Goal: Task Accomplishment & Management: Complete application form

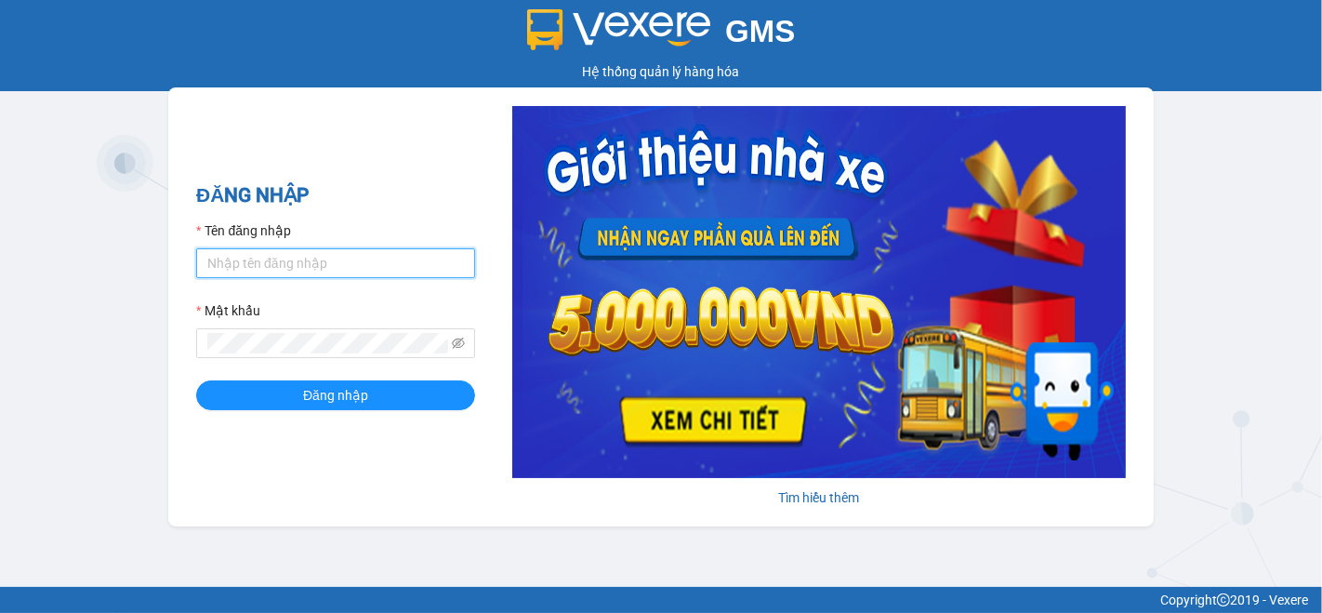
click at [456, 263] on input "Tên đăng nhập" at bounding box center [335, 263] width 279 height 30
type input "nho.nhuquynh"
click at [196, 380] on button "Đăng nhập" at bounding box center [335, 395] width 279 height 30
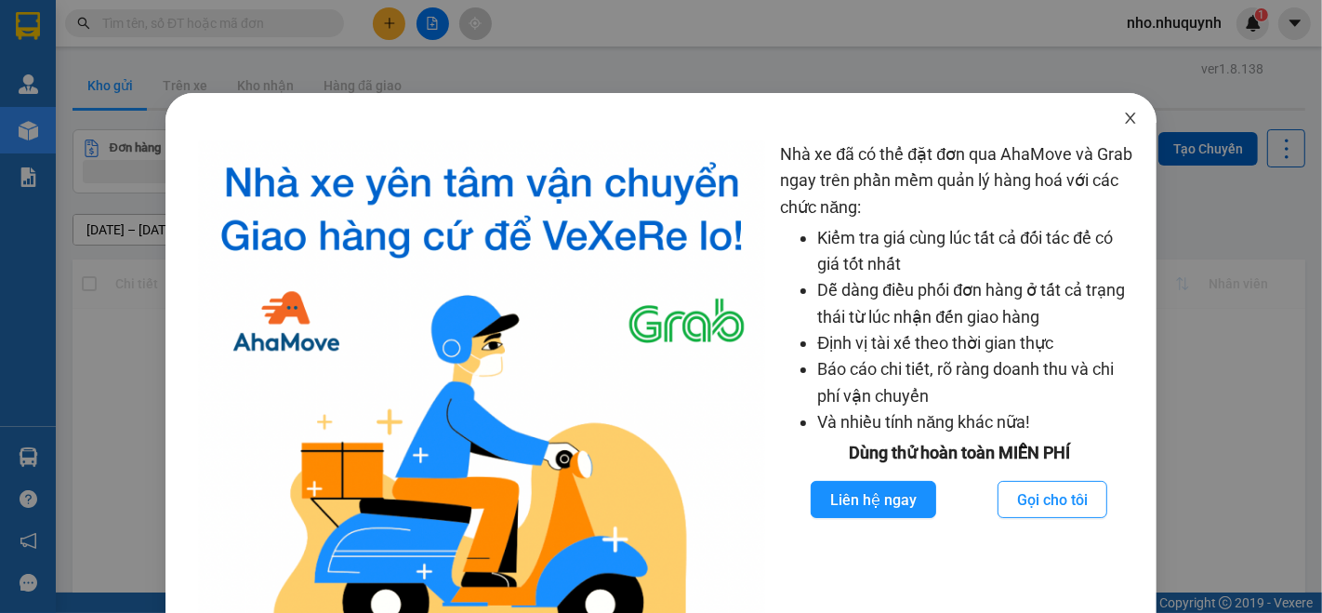
click at [1126, 116] on icon "close" at bounding box center [1131, 117] width 10 height 11
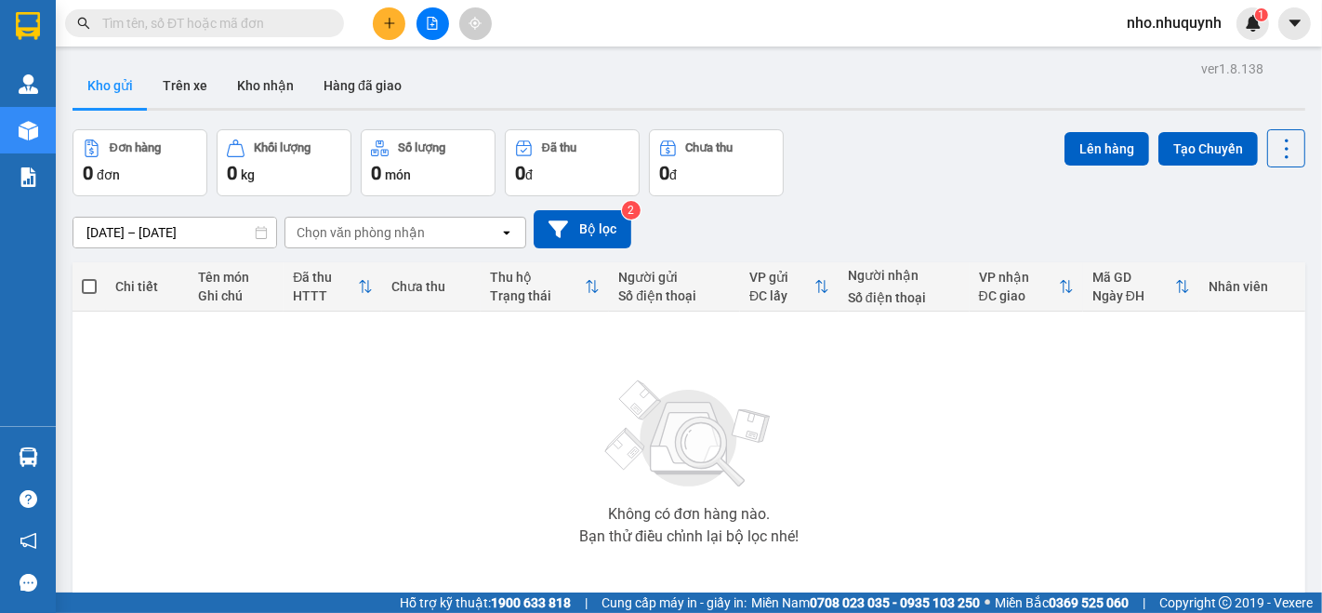
click at [258, 17] on input "text" at bounding box center [211, 23] width 219 height 20
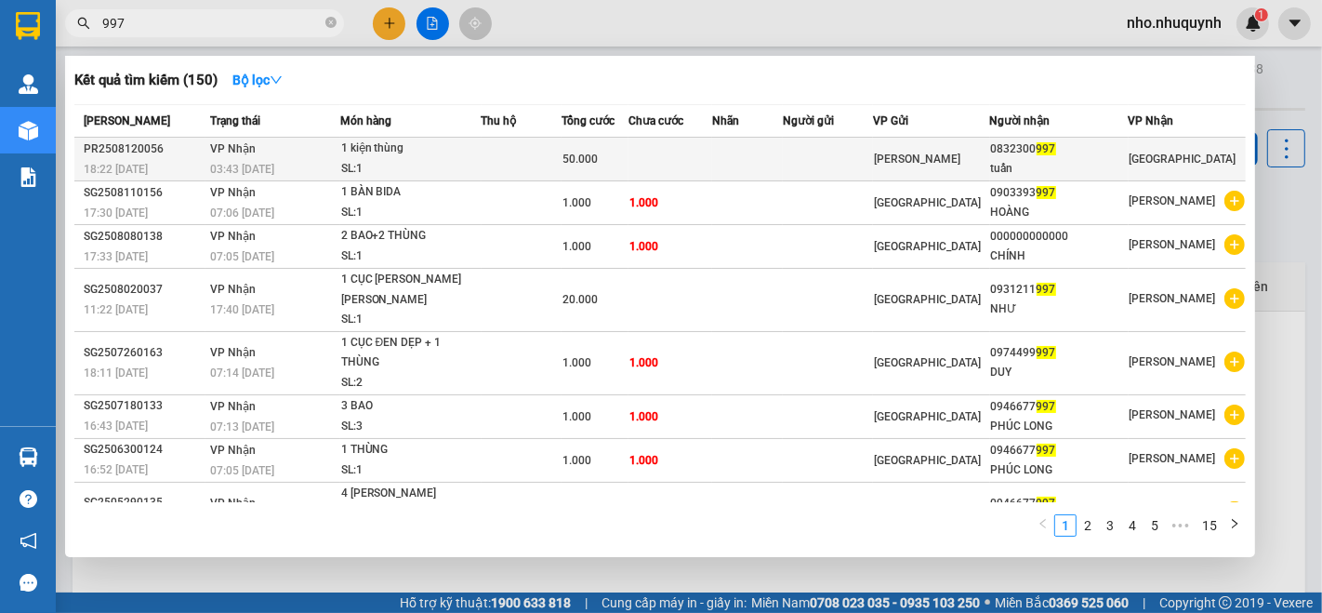
type input "997"
click at [694, 147] on td at bounding box center [670, 160] width 84 height 44
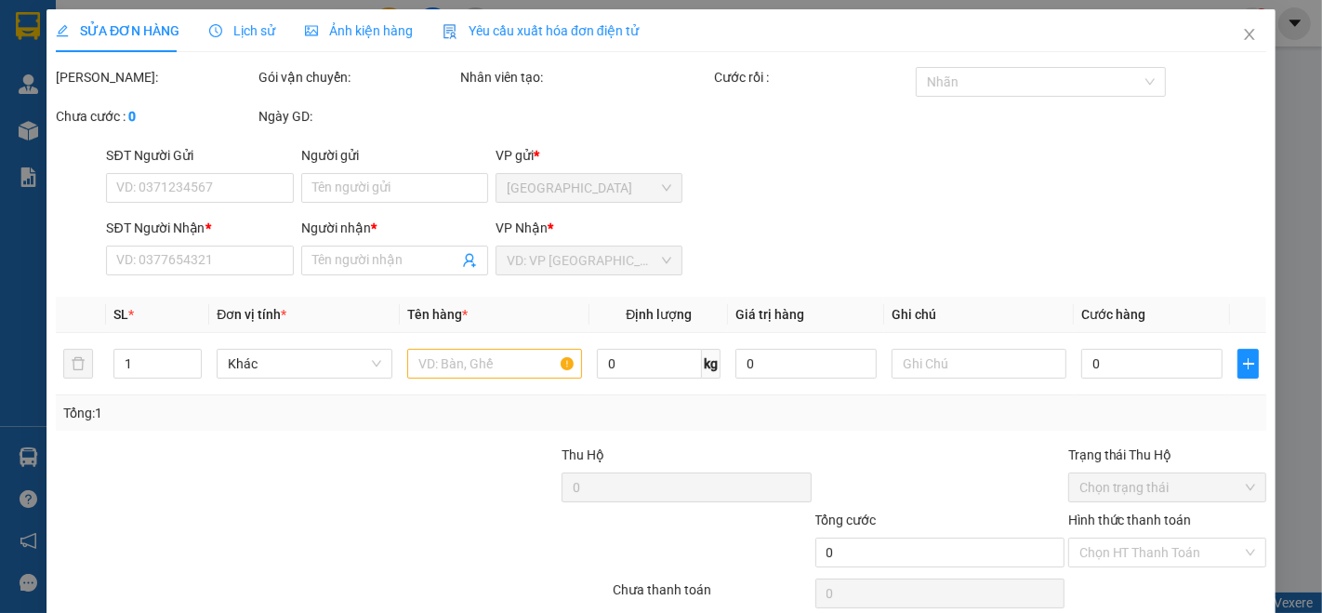
type input "0832300997"
type input "tuấn"
type input "50.000"
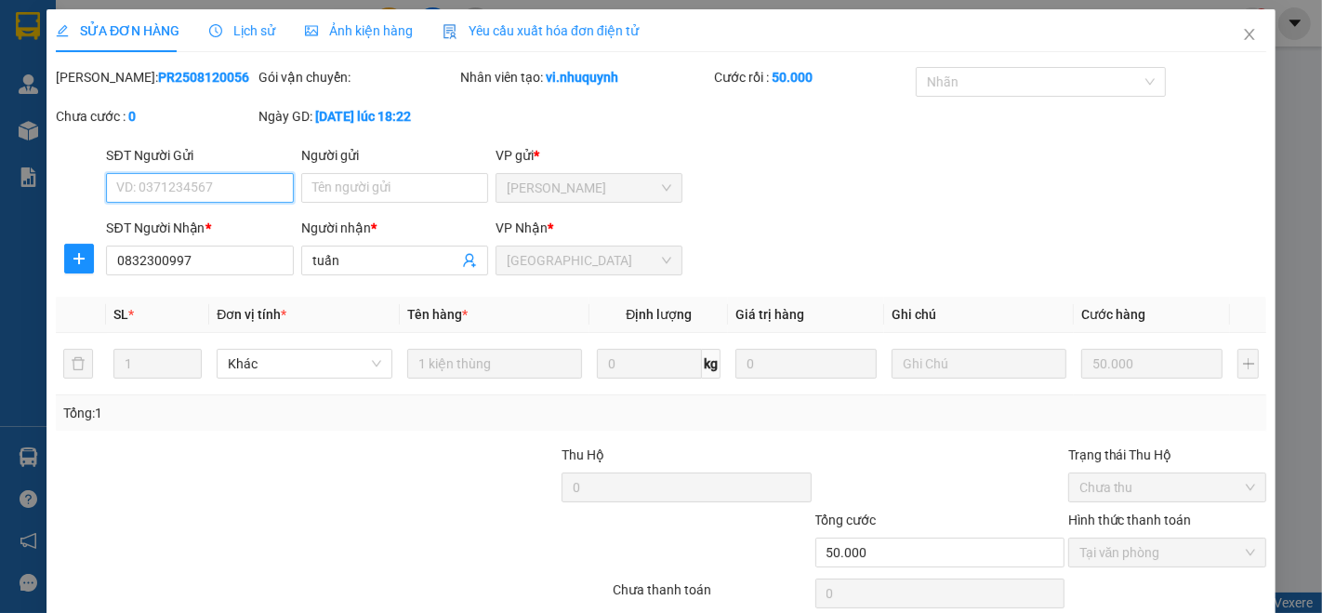
scroll to position [68, 0]
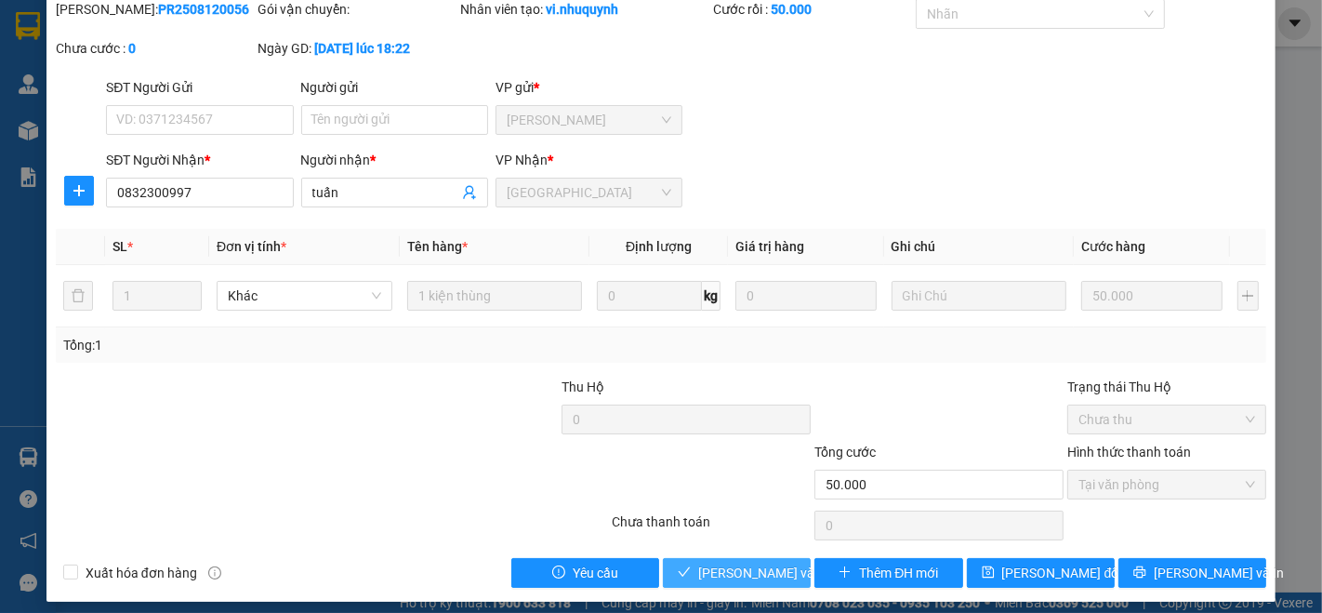
click at [748, 571] on span "Lưu và Giao hàng" at bounding box center [823, 572] width 251 height 20
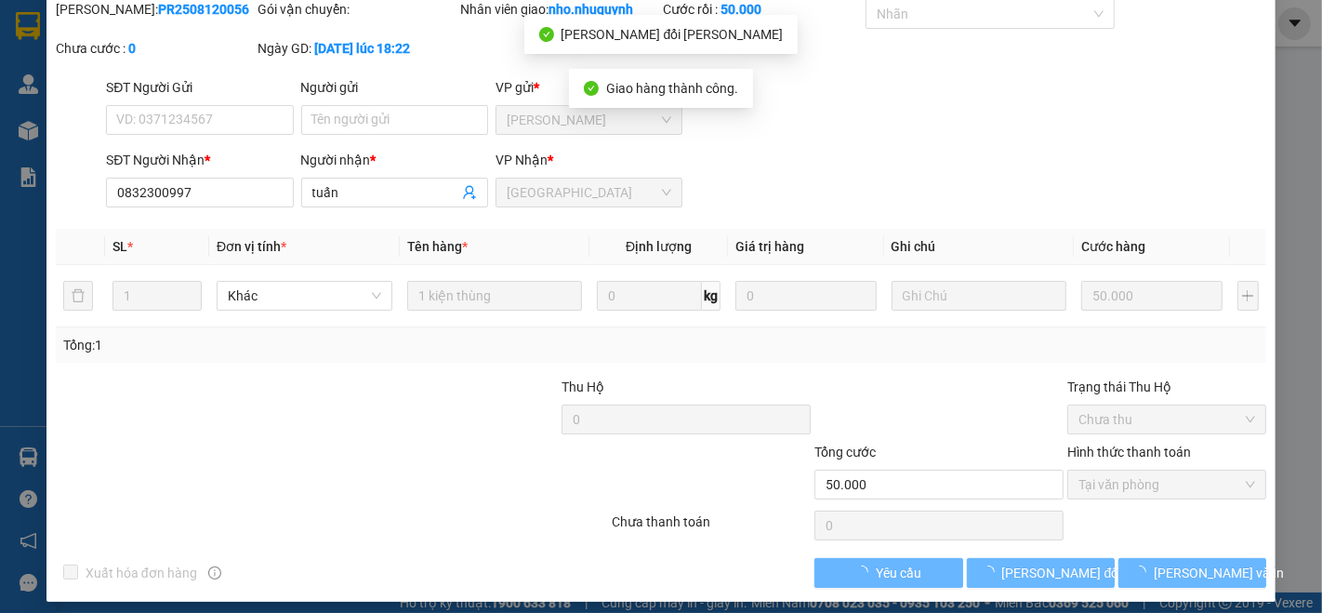
scroll to position [0, 0]
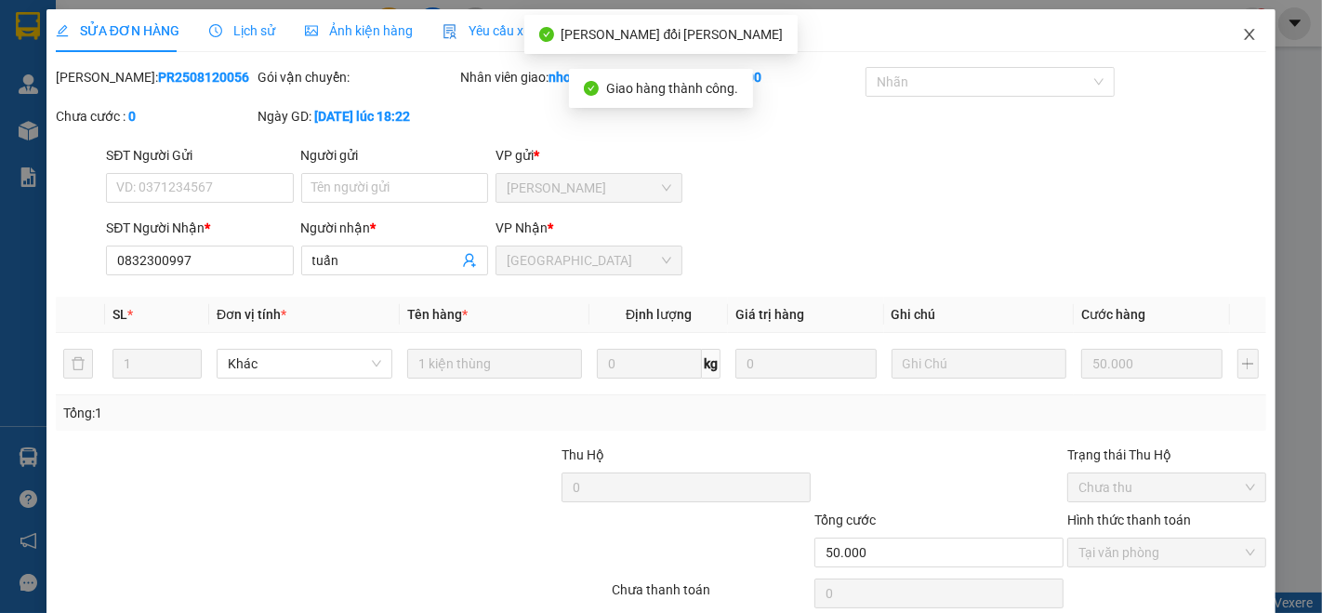
click at [1245, 33] on icon "close" at bounding box center [1250, 34] width 10 height 11
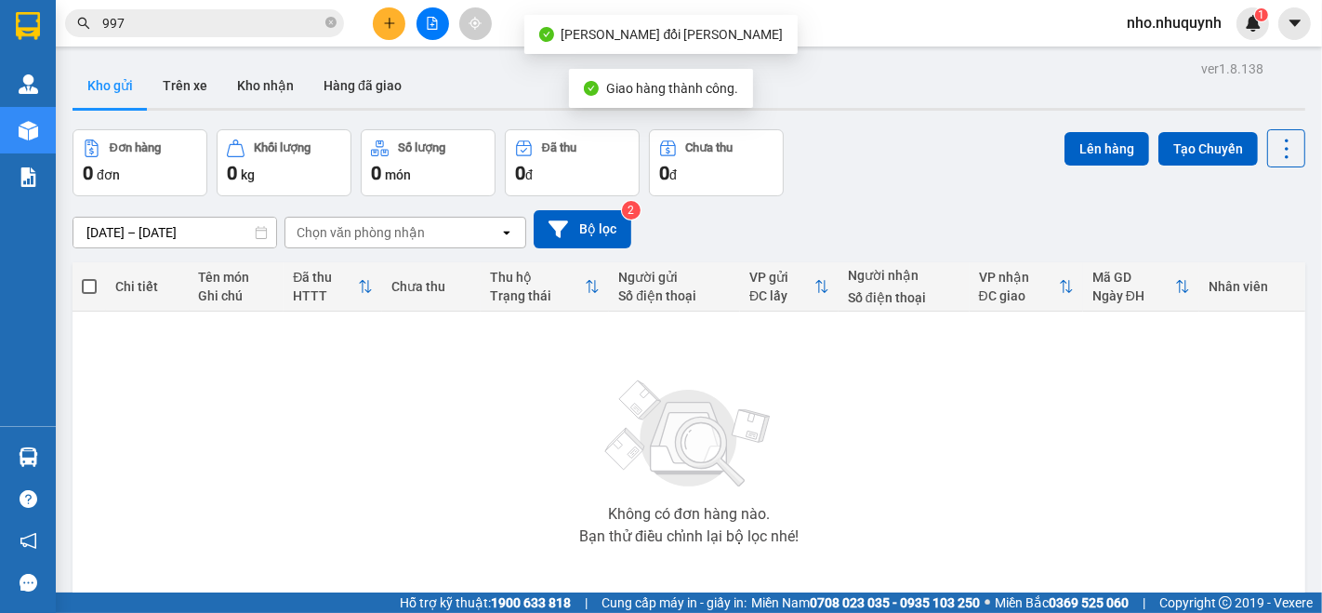
drag, startPoint x: 332, startPoint y: 23, endPoint x: 273, endPoint y: 28, distance: 58.8
click at [331, 25] on icon "close-circle" at bounding box center [330, 22] width 11 height 11
click at [272, 28] on input "text" at bounding box center [211, 23] width 219 height 20
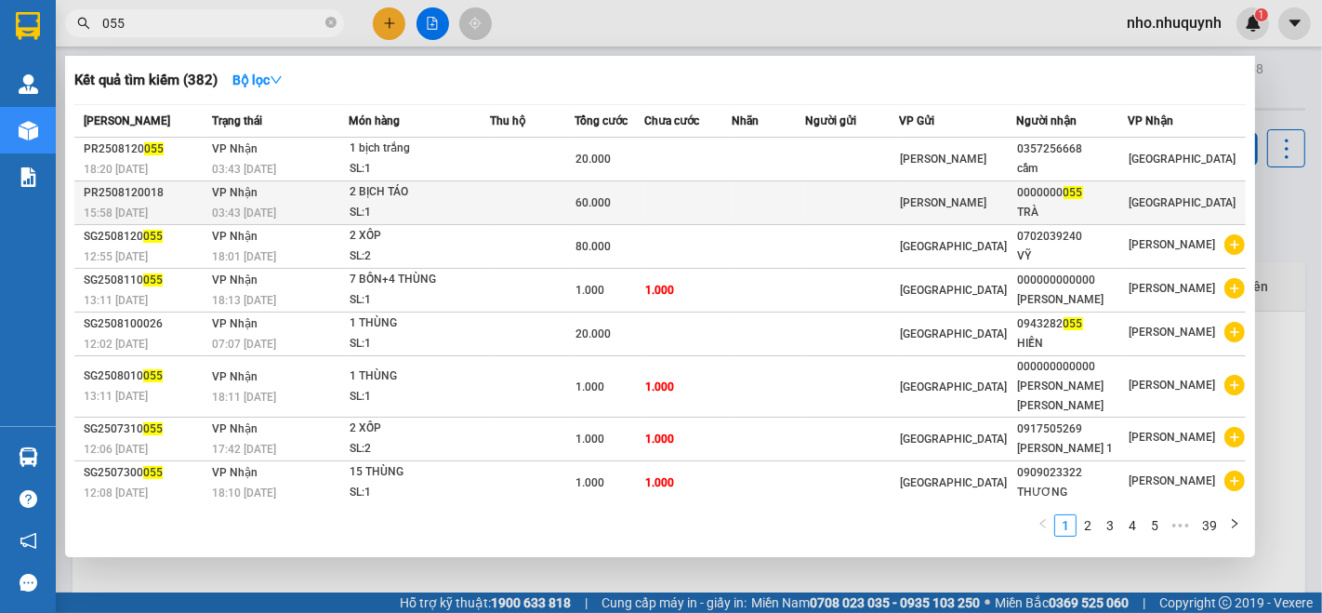
type input "055"
click at [730, 205] on td at bounding box center [687, 203] width 87 height 44
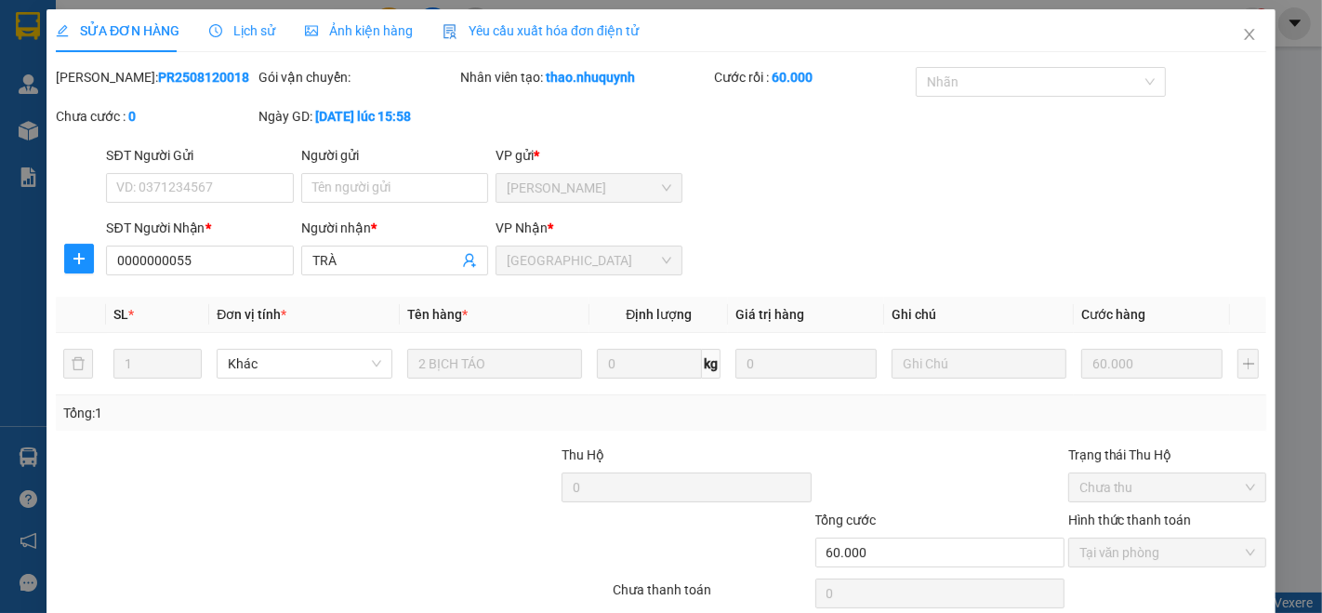
type input "0000000055"
type input "TRÀ"
type input "60.000"
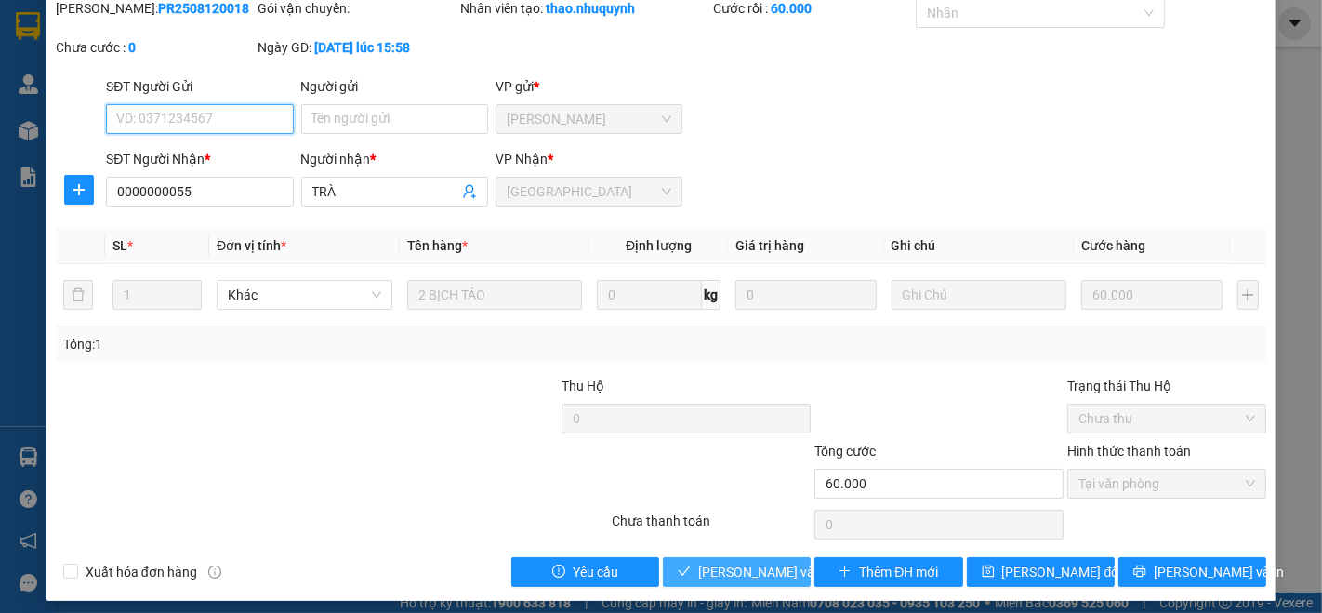
scroll to position [77, 0]
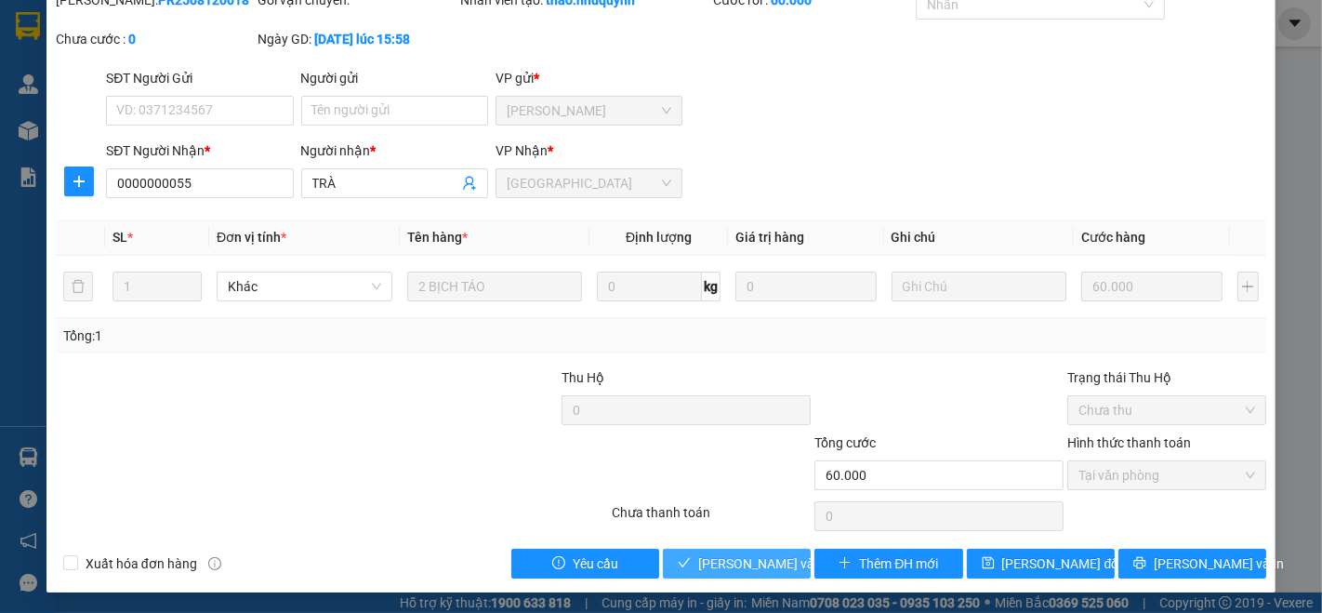
click at [721, 567] on span "Lưu và Giao hàng" at bounding box center [823, 563] width 251 height 20
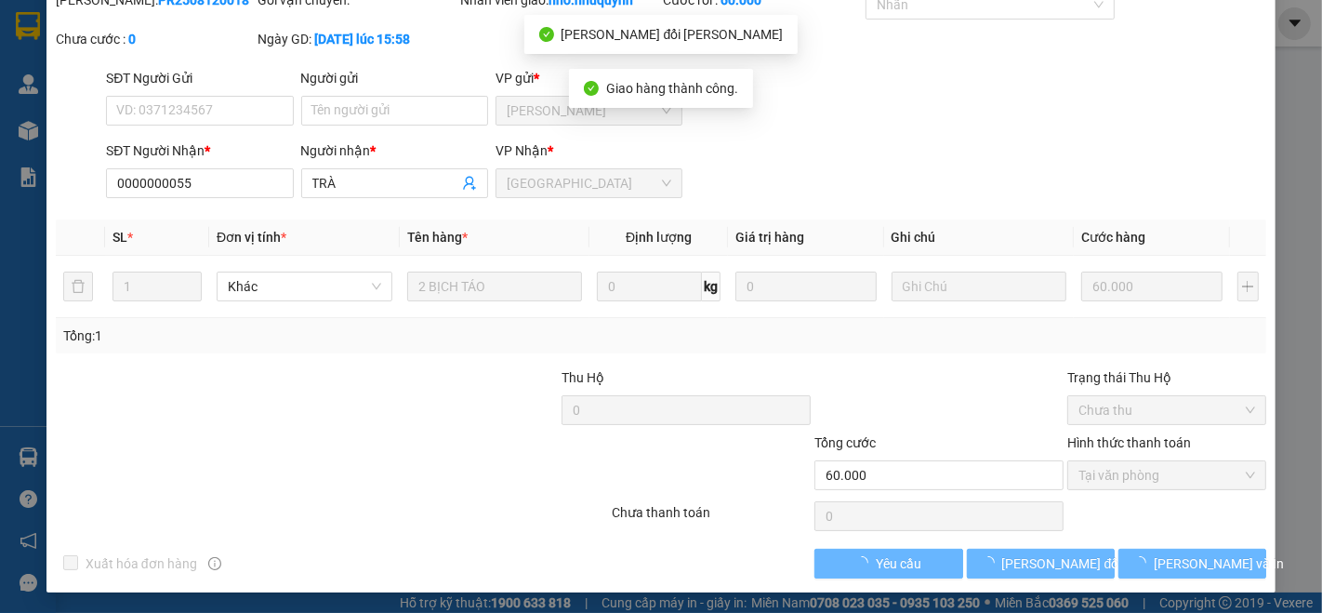
scroll to position [0, 0]
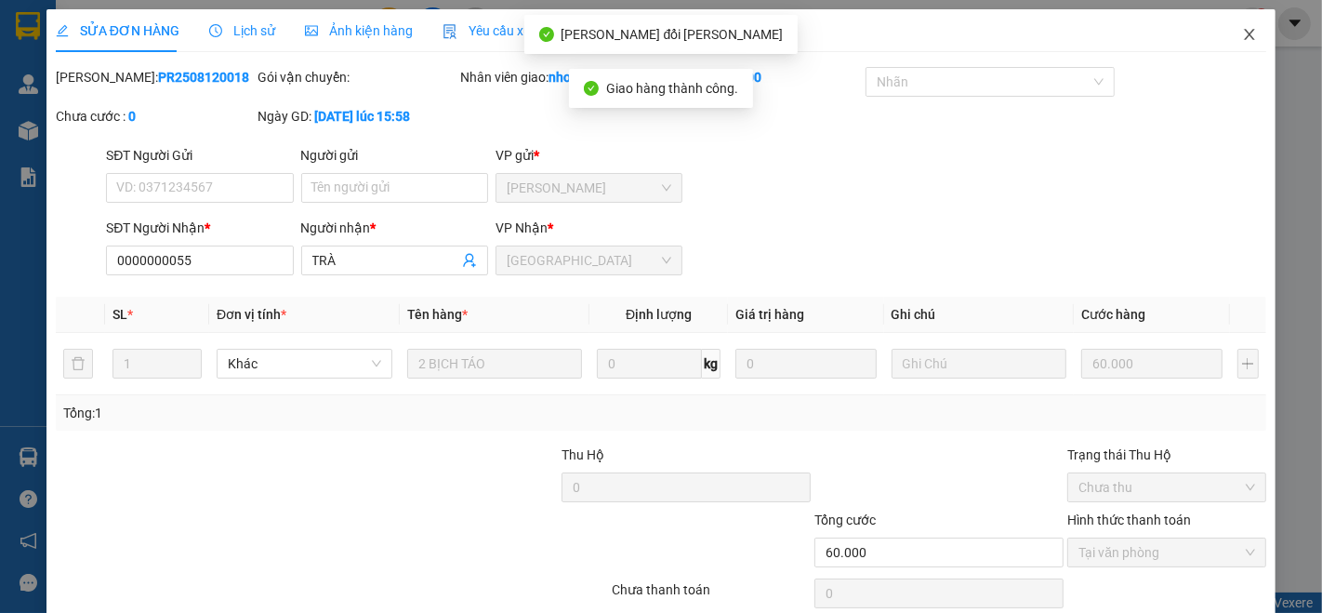
click at [1242, 40] on icon "close" at bounding box center [1249, 34] width 15 height 15
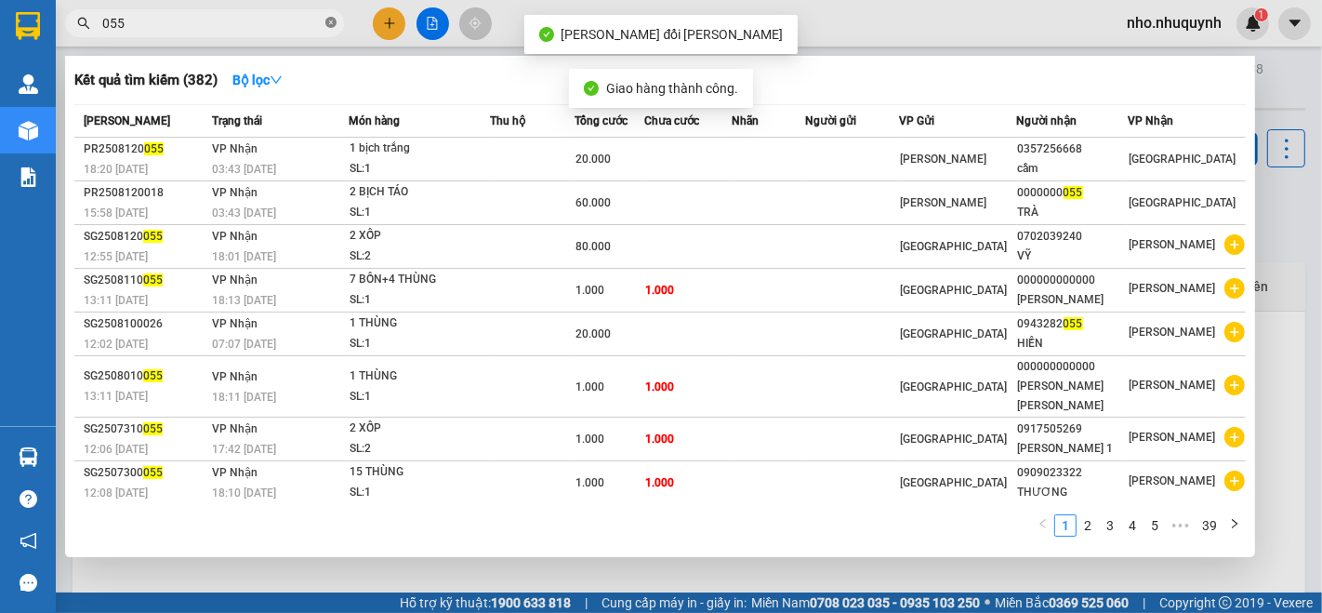
click at [335, 22] on icon "close-circle" at bounding box center [330, 22] width 11 height 11
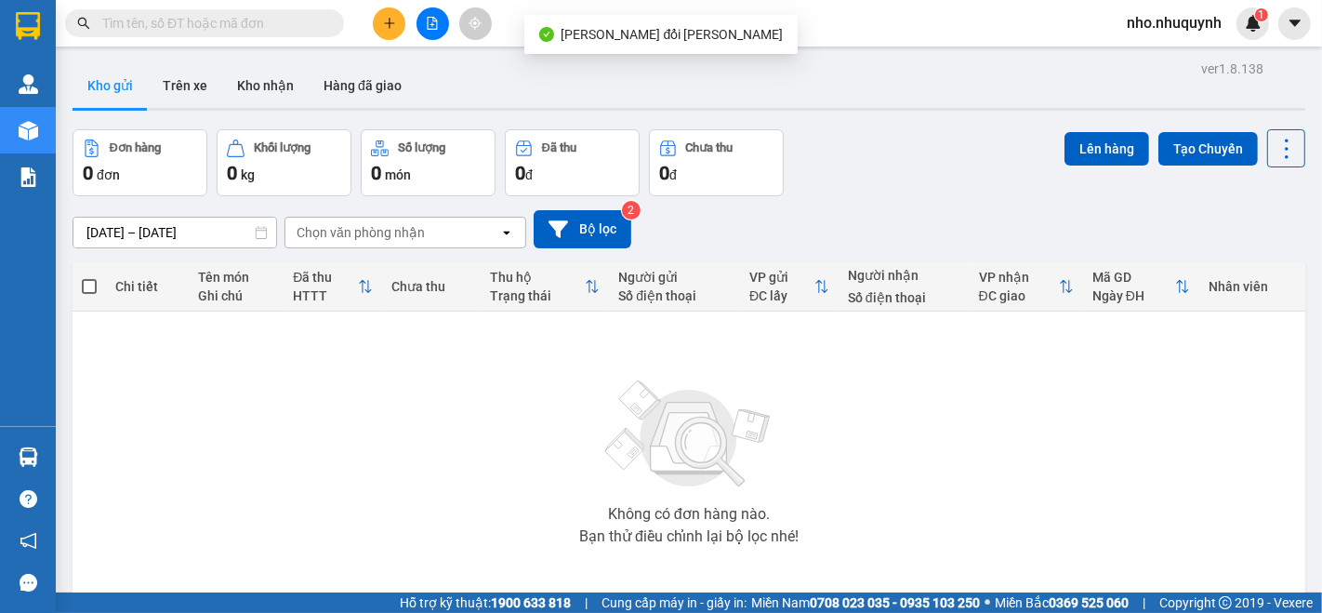
click at [304, 25] on input "text" at bounding box center [211, 23] width 219 height 20
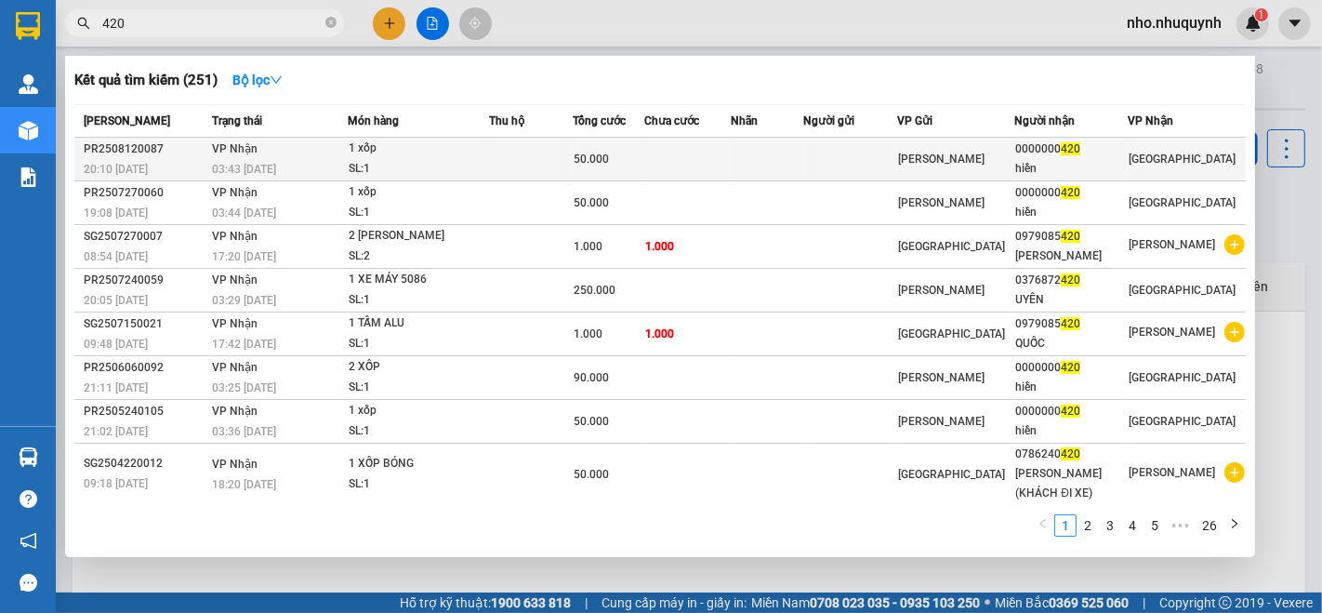
type input "420"
click at [781, 158] on td at bounding box center [767, 160] width 73 height 44
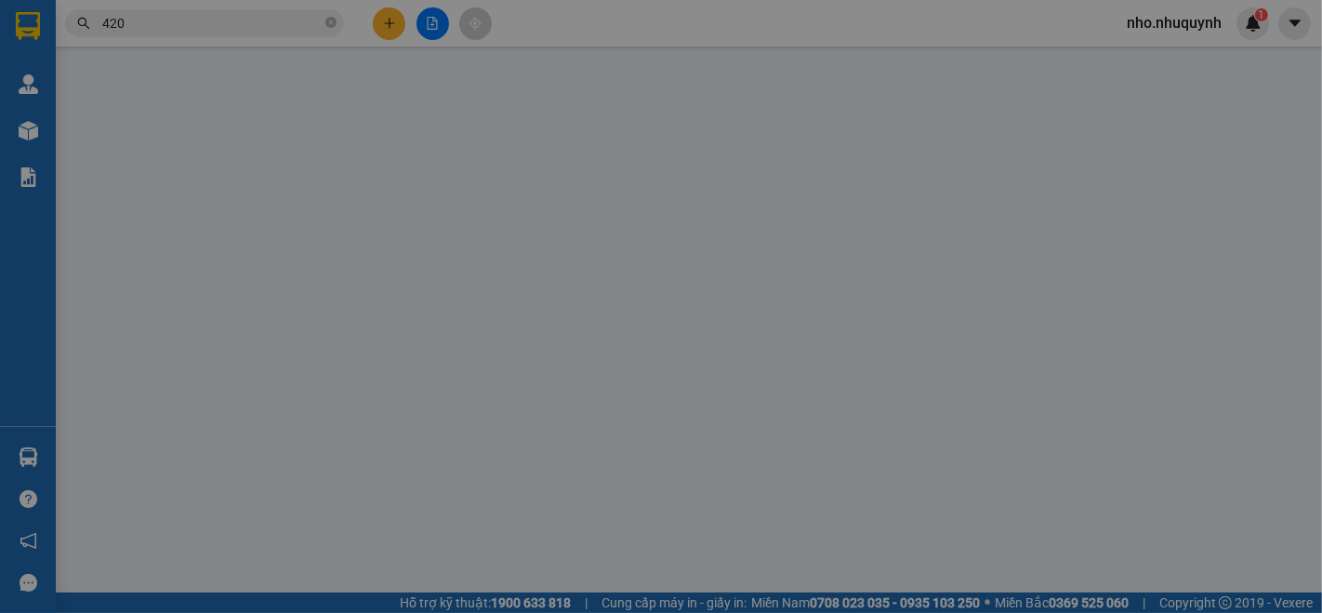
type input "0000000420"
type input "hiền"
type input "50.000"
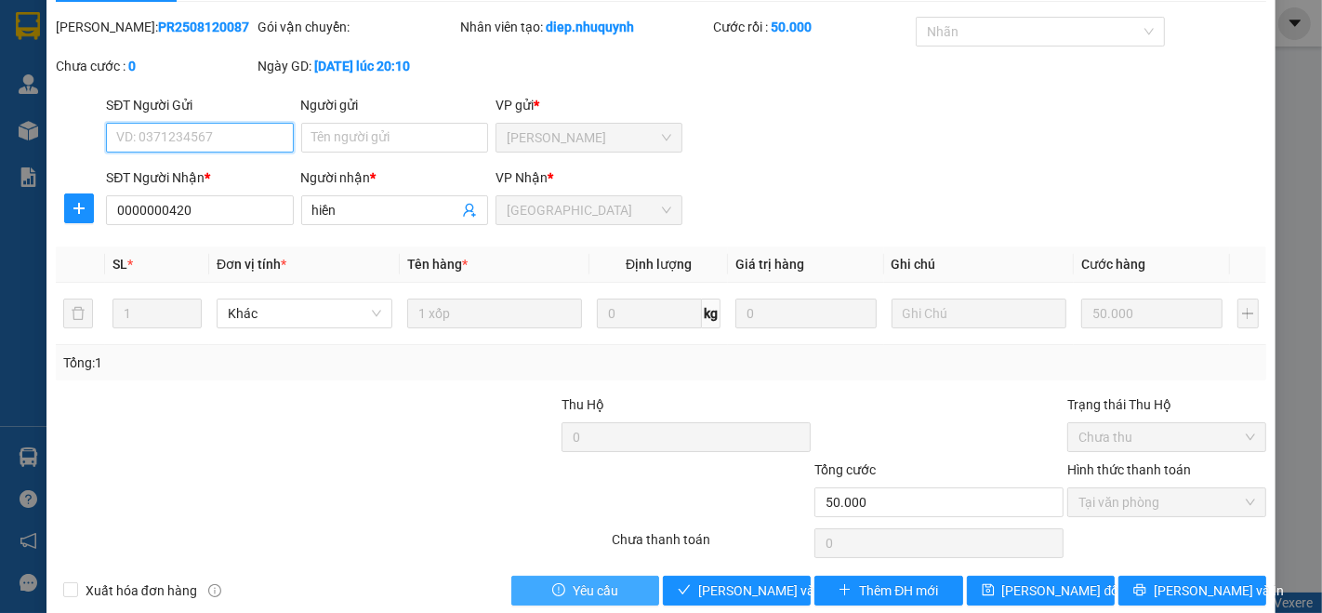
scroll to position [77, 0]
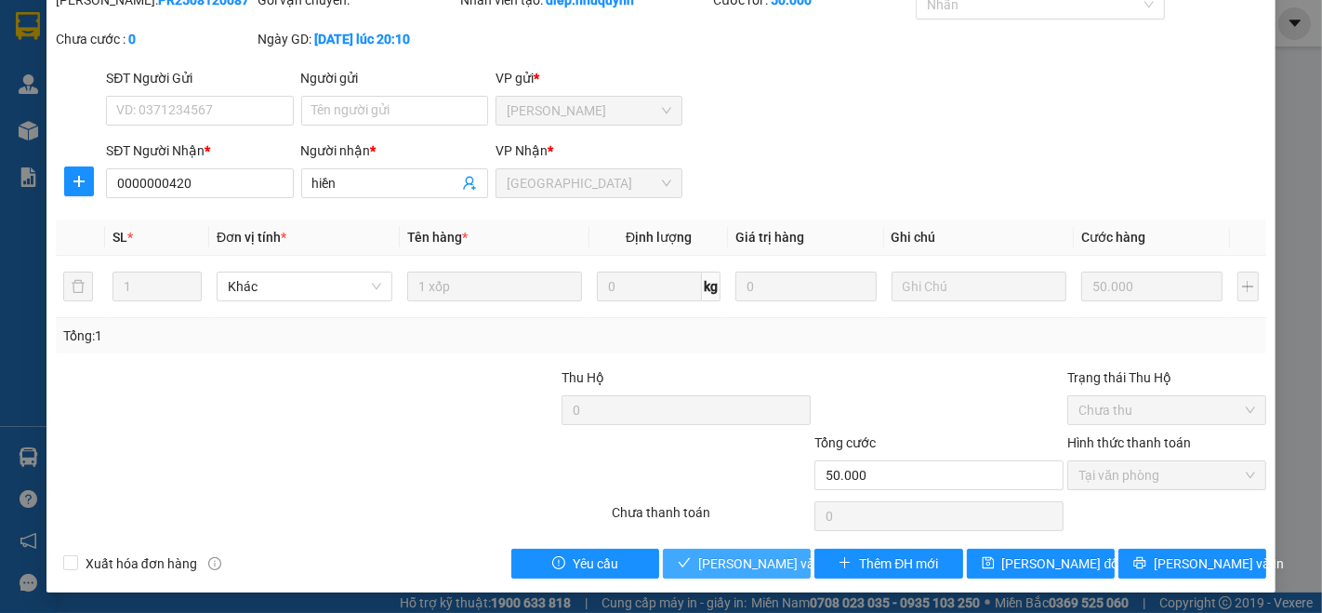
click at [712, 557] on span "Lưu và Giao hàng" at bounding box center [823, 563] width 251 height 20
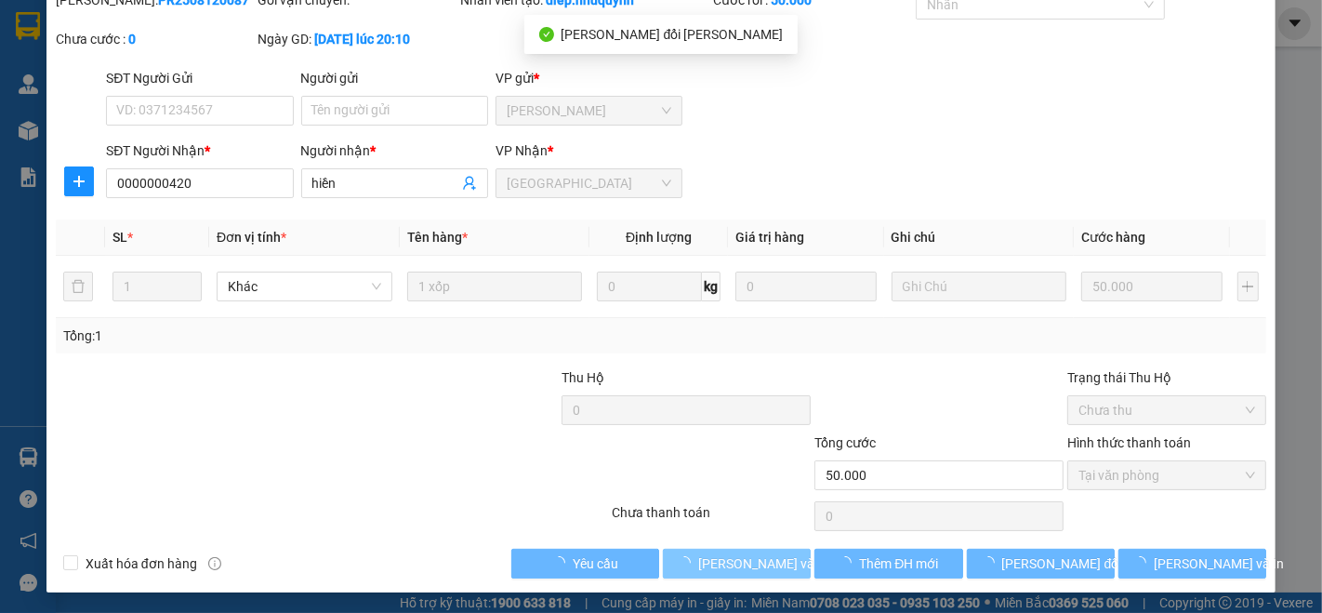
scroll to position [0, 0]
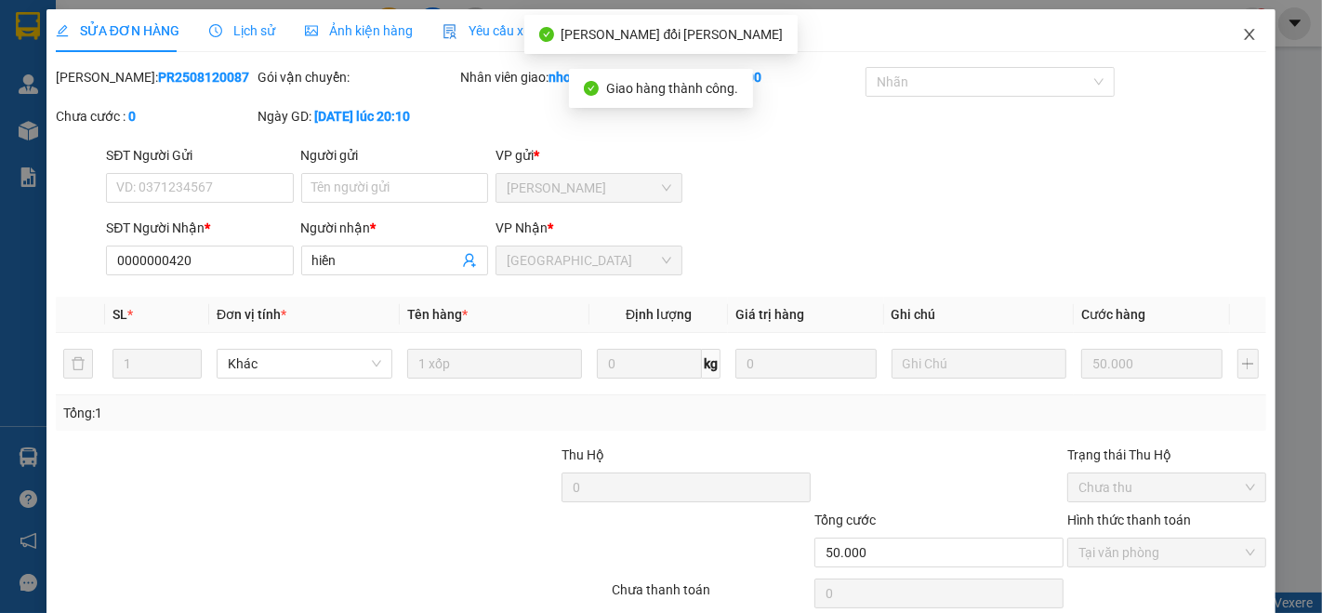
click at [1242, 30] on icon "close" at bounding box center [1249, 34] width 15 height 15
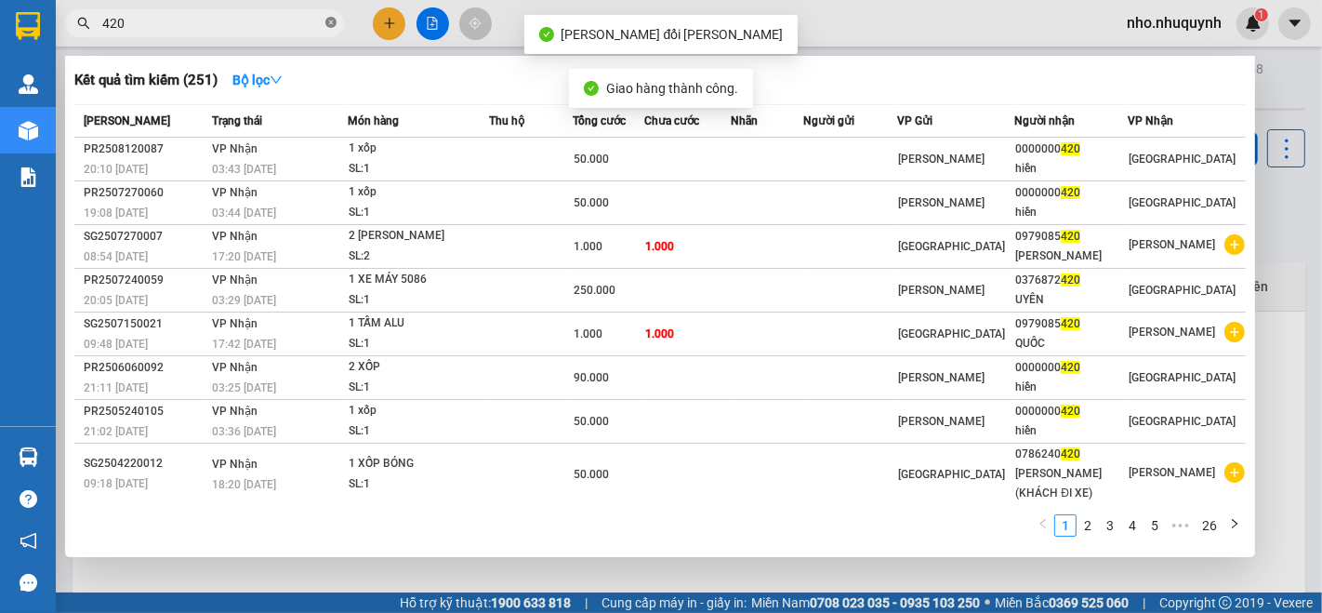
click at [331, 25] on icon "close-circle" at bounding box center [330, 22] width 11 height 11
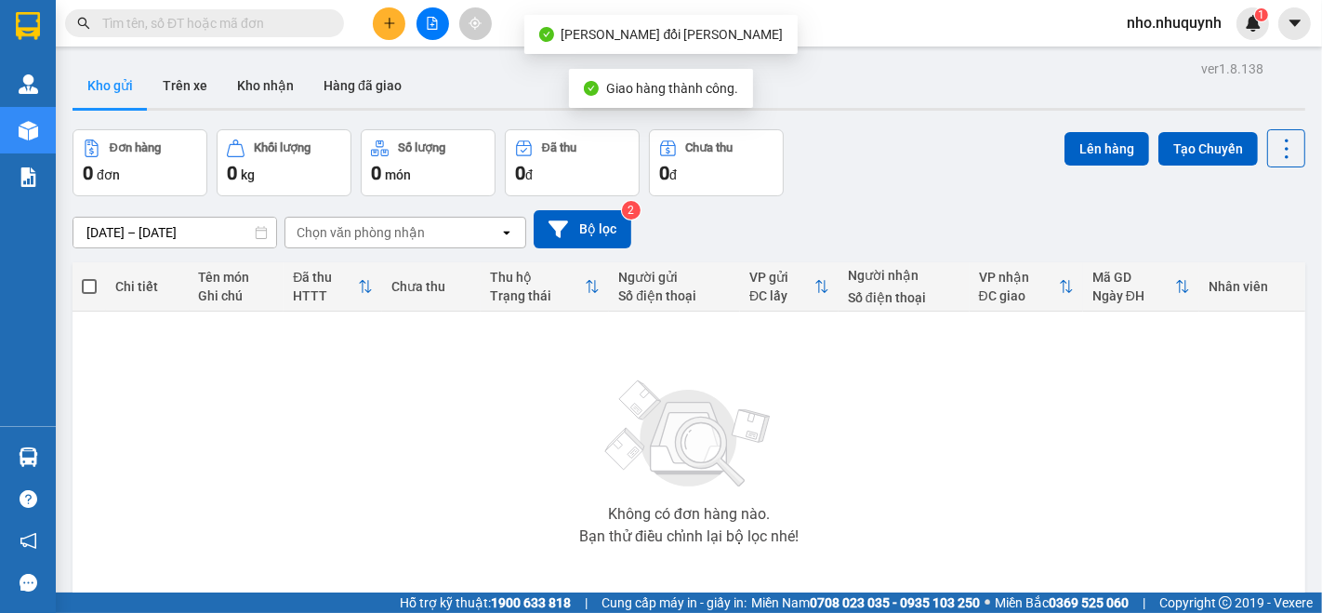
click at [289, 28] on input "text" at bounding box center [211, 23] width 219 height 20
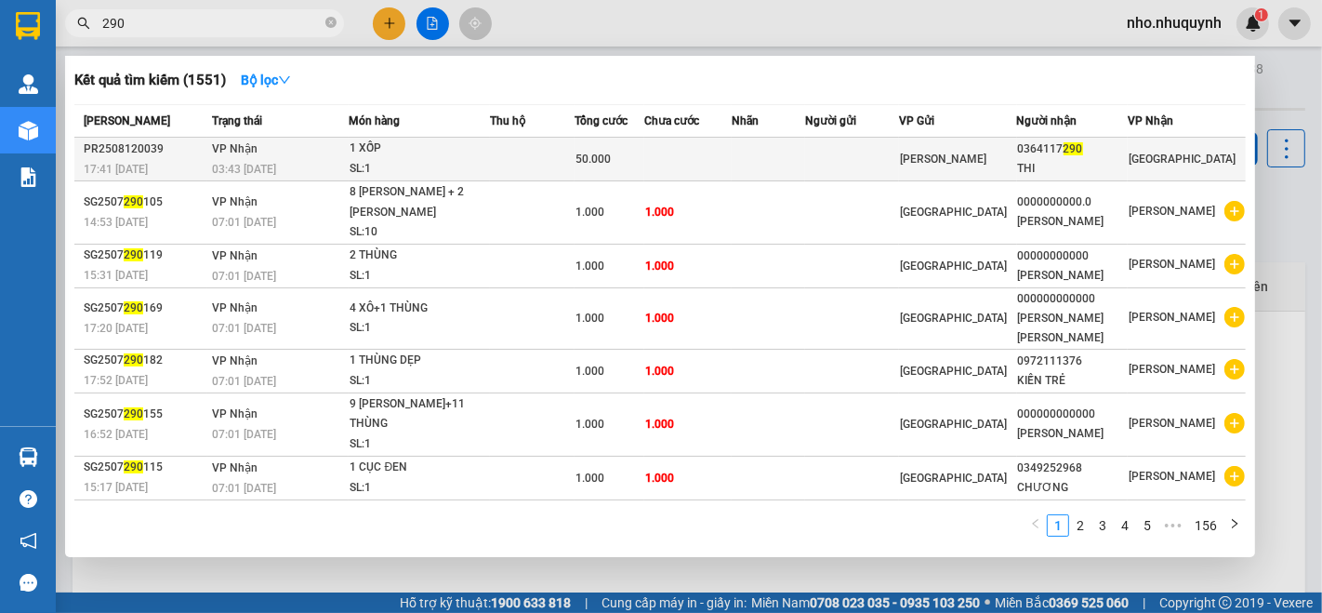
type input "290"
click at [800, 161] on td at bounding box center [768, 160] width 73 height 44
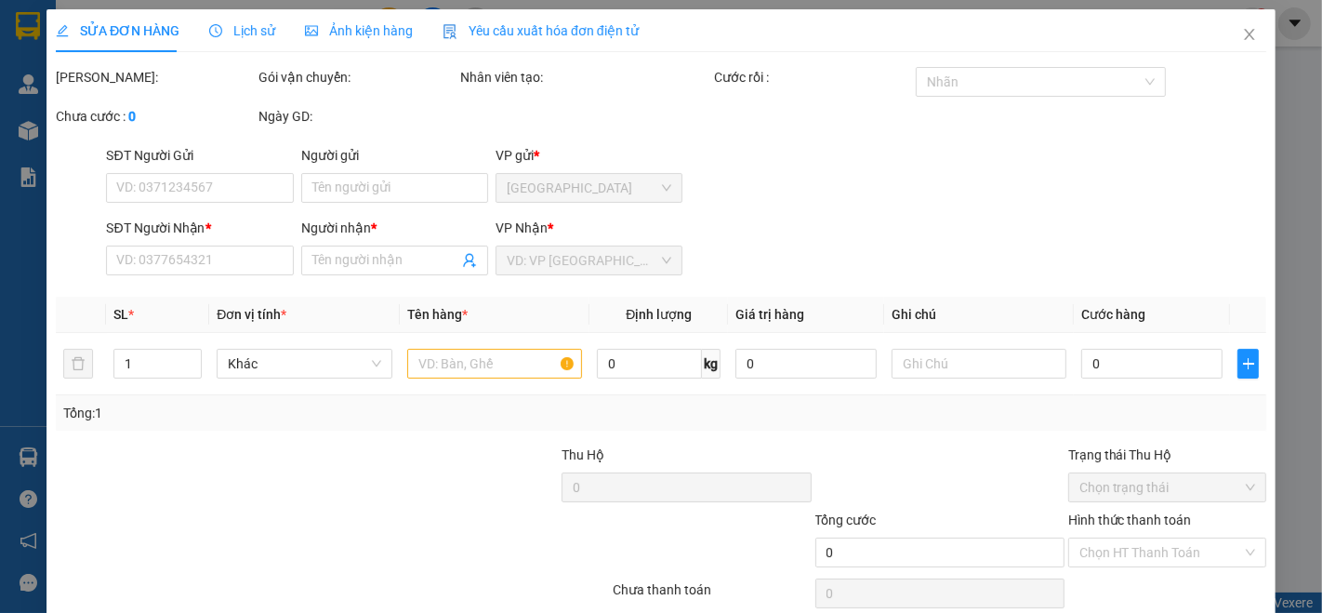
type input "0364117290"
type input "THI"
type input "50.000"
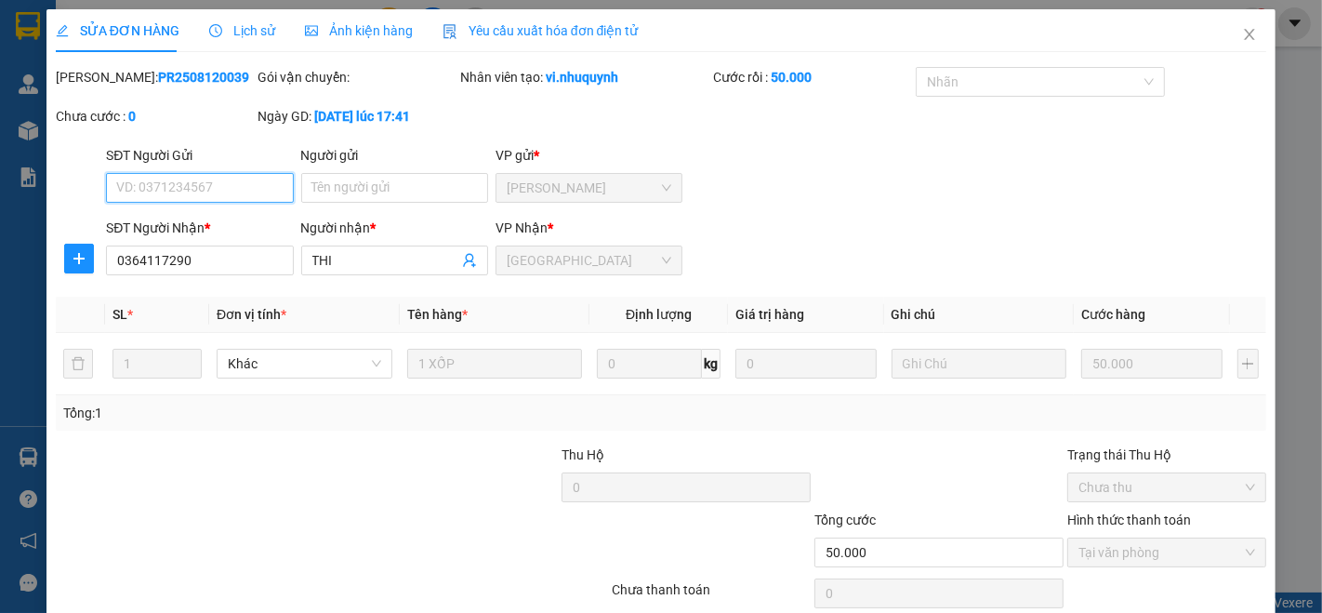
scroll to position [68, 0]
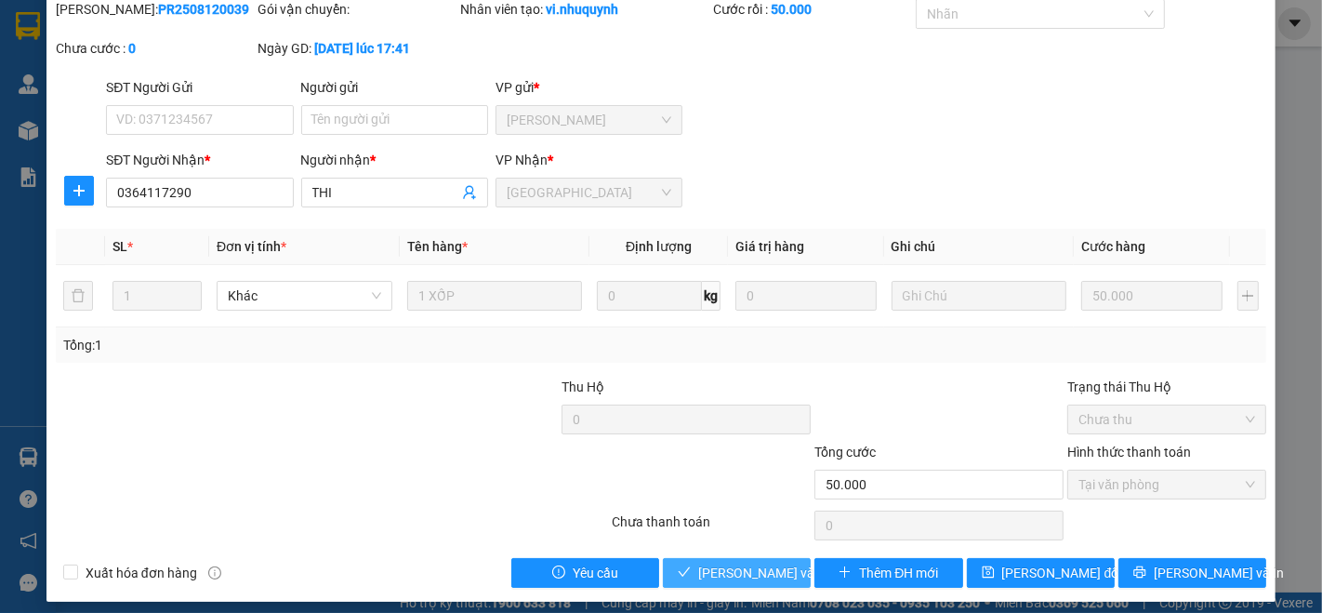
click at [731, 569] on span "Lưu và Giao hàng" at bounding box center [823, 572] width 251 height 20
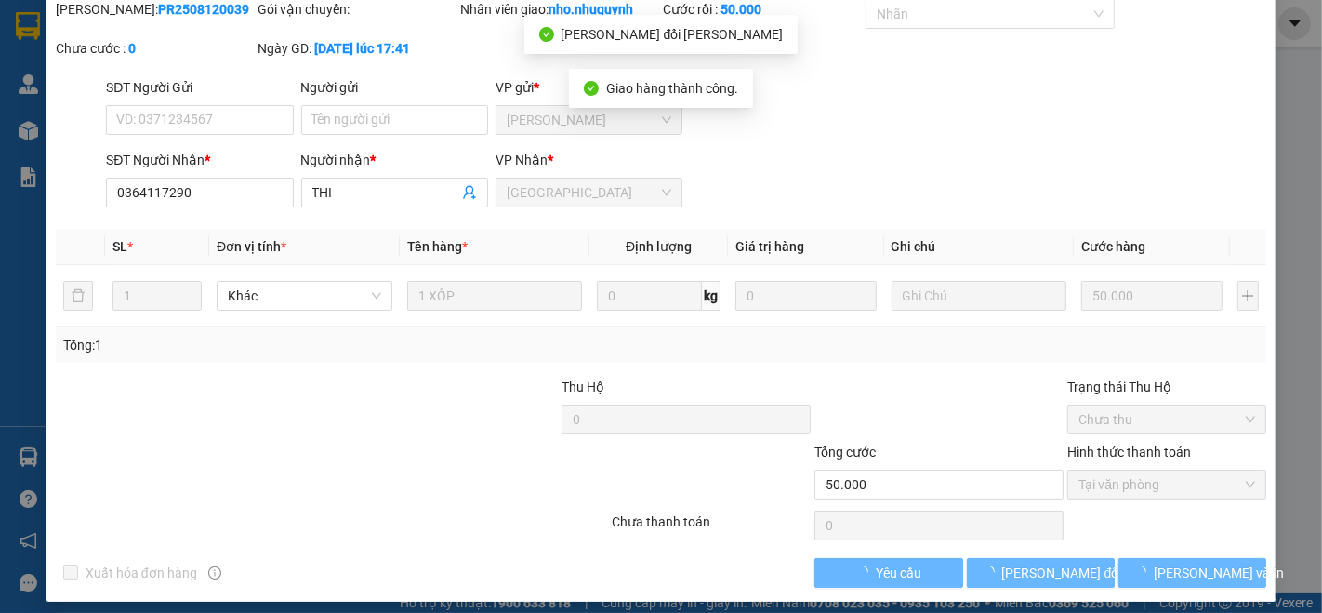
scroll to position [0, 0]
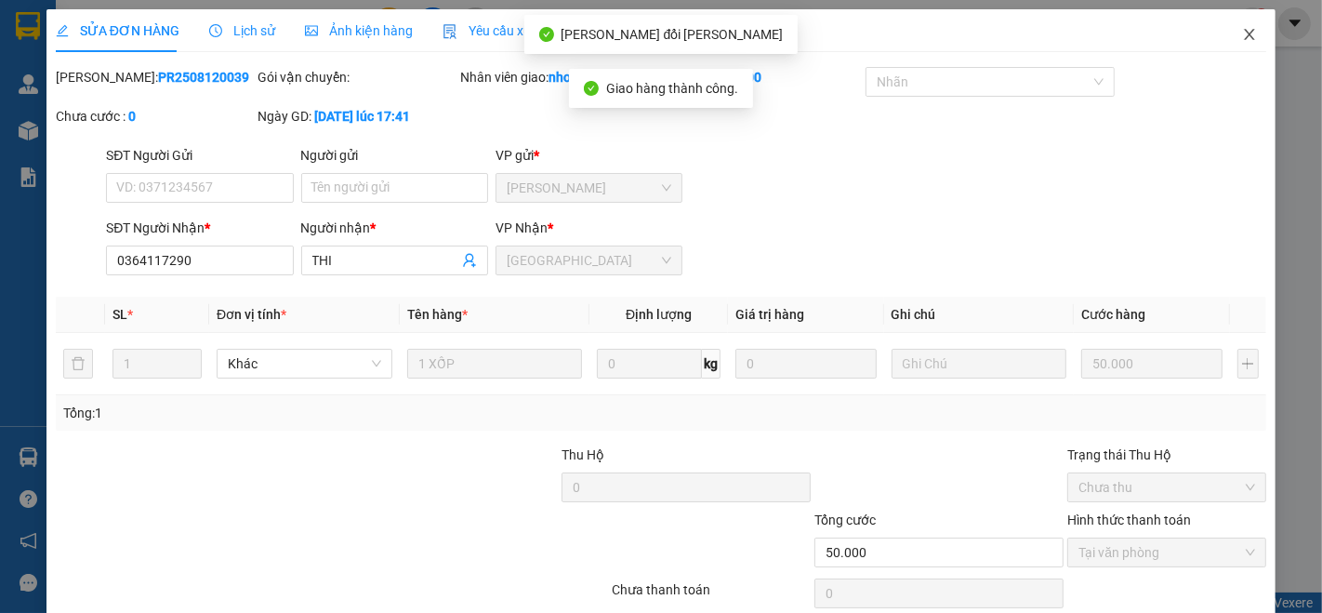
click at [1242, 31] on icon "close" at bounding box center [1249, 34] width 15 height 15
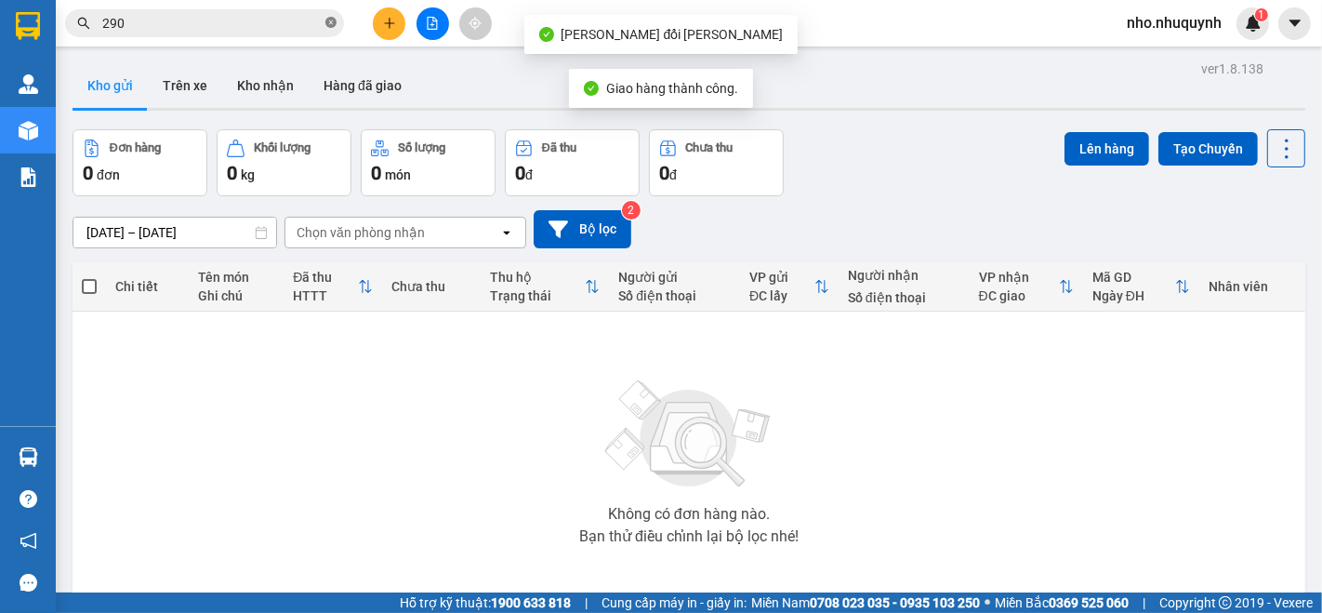
click at [327, 24] on icon "close-circle" at bounding box center [330, 22] width 11 height 11
click at [283, 30] on input "text" at bounding box center [211, 23] width 219 height 20
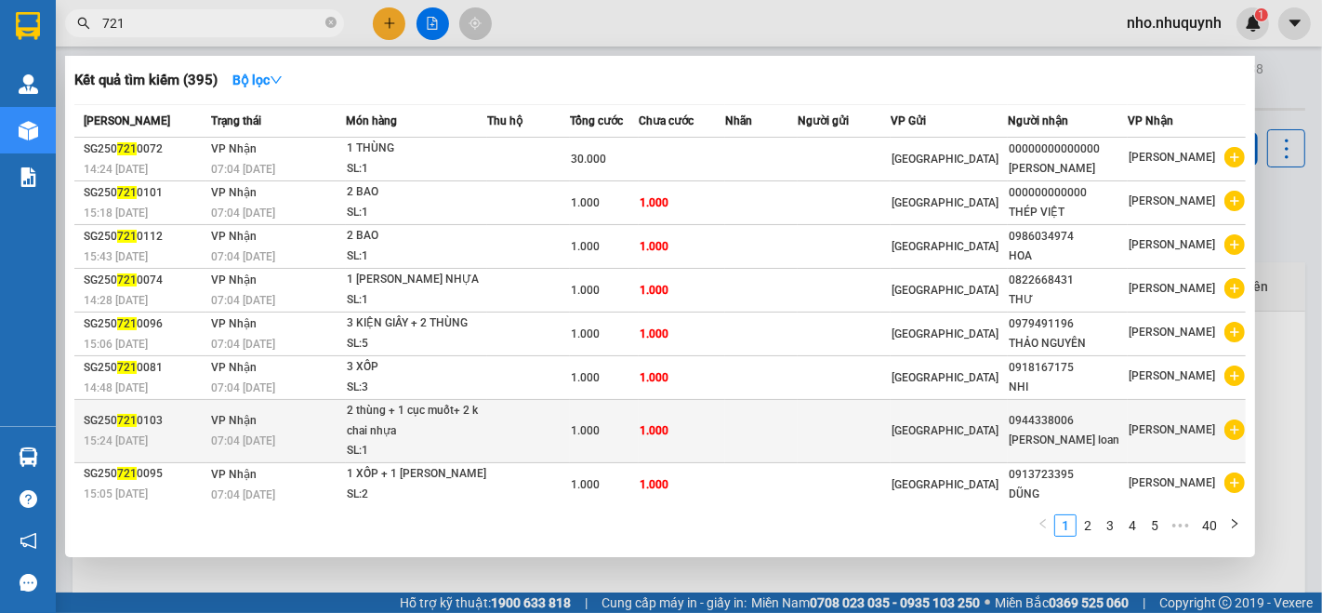
scroll to position [84, 0]
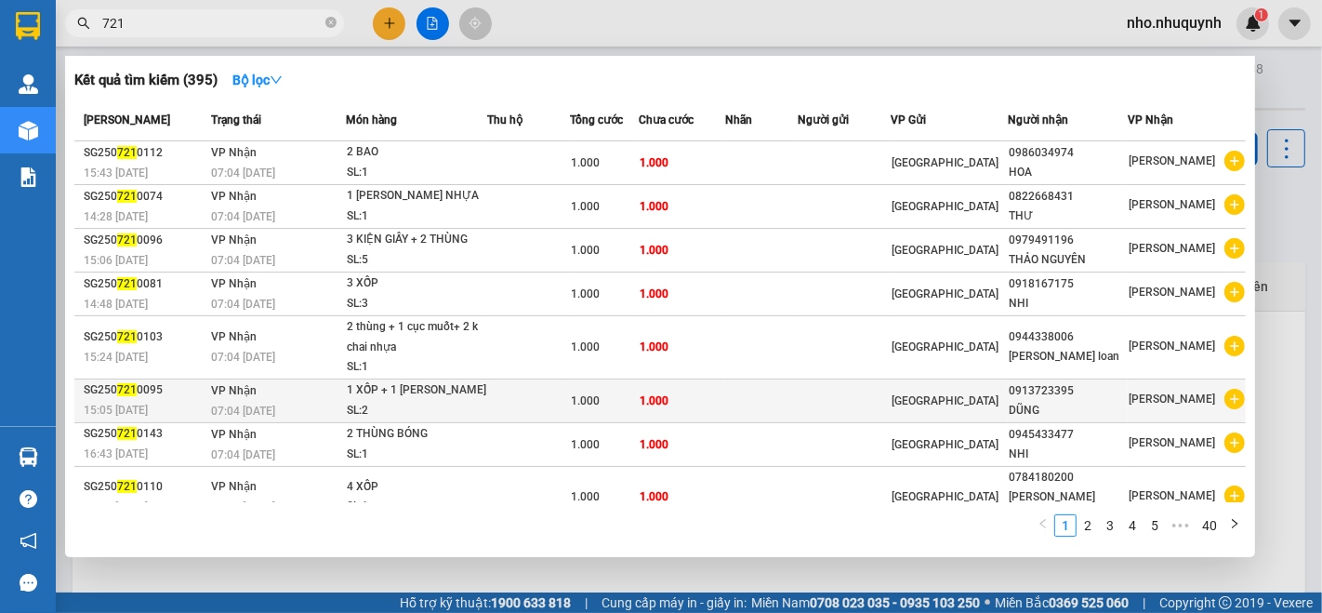
type input "721"
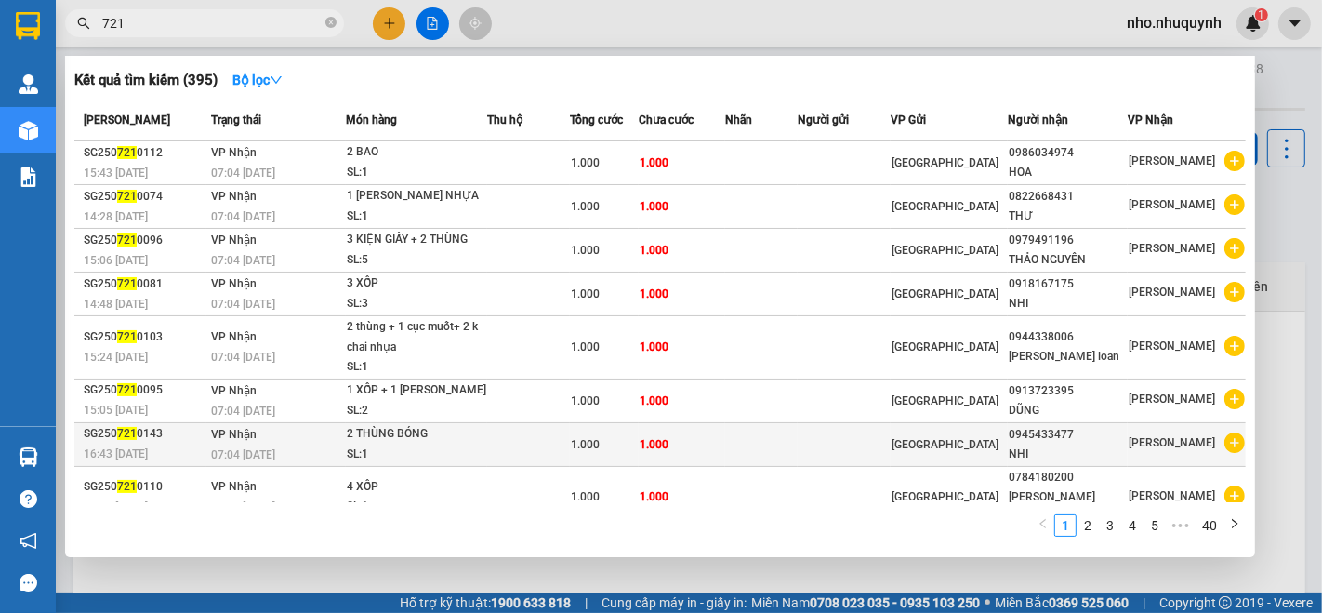
drag, startPoint x: 911, startPoint y: 410, endPoint x: 967, endPoint y: 450, distance: 68.6
click at [967, 450] on tbody "SG250 721 0072 14:24 - 21/07 VP Nhận 07:04 - 22/07 1 THÙNG SL: 1 30.000 Sài Gòn…" at bounding box center [659, 291] width 1171 height 474
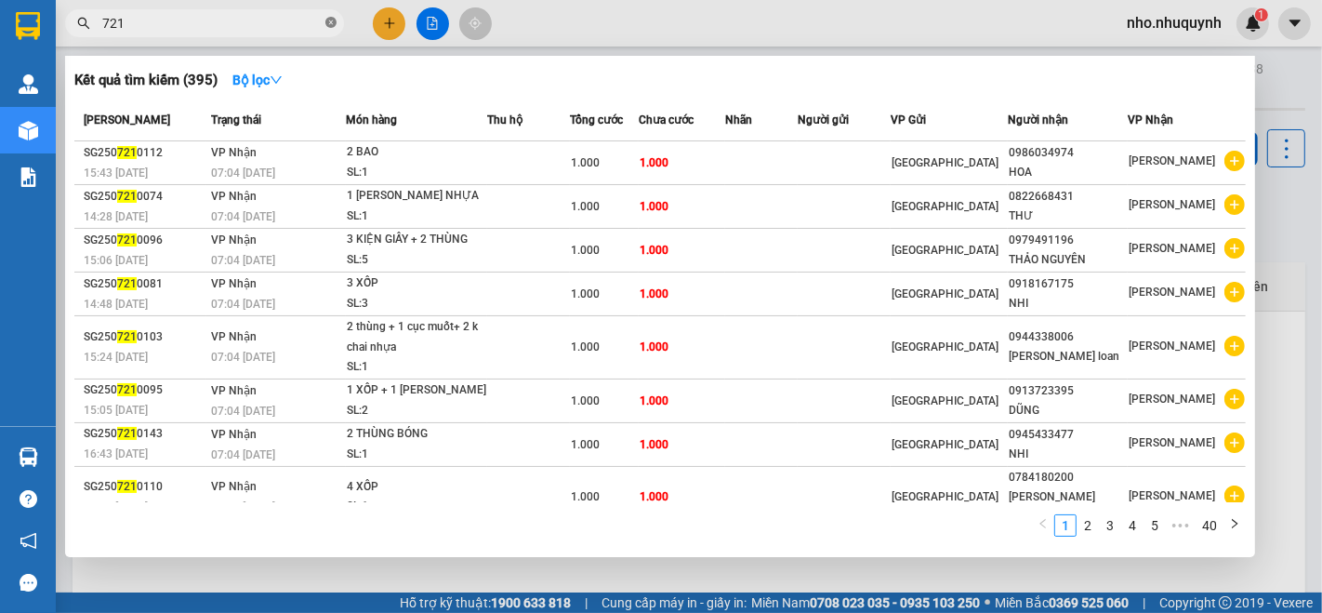
click at [326, 23] on icon "close-circle" at bounding box center [330, 22] width 11 height 11
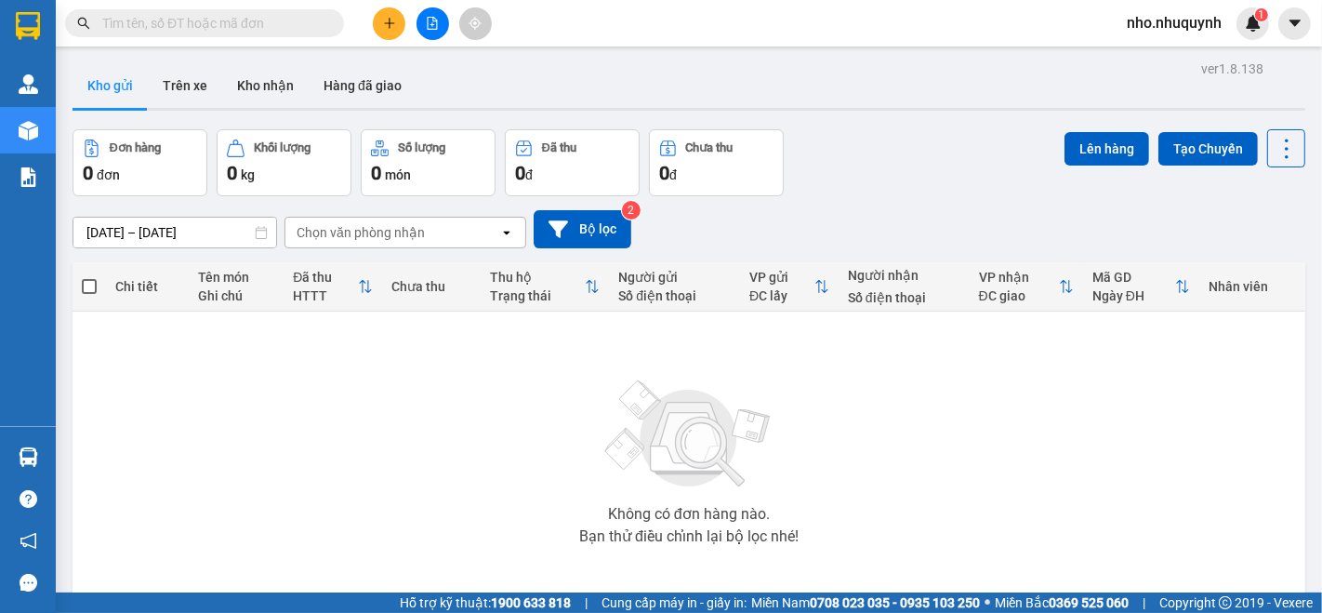
click at [316, 22] on input "text" at bounding box center [211, 23] width 219 height 20
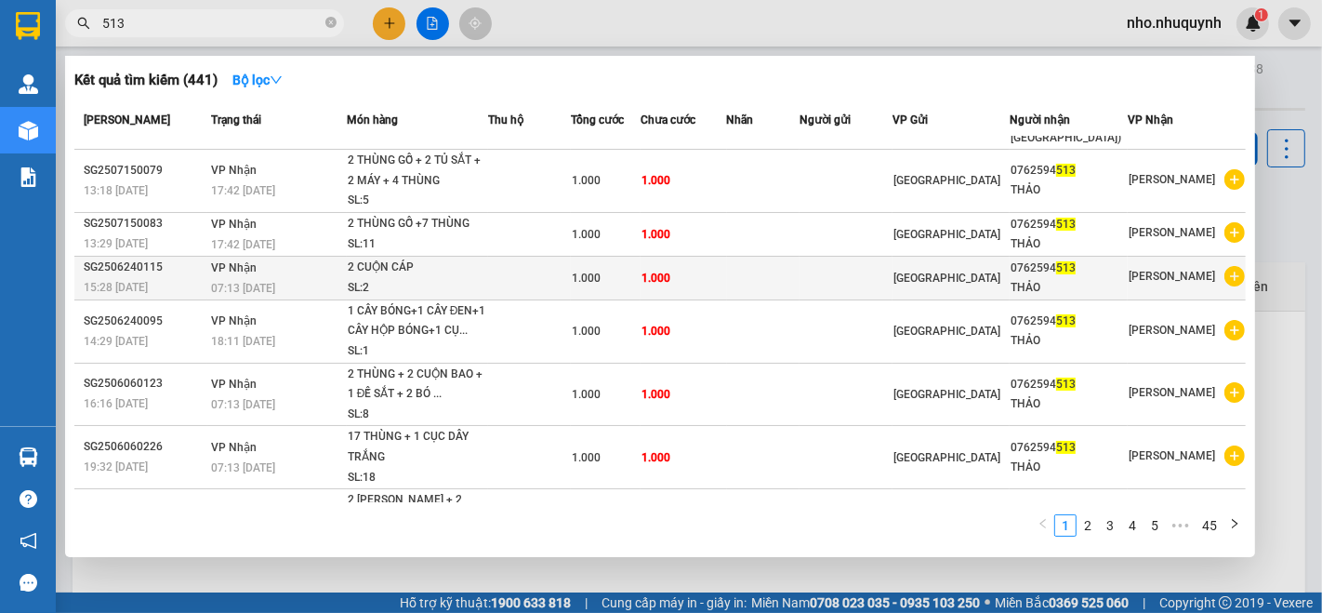
scroll to position [0, 0]
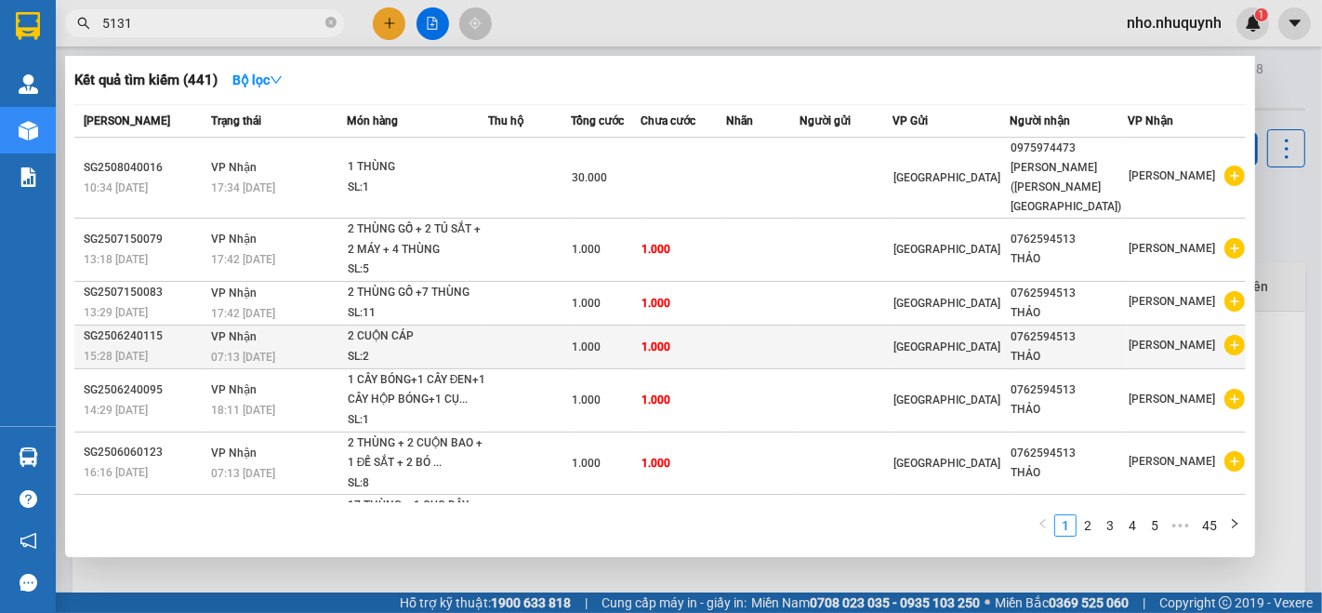
type input "5131X"
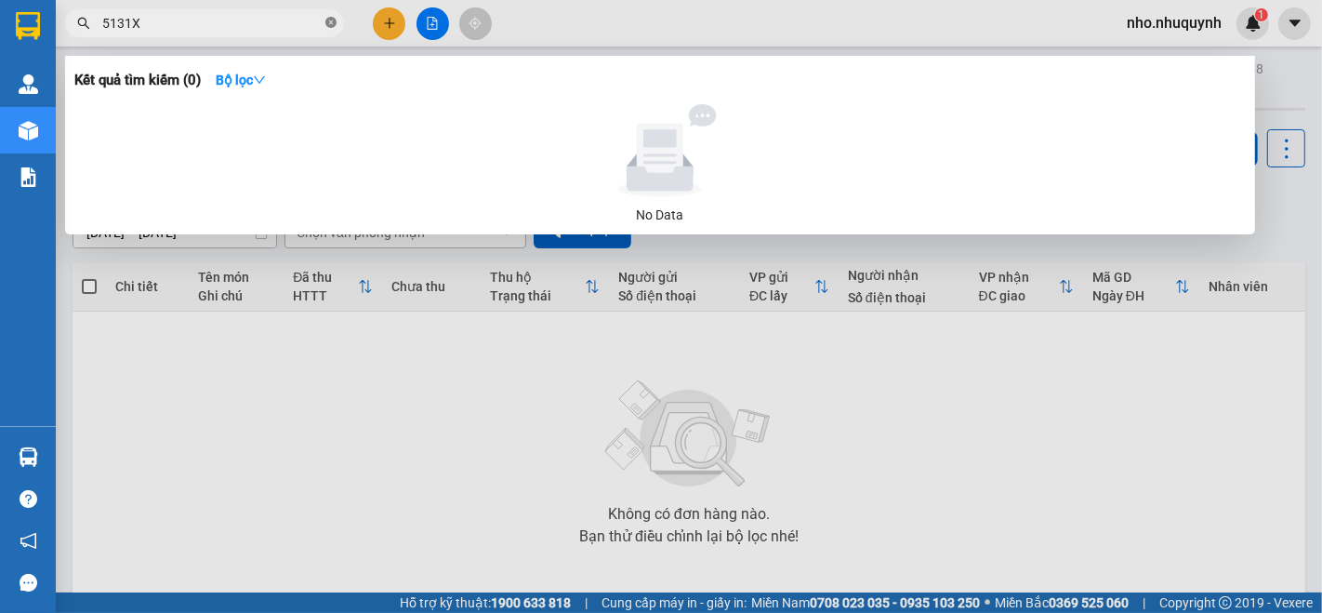
click at [330, 20] on icon "close-circle" at bounding box center [330, 22] width 11 height 11
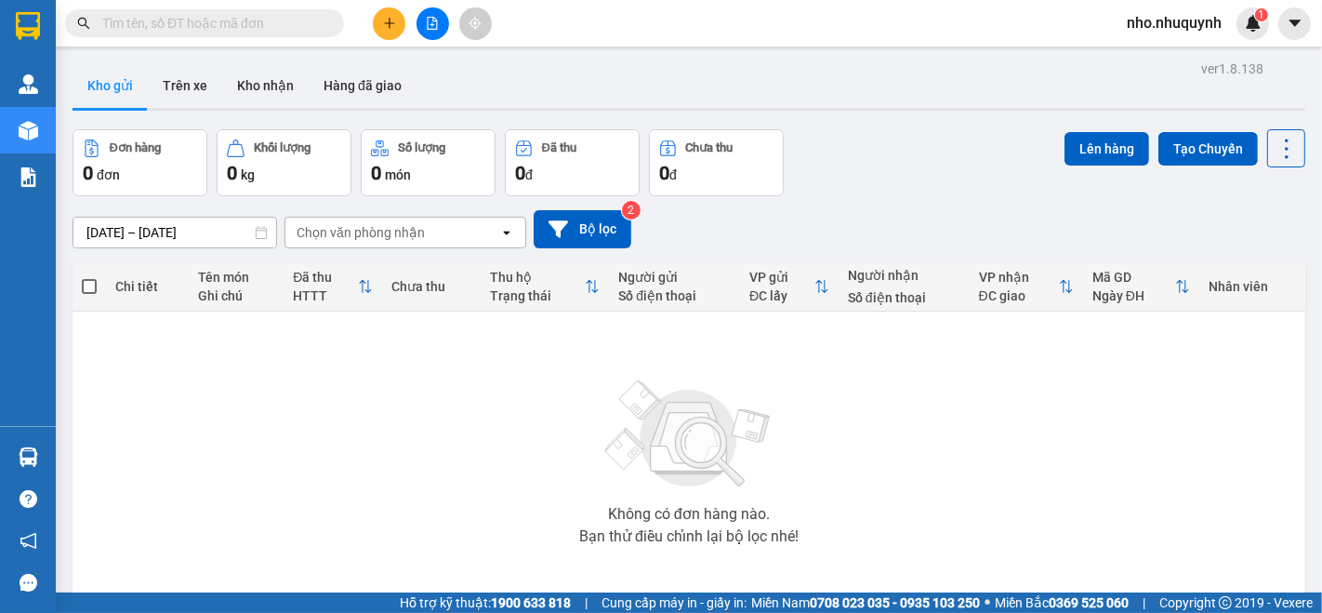
click at [390, 27] on icon "plus" at bounding box center [389, 23] width 13 height 13
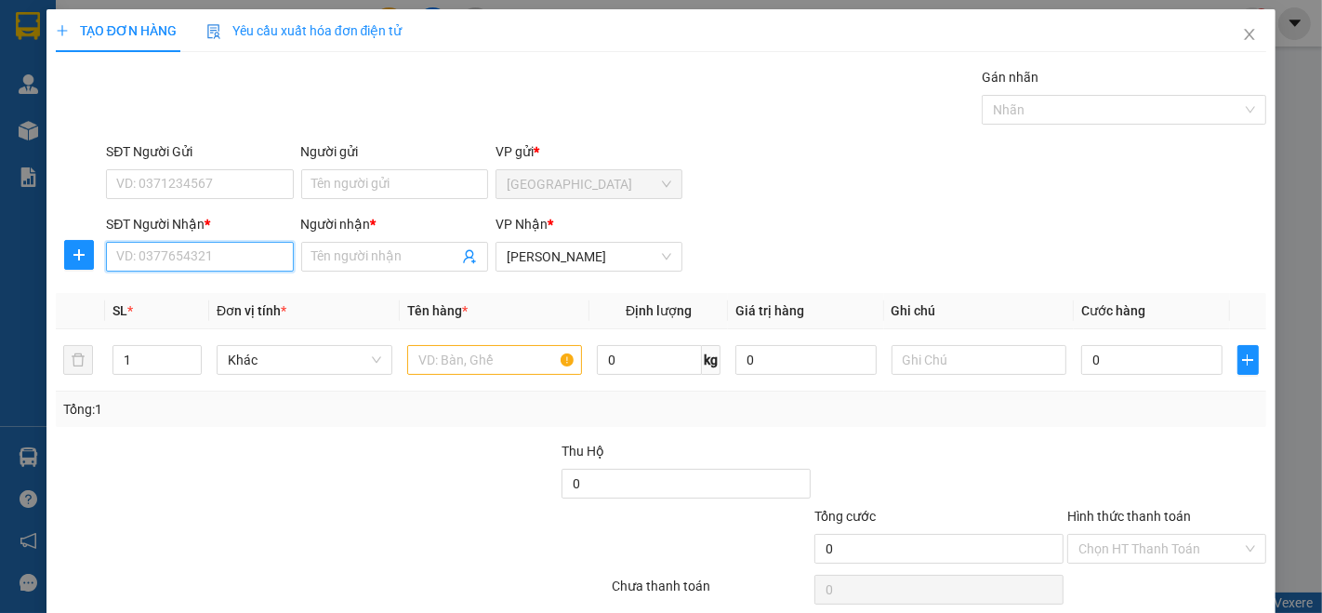
click at [260, 249] on input "SĐT Người Nhận *" at bounding box center [199, 257] width 187 height 30
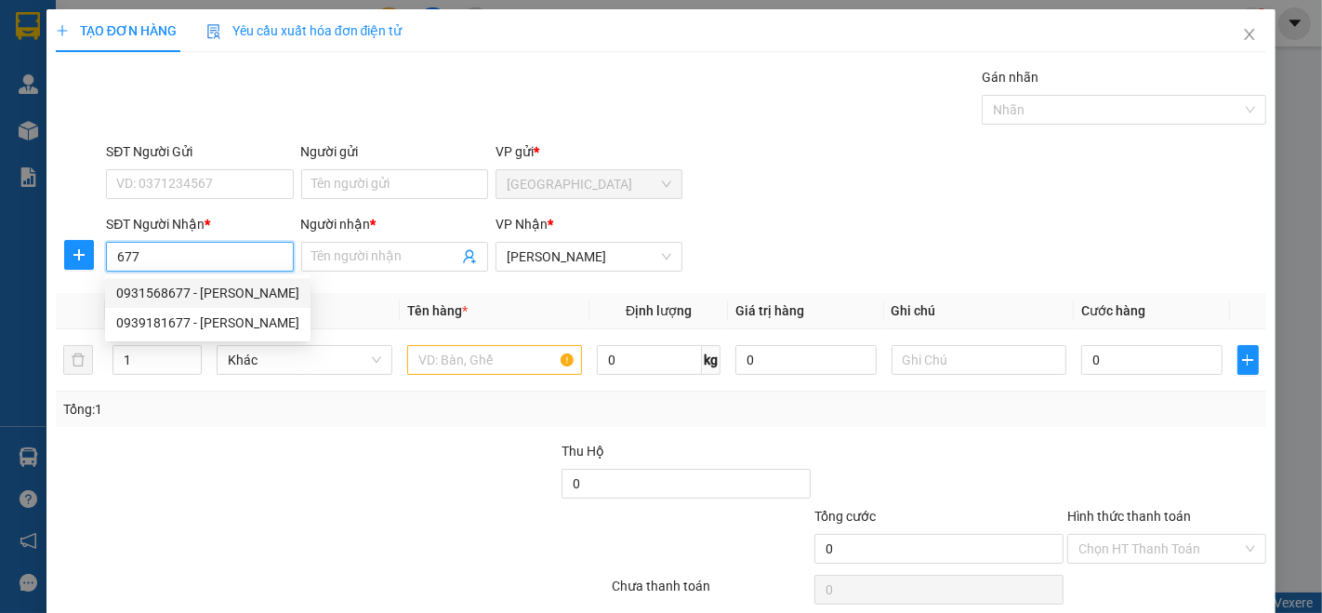
click at [194, 290] on div "0931568677 - DUNG" at bounding box center [207, 293] width 183 height 20
type input "0931568677"
type input "DUNG"
type input "30.000"
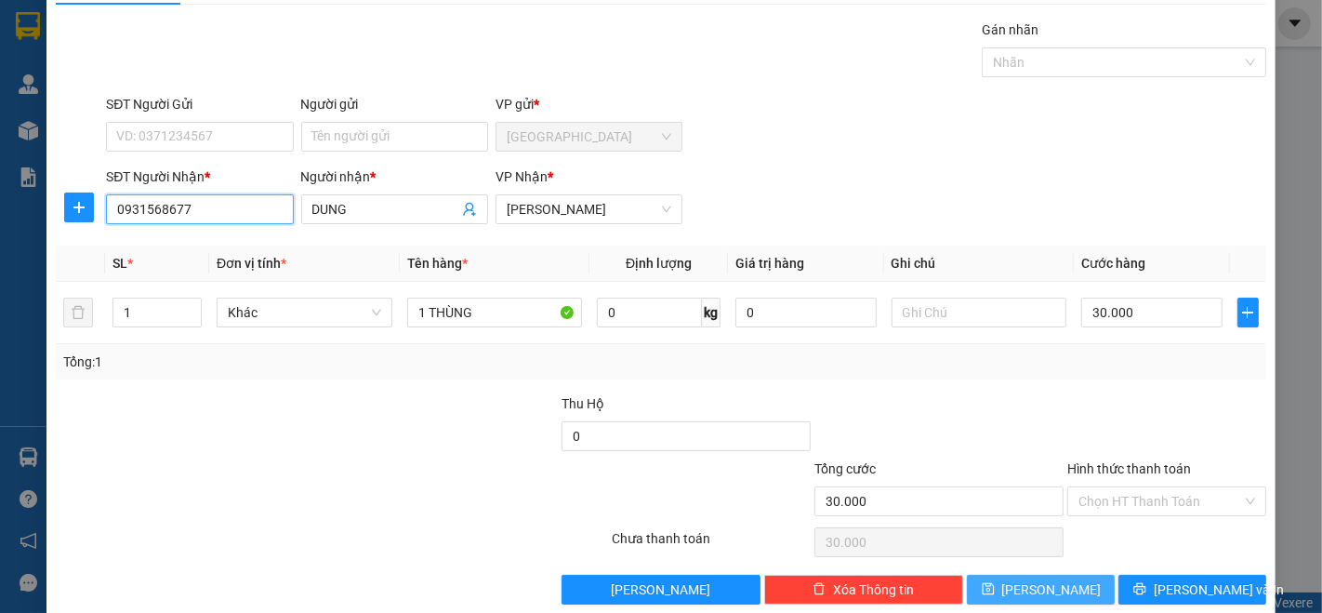
scroll to position [73, 0]
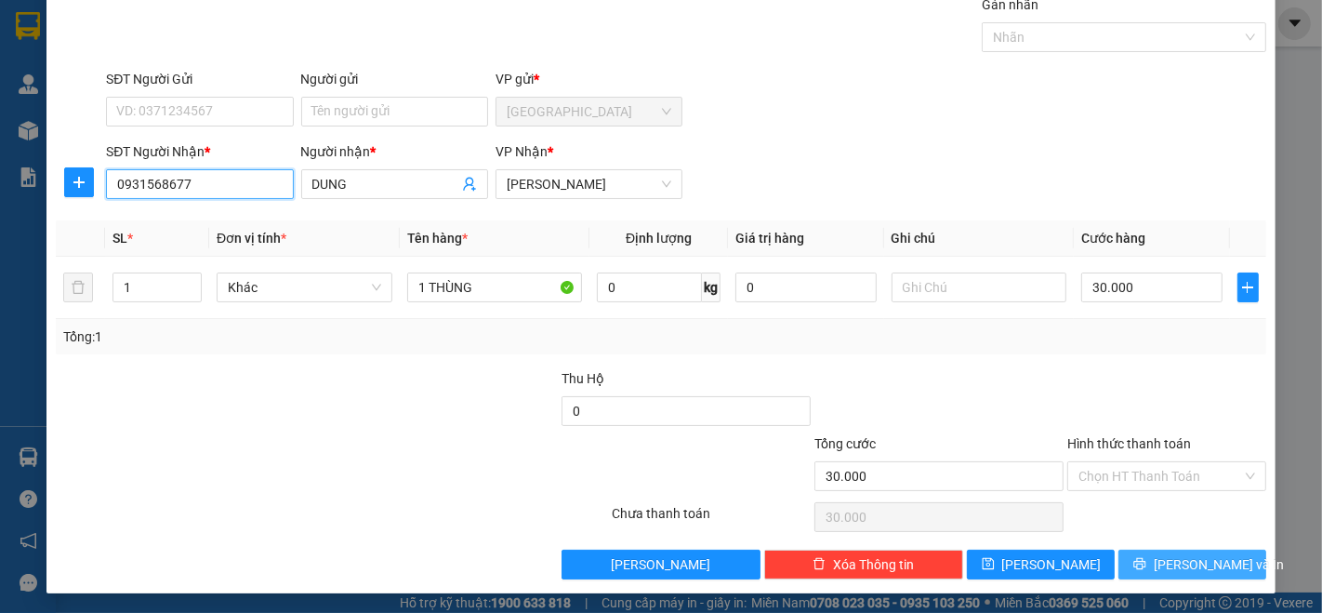
type input "0931568677"
click at [1209, 554] on span "[PERSON_NAME] và In" at bounding box center [1219, 564] width 130 height 20
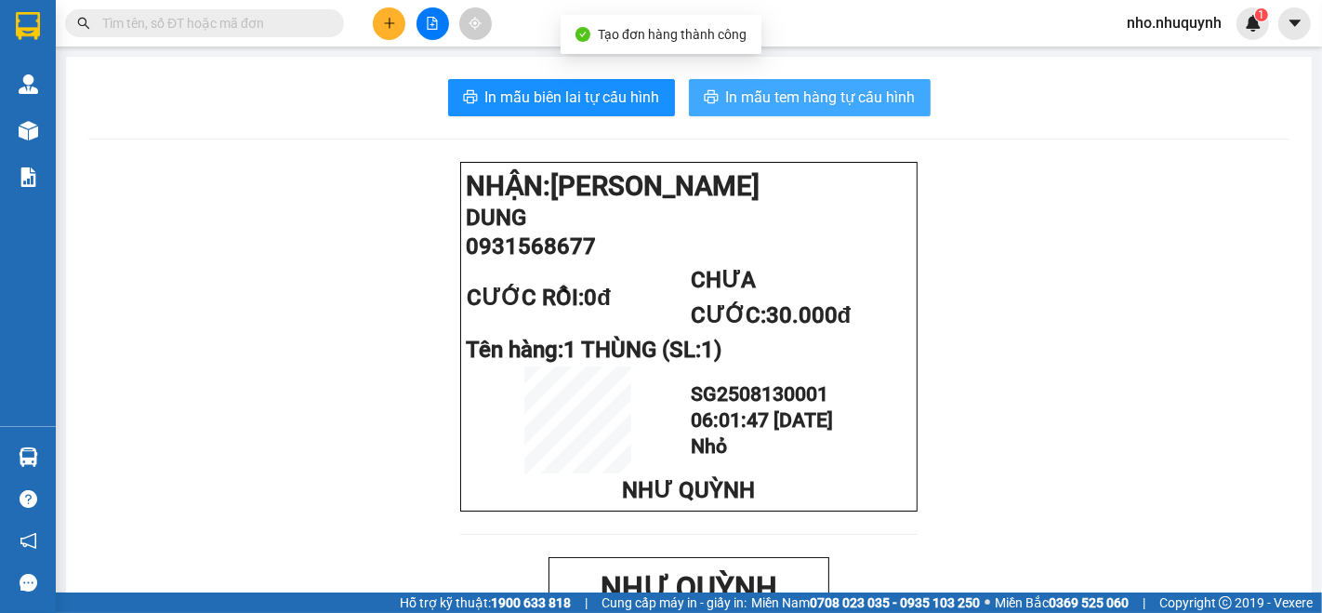
click at [738, 89] on span "In mẫu tem hàng tự cấu hình" at bounding box center [821, 97] width 190 height 23
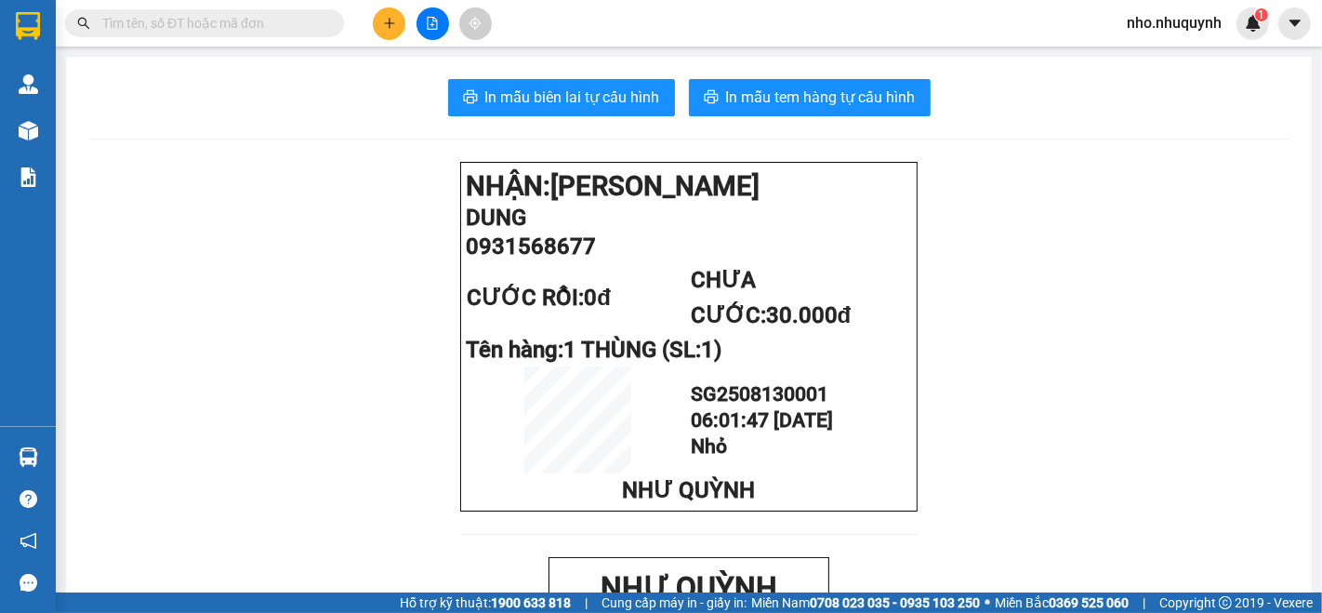
click at [235, 32] on input "text" at bounding box center [211, 23] width 219 height 20
type input "5"
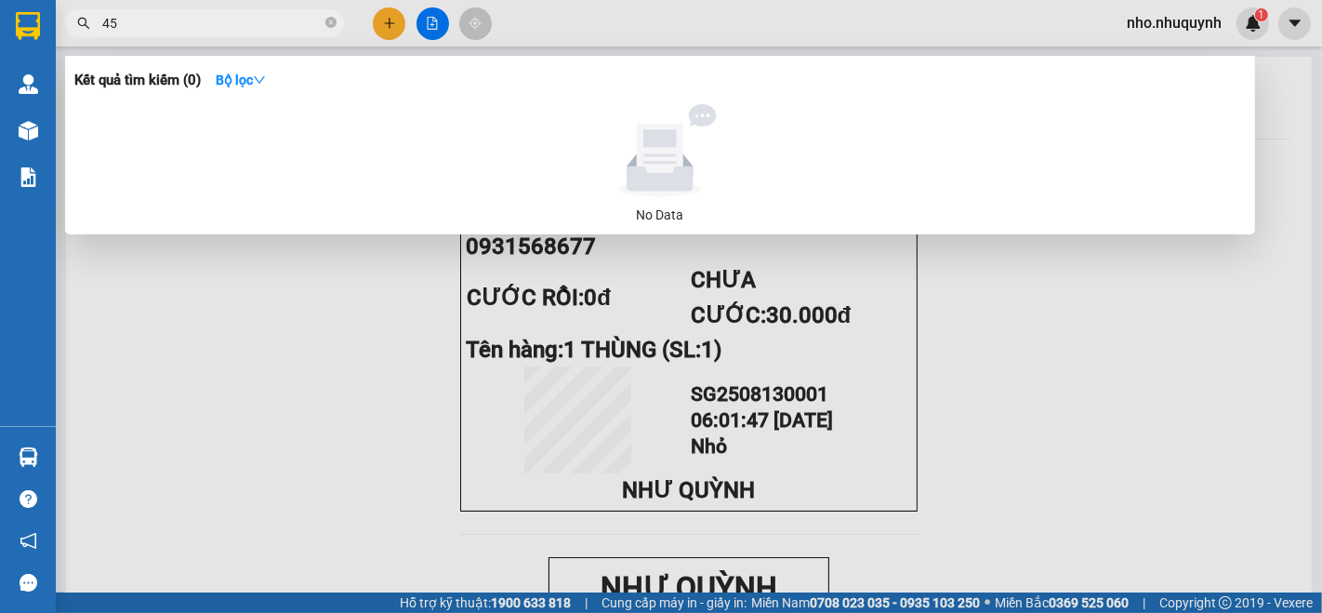
type input "456"
click at [333, 23] on icon "close-circle" at bounding box center [330, 22] width 11 height 11
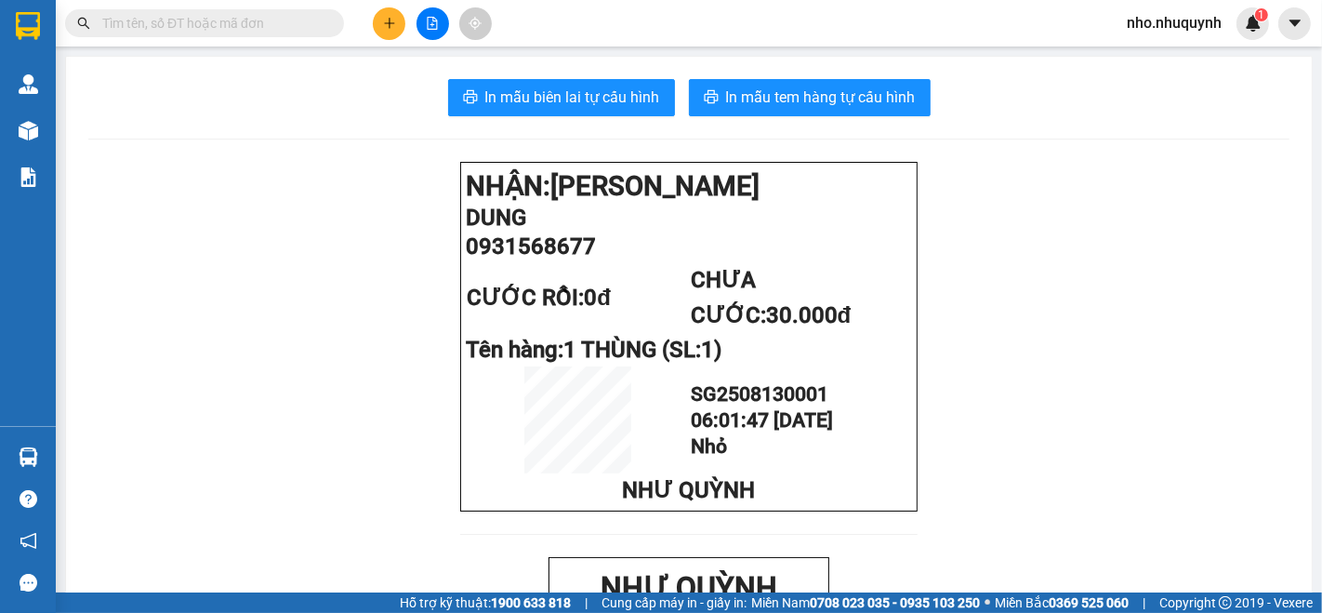
click at [293, 34] on span at bounding box center [204, 23] width 279 height 28
drag, startPoint x: 262, startPoint y: 7, endPoint x: 260, endPoint y: 30, distance: 23.3
click at [262, 13] on div "Kết quả tìm kiếm ( 40 ) Bộ lọc Mã ĐH Trạng thái Món hàng Thu hộ Tổng cước Chưa …" at bounding box center [181, 23] width 363 height 33
click at [260, 30] on input "text" at bounding box center [211, 23] width 219 height 20
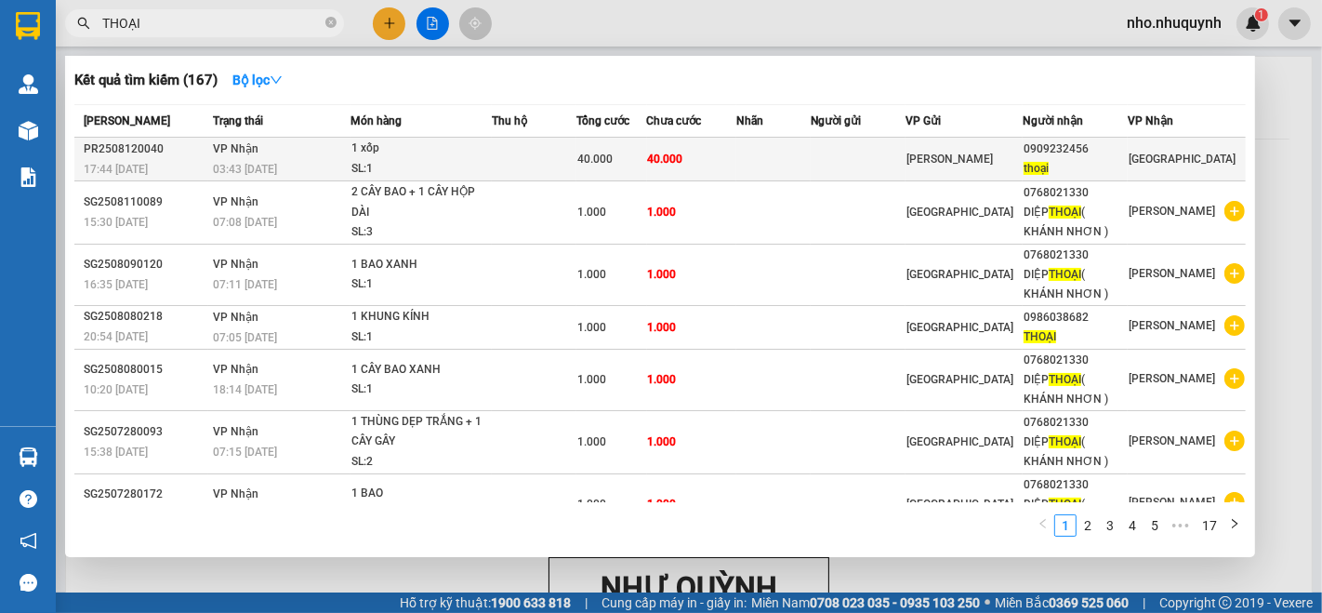
type input "THOẠI"
click at [751, 155] on td at bounding box center [772, 160] width 73 height 44
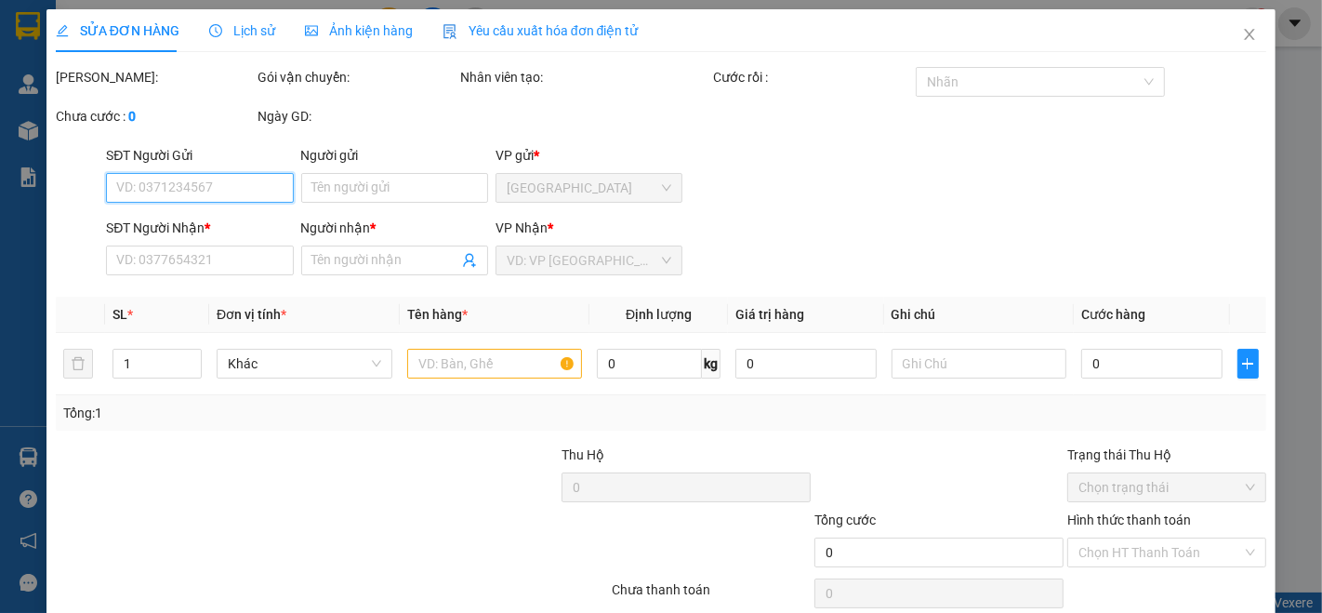
scroll to position [77, 0]
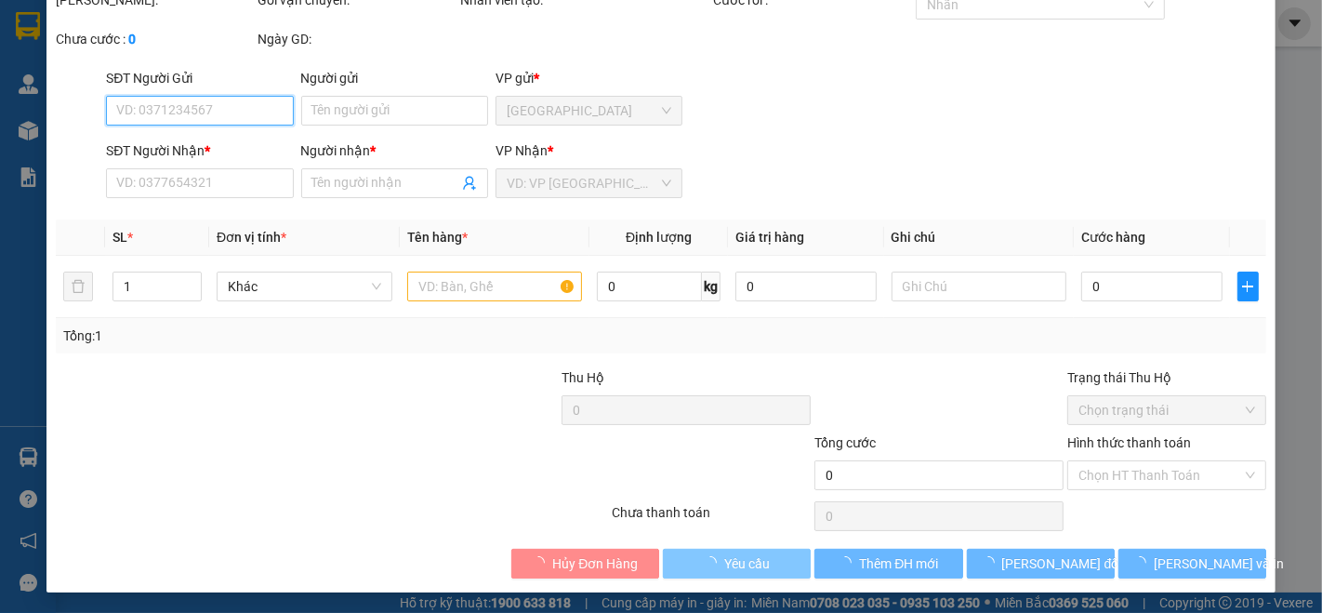
type input "0909232456"
type input "thoại"
type input "40.000"
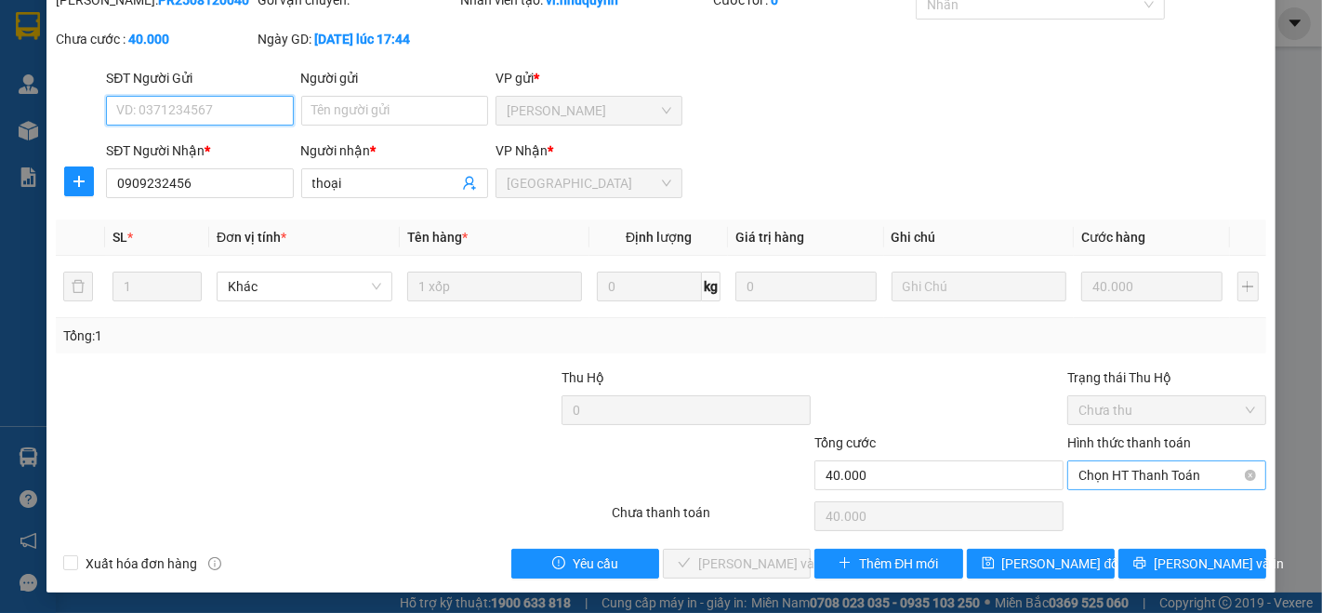
click at [1176, 482] on span "Chọn HT Thanh Toán" at bounding box center [1166, 475] width 177 height 28
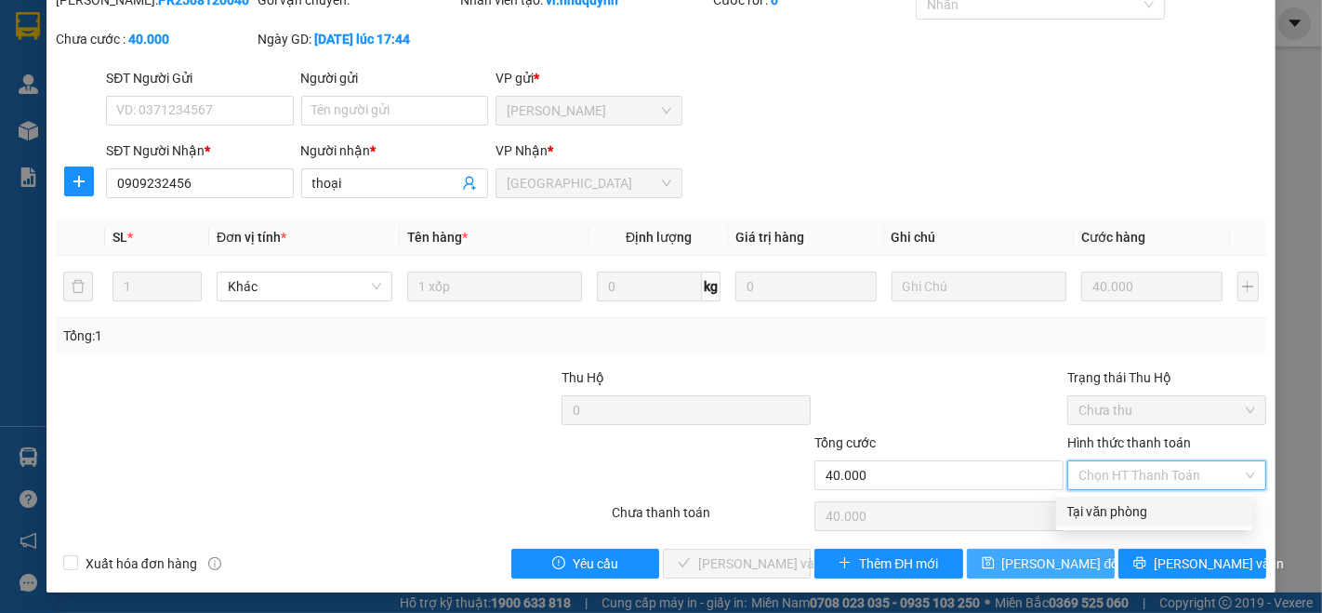
drag, startPoint x: 1143, startPoint y: 513, endPoint x: 973, endPoint y: 557, distance: 175.6
click at [1136, 519] on div "Tại văn phòng" at bounding box center [1154, 511] width 174 height 20
type input "0"
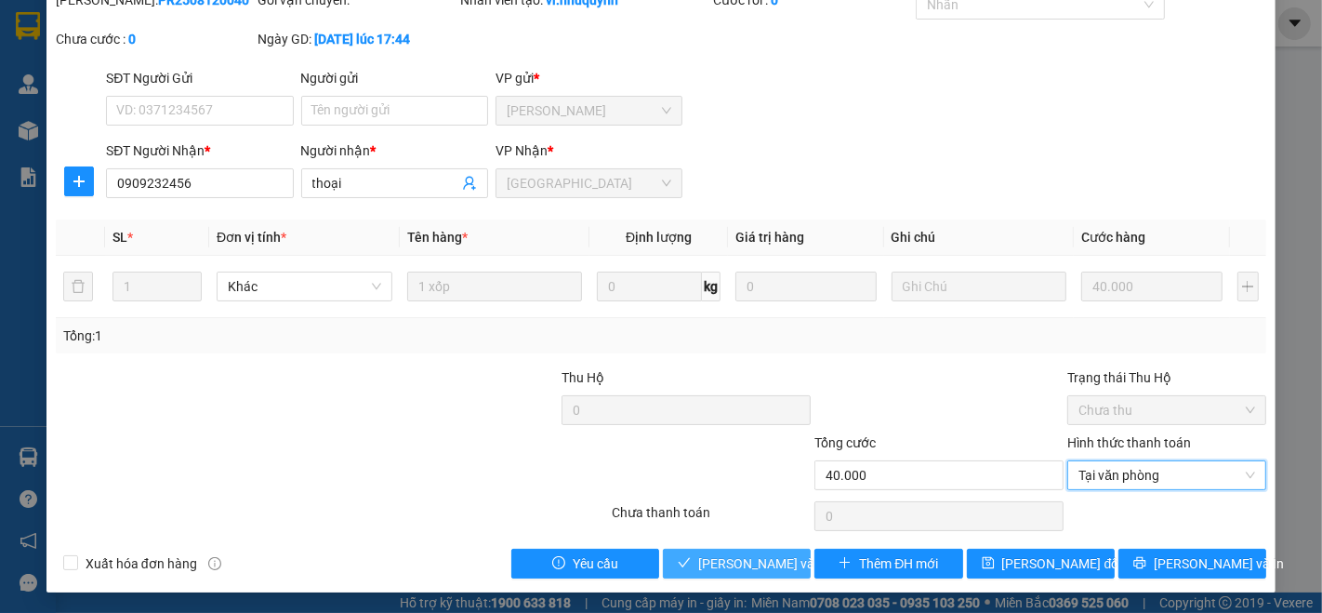
click at [755, 567] on span "Lưu và Giao hàng" at bounding box center [823, 563] width 251 height 20
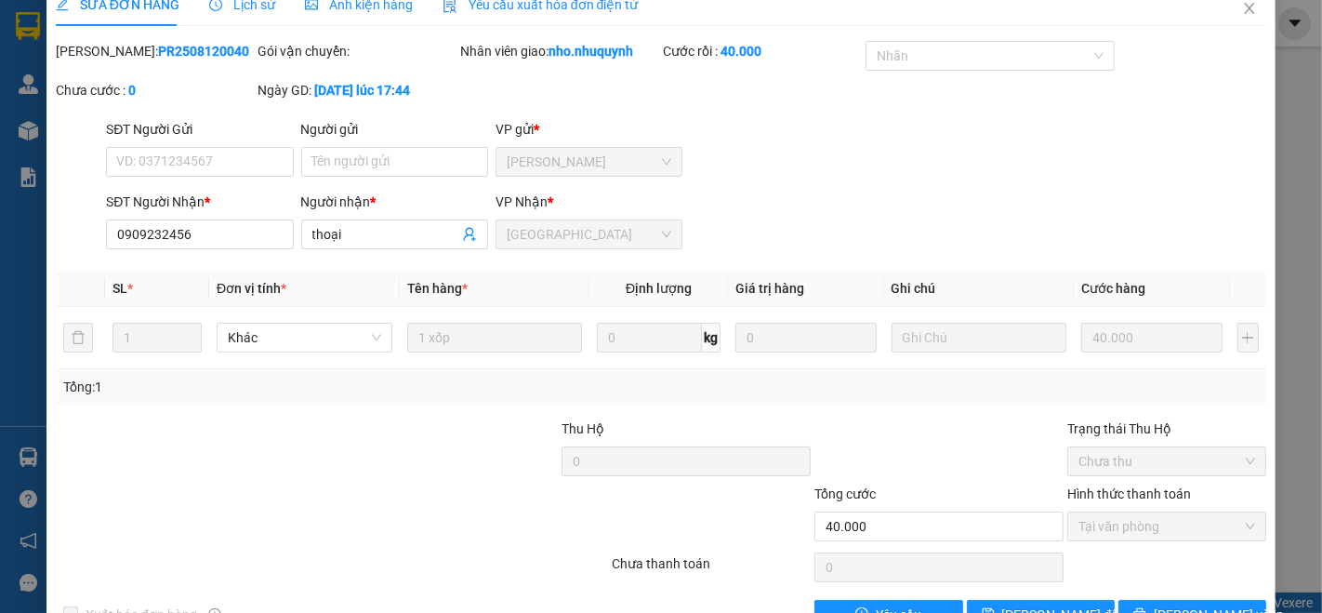
scroll to position [0, 0]
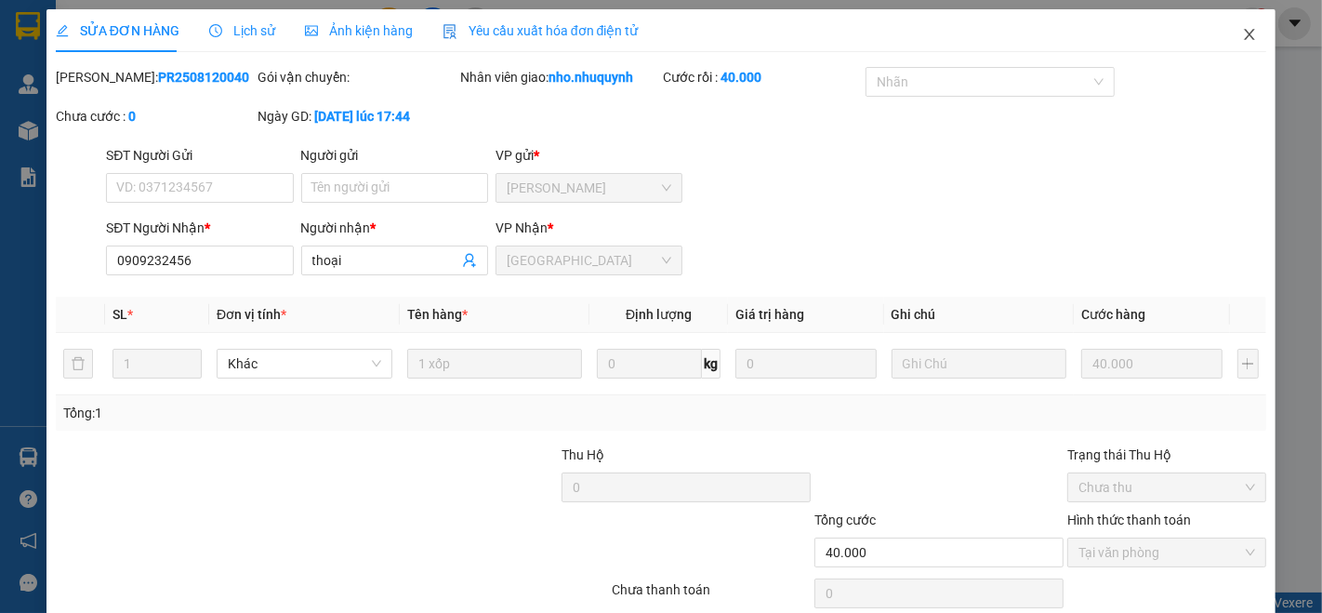
click at [1242, 34] on icon "close" at bounding box center [1249, 34] width 15 height 15
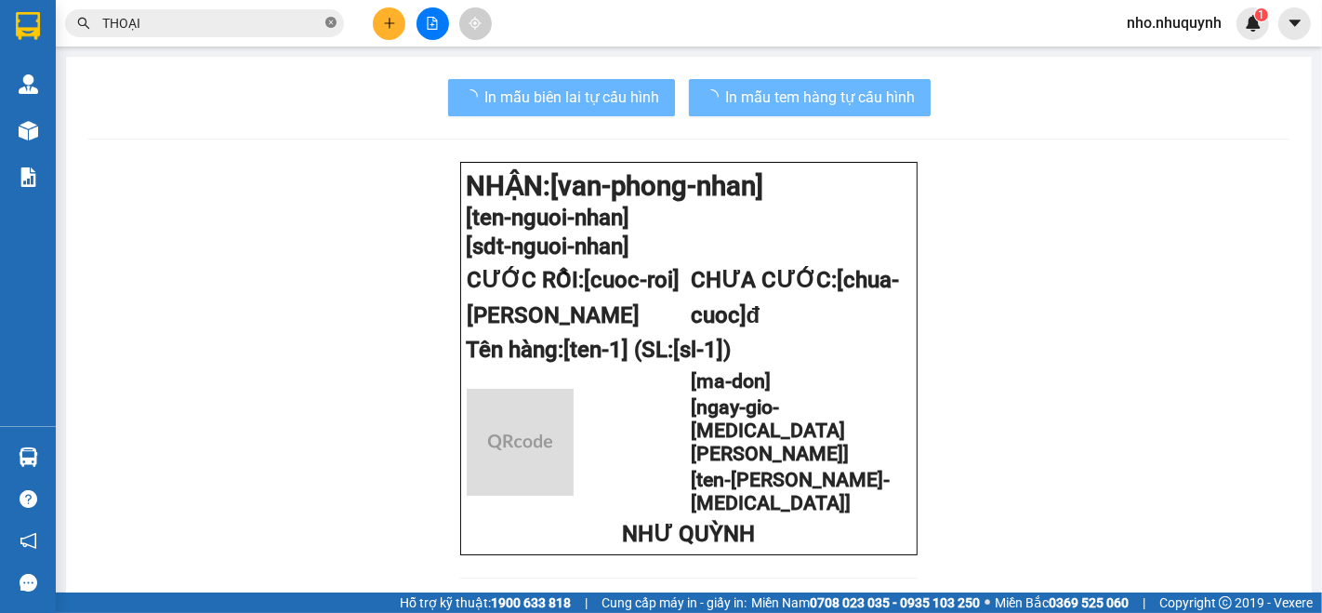
click at [332, 20] on icon "close-circle" at bounding box center [330, 22] width 11 height 11
click at [310, 17] on input "text" at bounding box center [211, 23] width 219 height 20
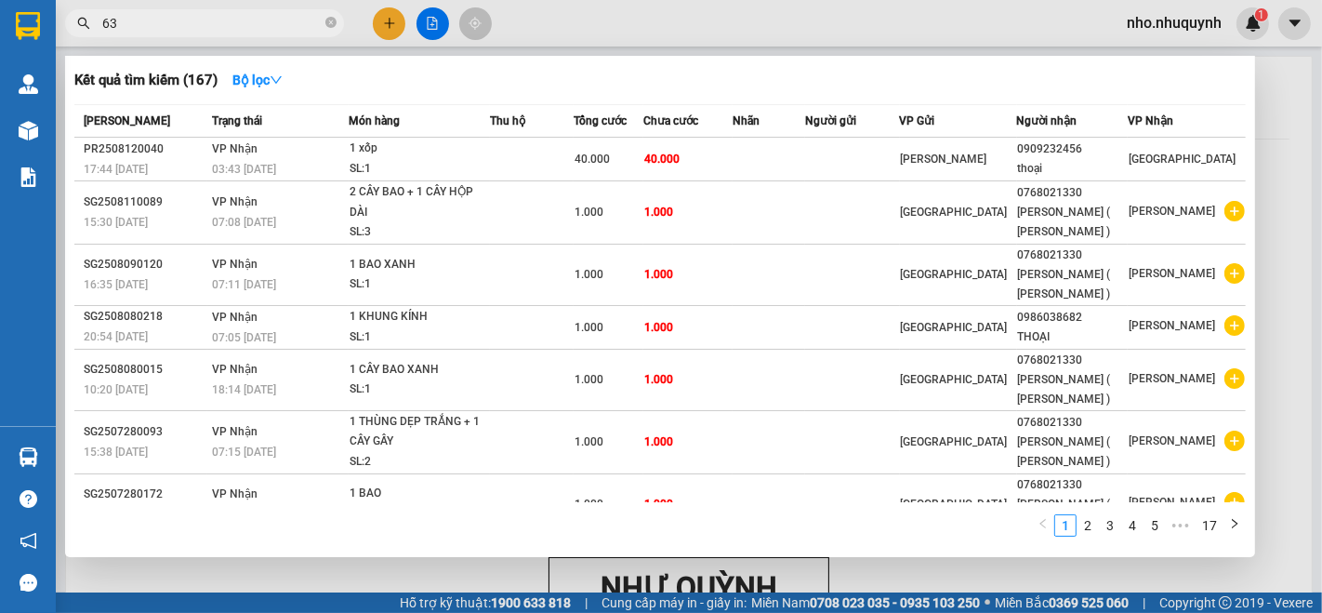
type input "635"
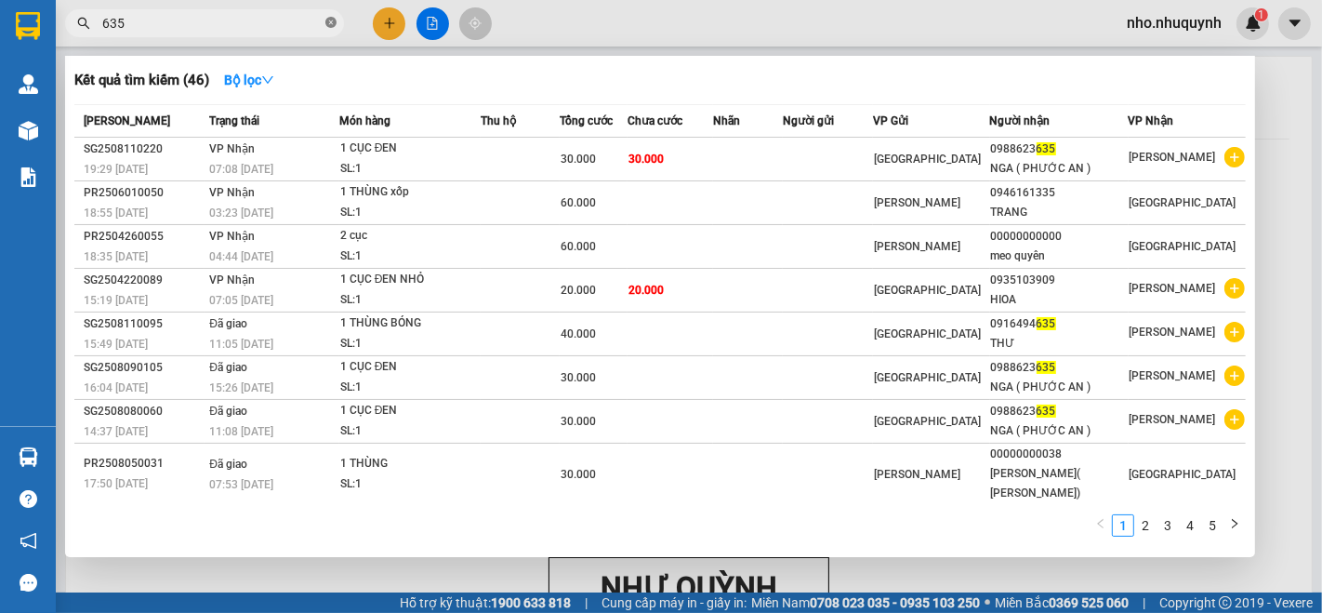
click at [326, 15] on span at bounding box center [330, 24] width 11 height 18
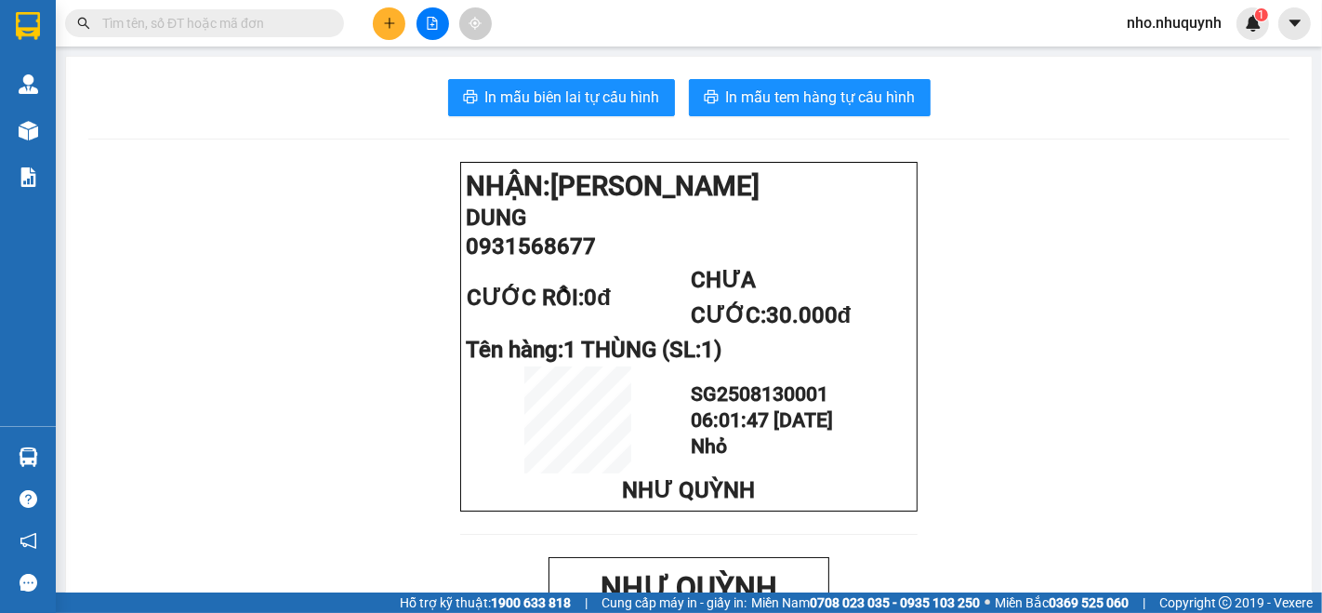
click at [258, 29] on input "text" at bounding box center [211, 23] width 219 height 20
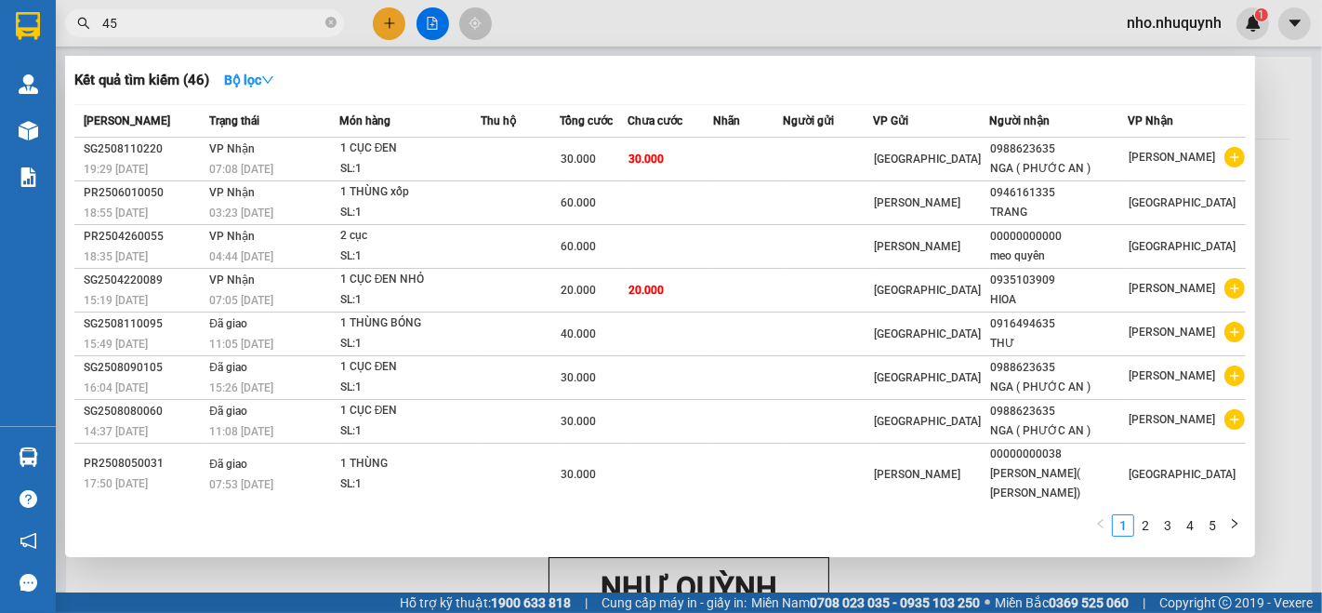
type input "456"
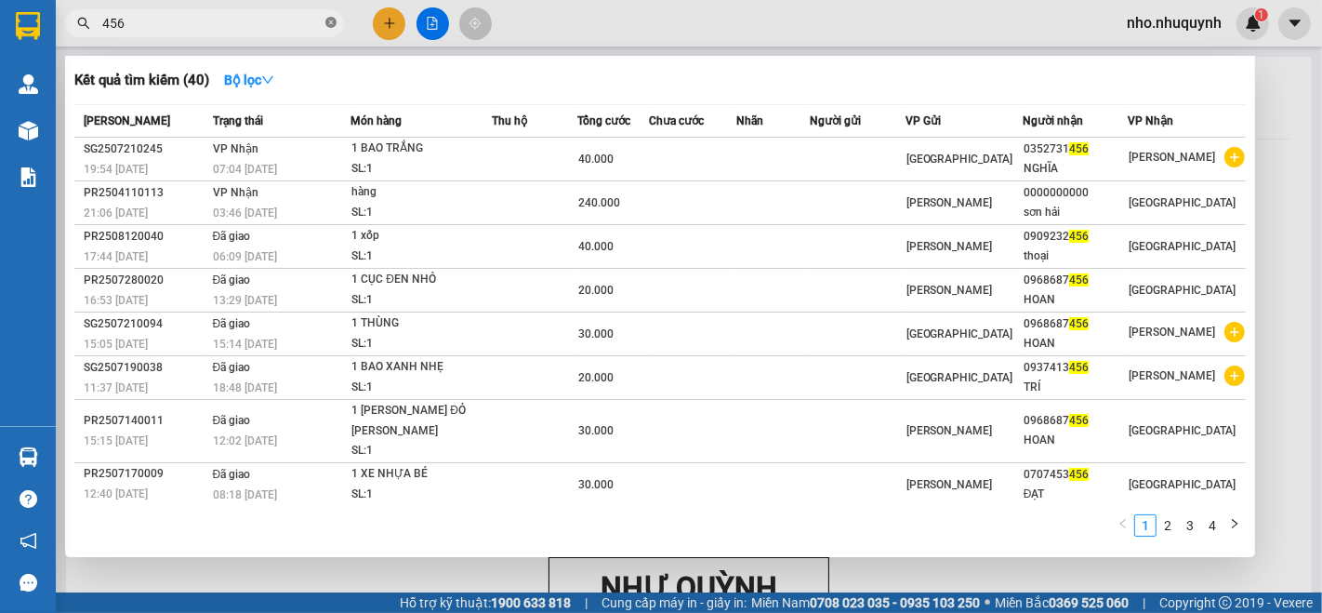
click at [326, 19] on icon "close-circle" at bounding box center [330, 22] width 11 height 11
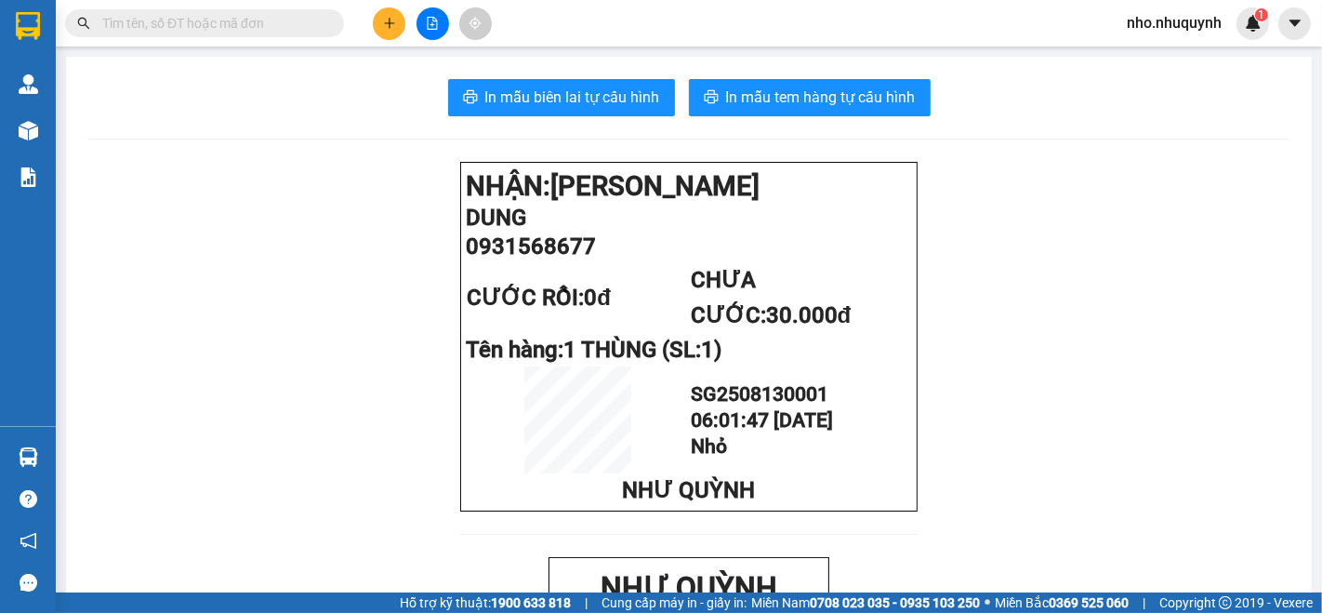
click at [261, 19] on input "text" at bounding box center [211, 23] width 219 height 20
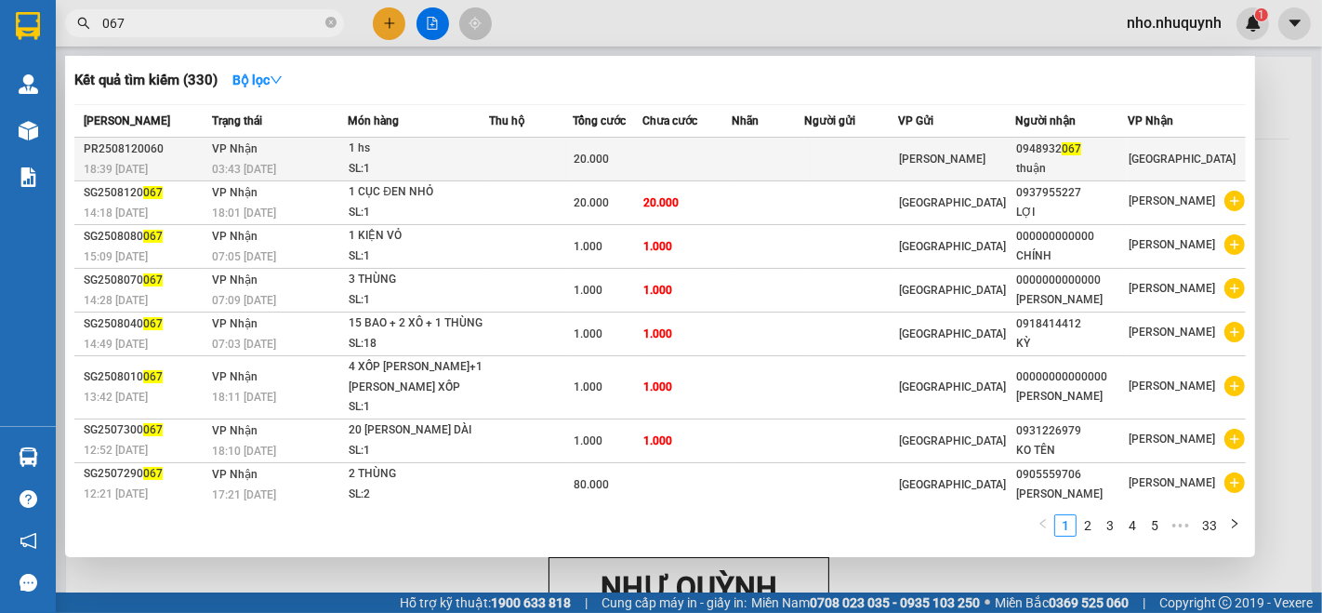
type input "067"
click at [788, 165] on td at bounding box center [768, 160] width 73 height 44
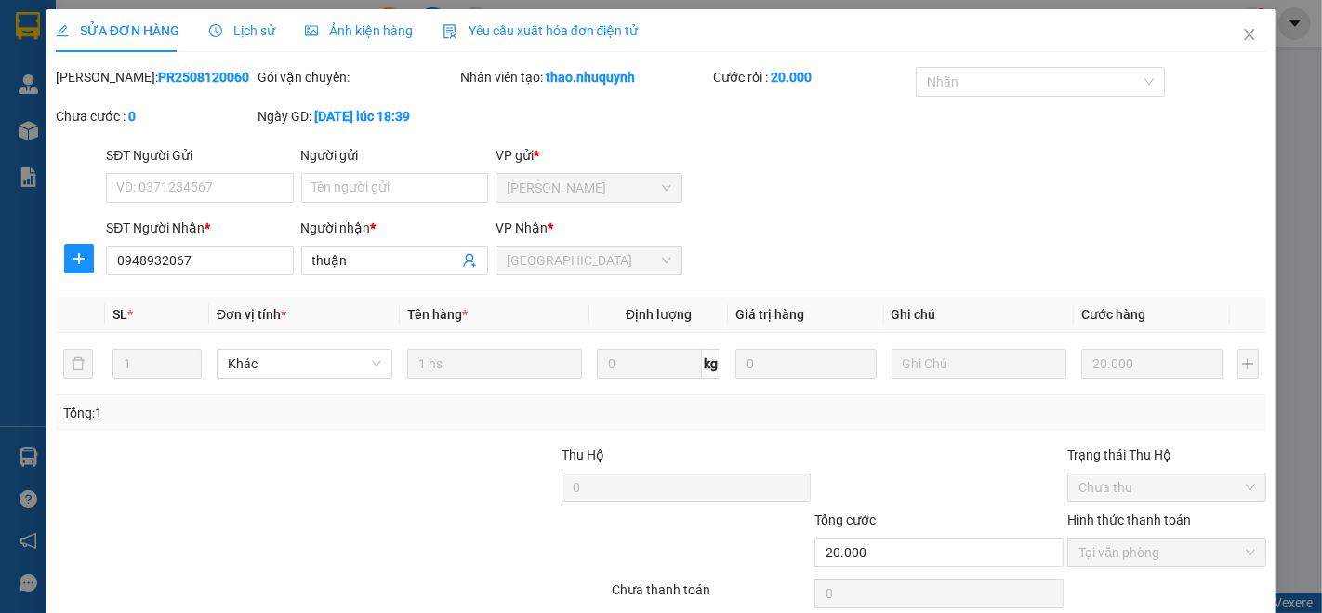
type input "0948932067"
type input "thuận"
type input "20.000"
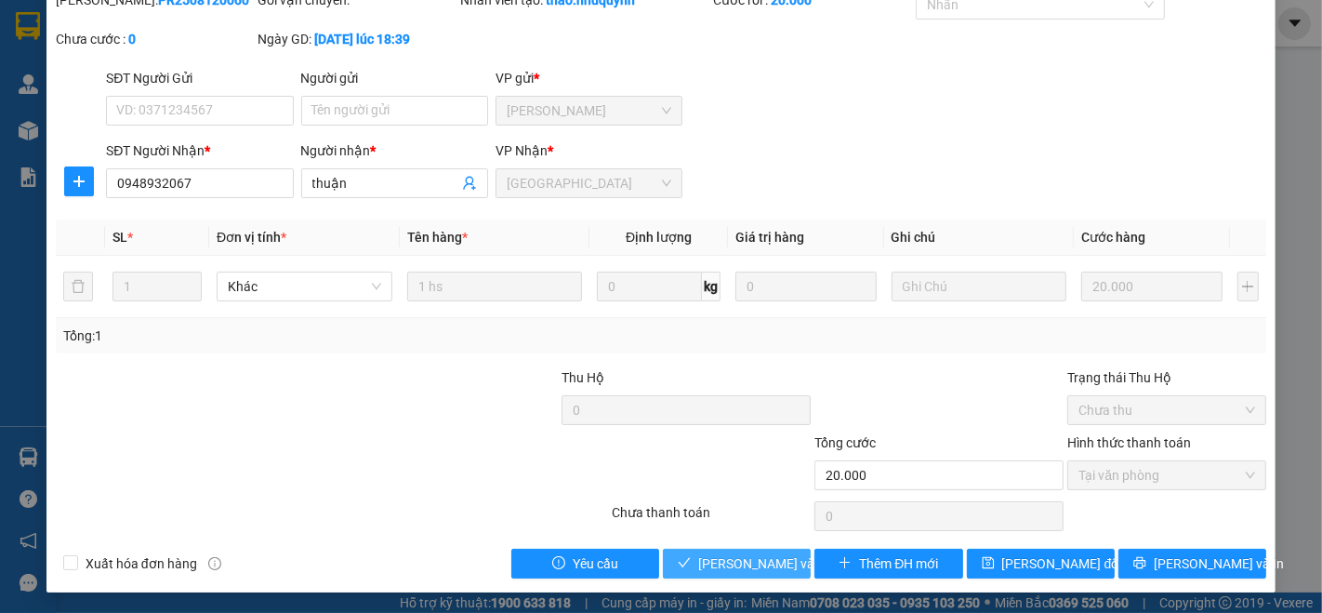
click at [715, 563] on span "Lưu và Giao hàng" at bounding box center [823, 563] width 251 height 20
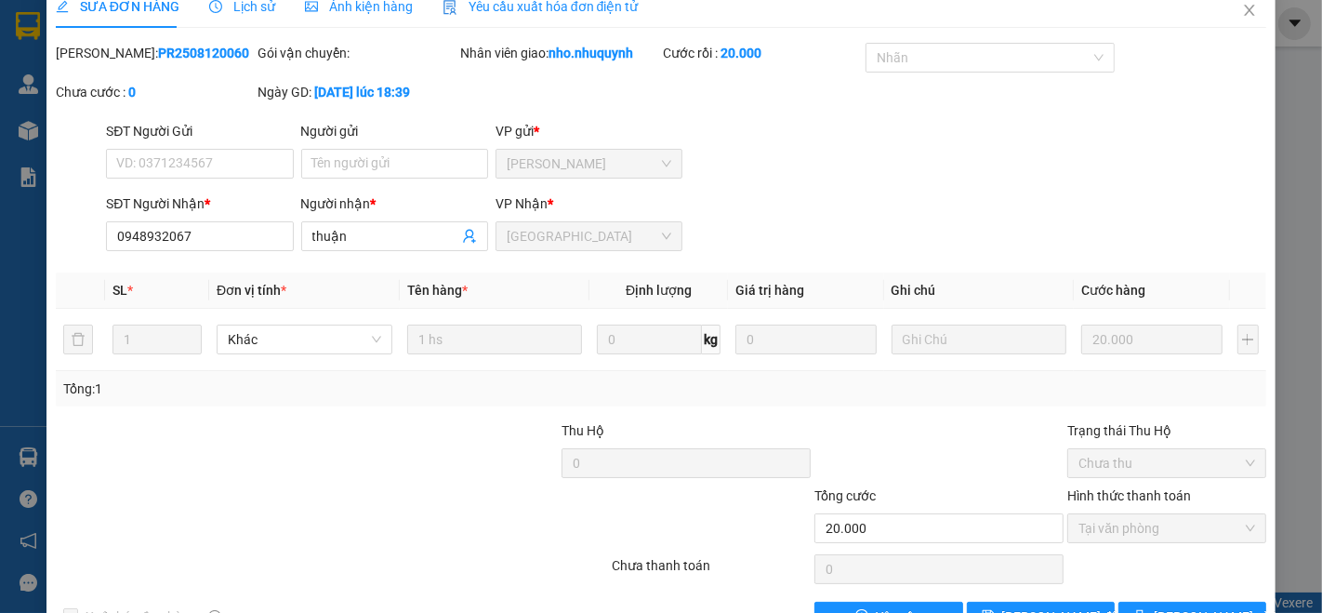
scroll to position [0, 0]
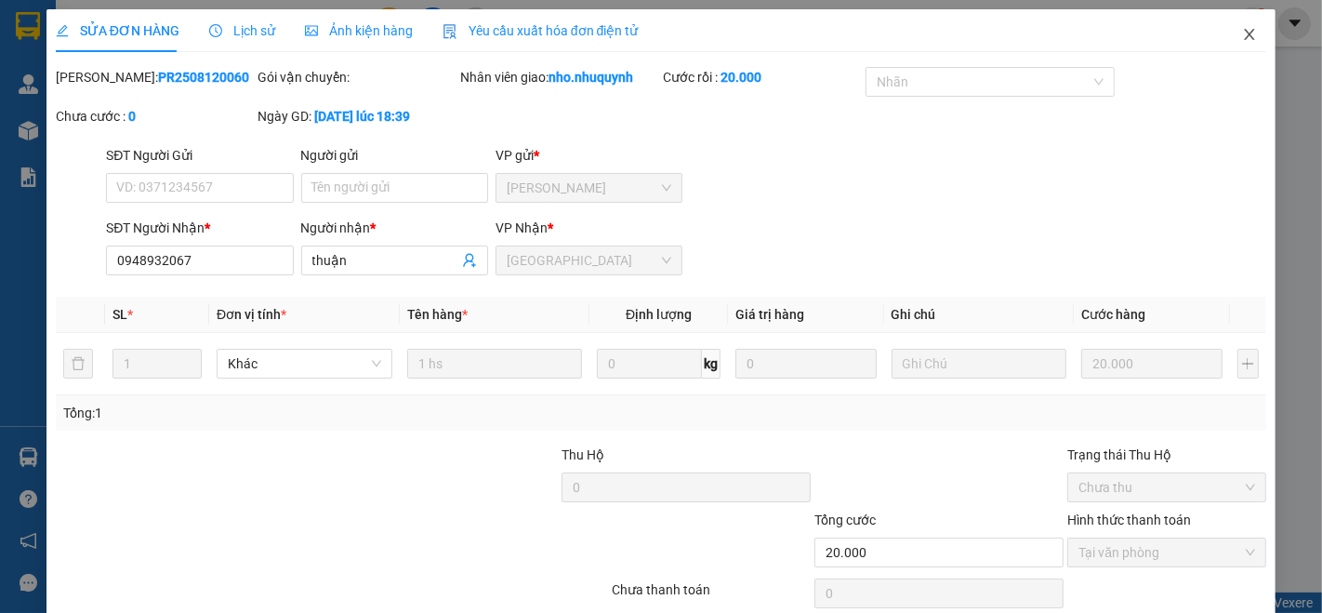
click at [1245, 33] on icon "close" at bounding box center [1250, 34] width 10 height 11
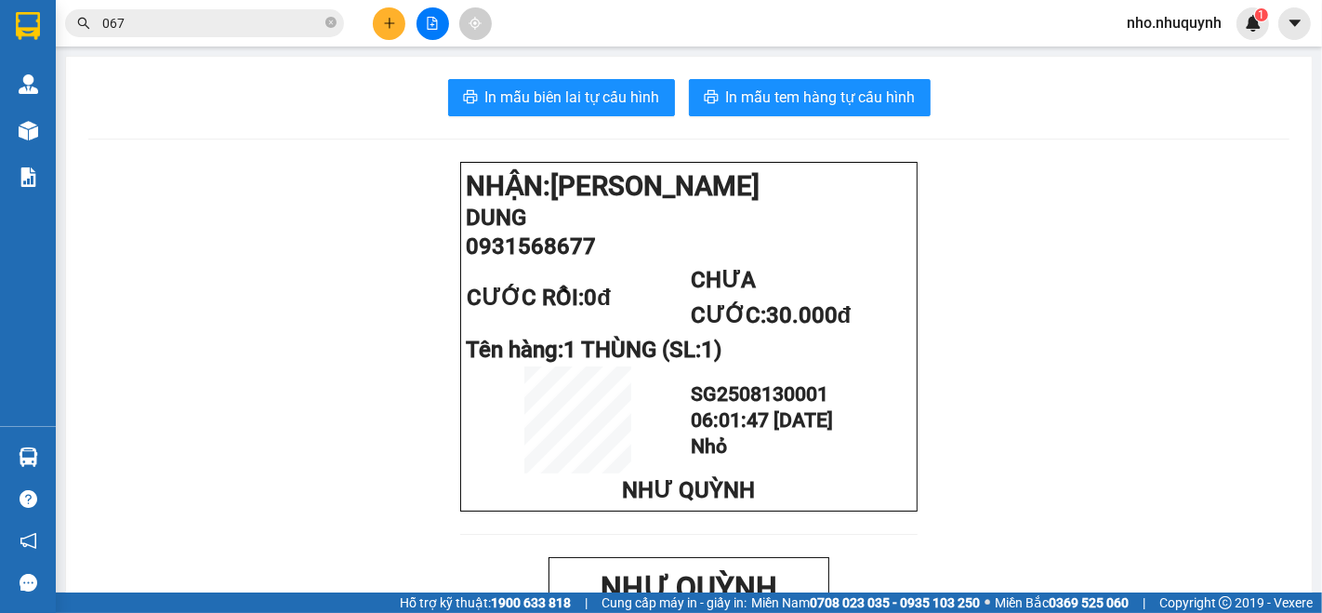
click at [332, 20] on icon "close-circle" at bounding box center [330, 22] width 11 height 11
click at [298, 31] on input "text" at bounding box center [211, 23] width 219 height 20
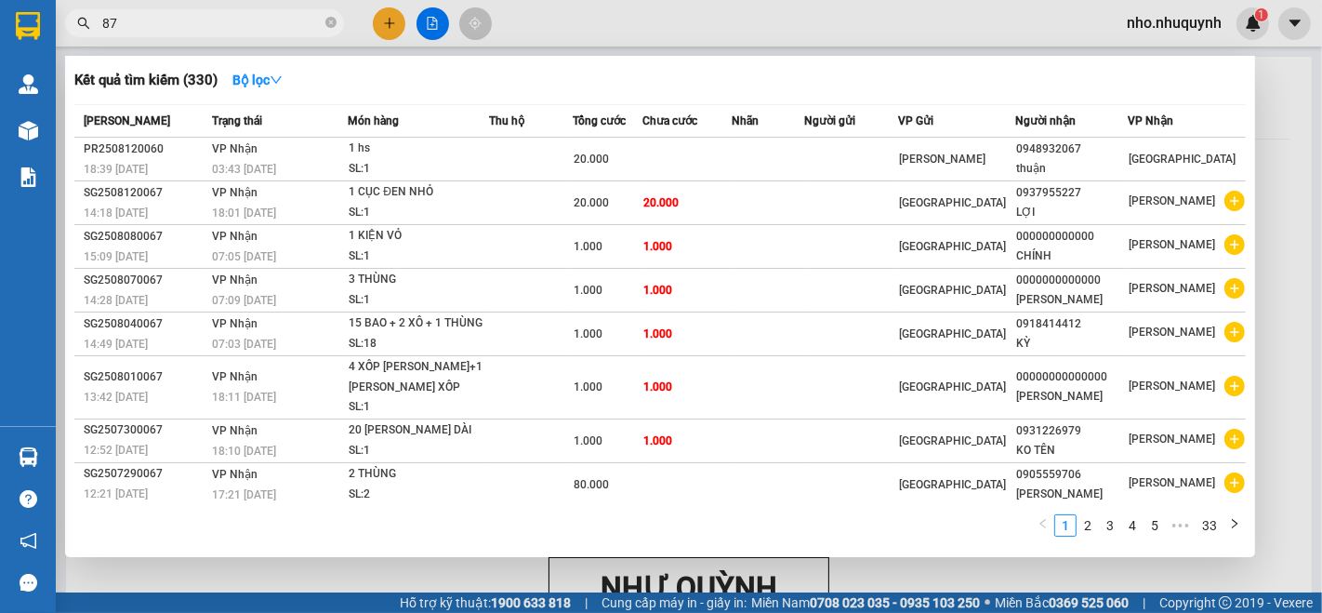
type input "877"
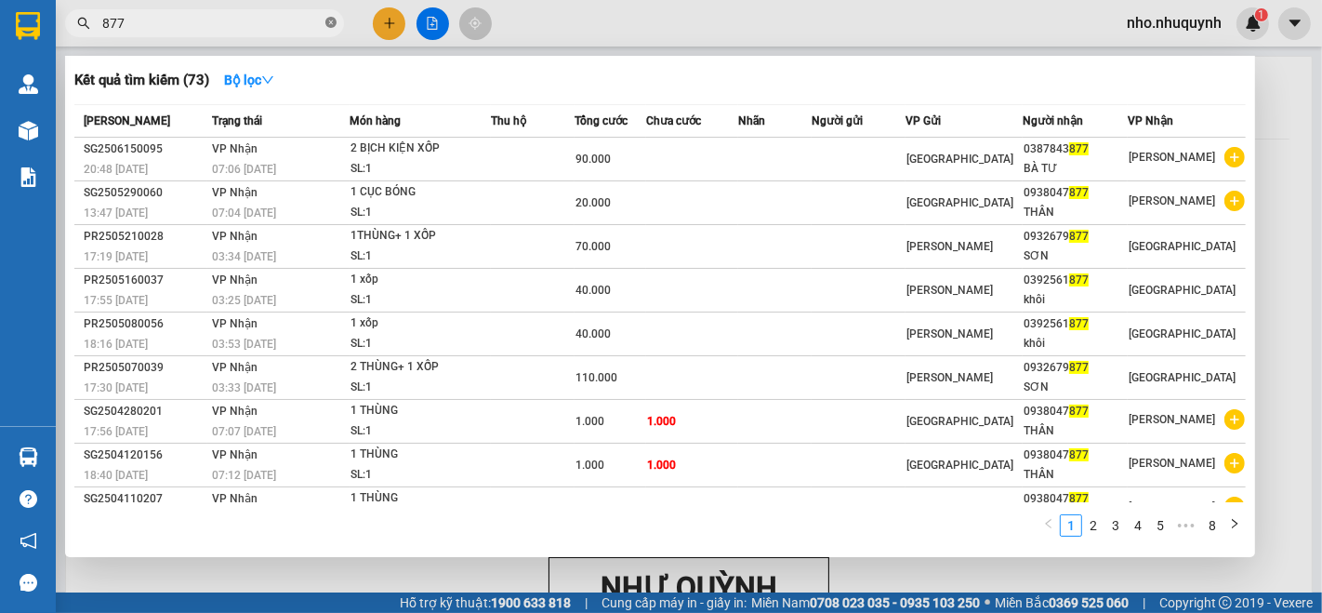
click at [330, 18] on icon "close-circle" at bounding box center [330, 22] width 11 height 11
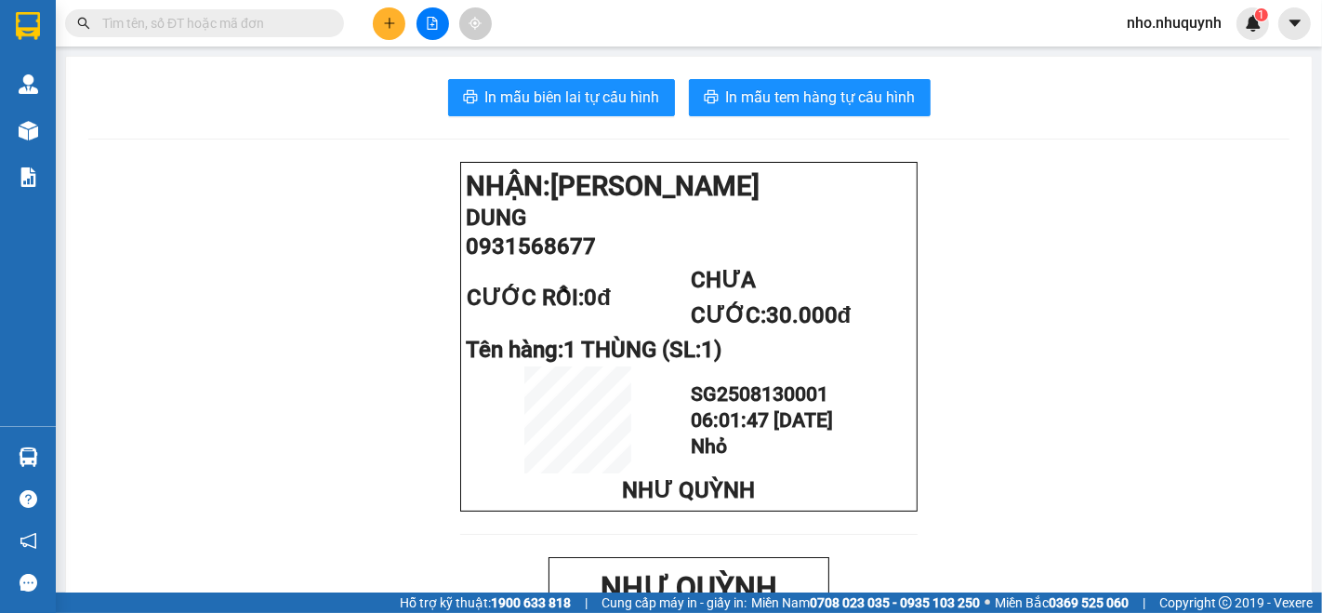
click at [305, 19] on input "text" at bounding box center [211, 23] width 219 height 20
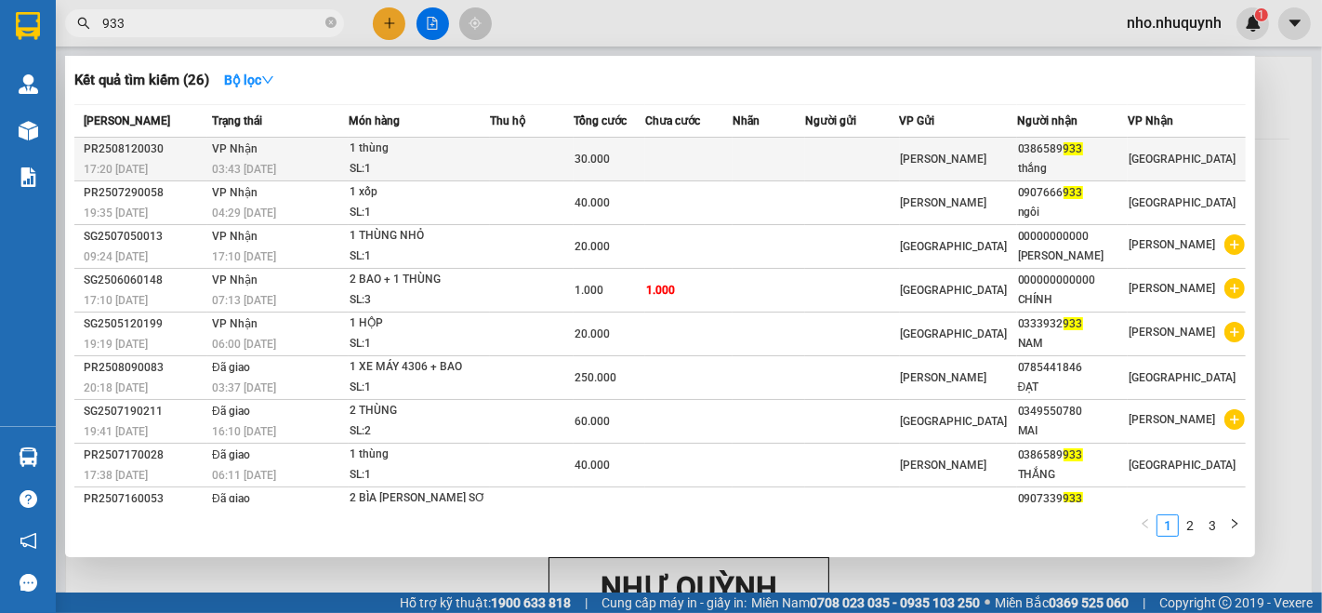
type input "933"
click at [874, 175] on td at bounding box center [852, 160] width 94 height 44
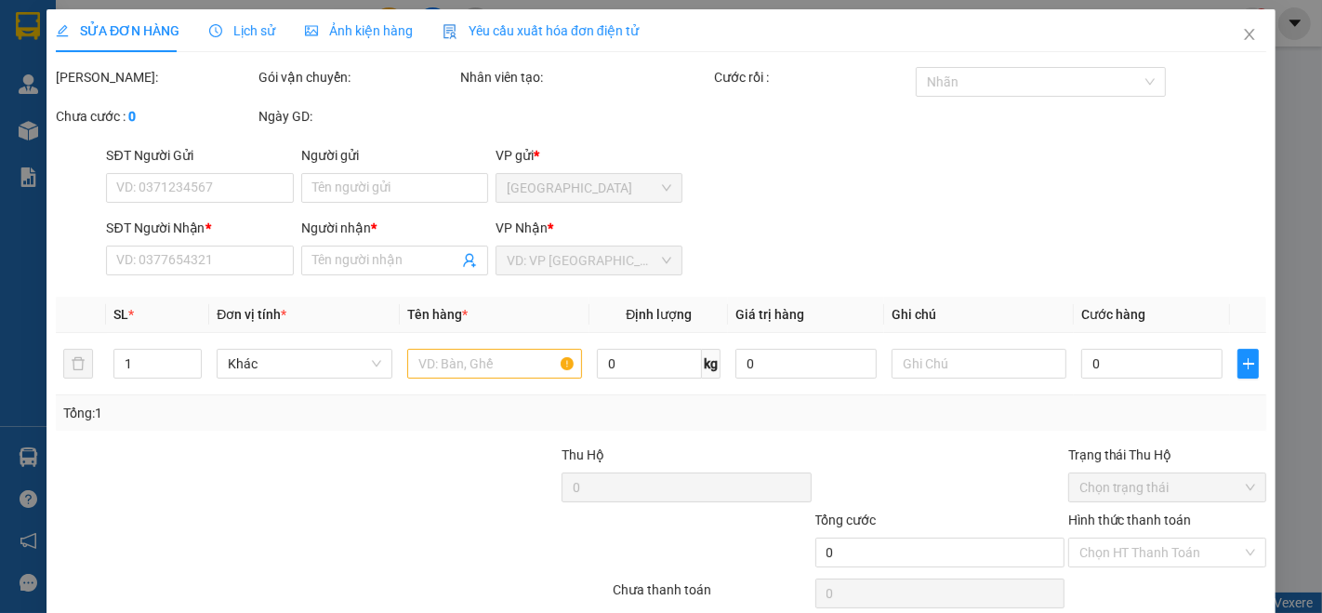
type input "0386589933"
type input "thắng"
type input "30.000"
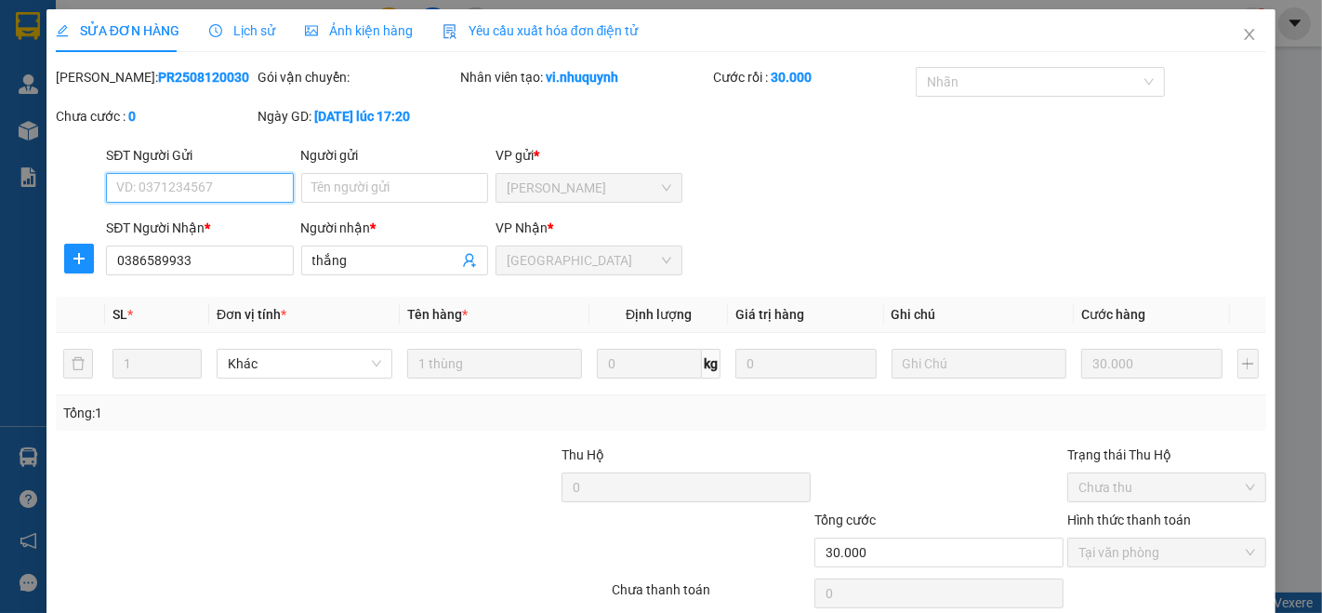
scroll to position [43, 0]
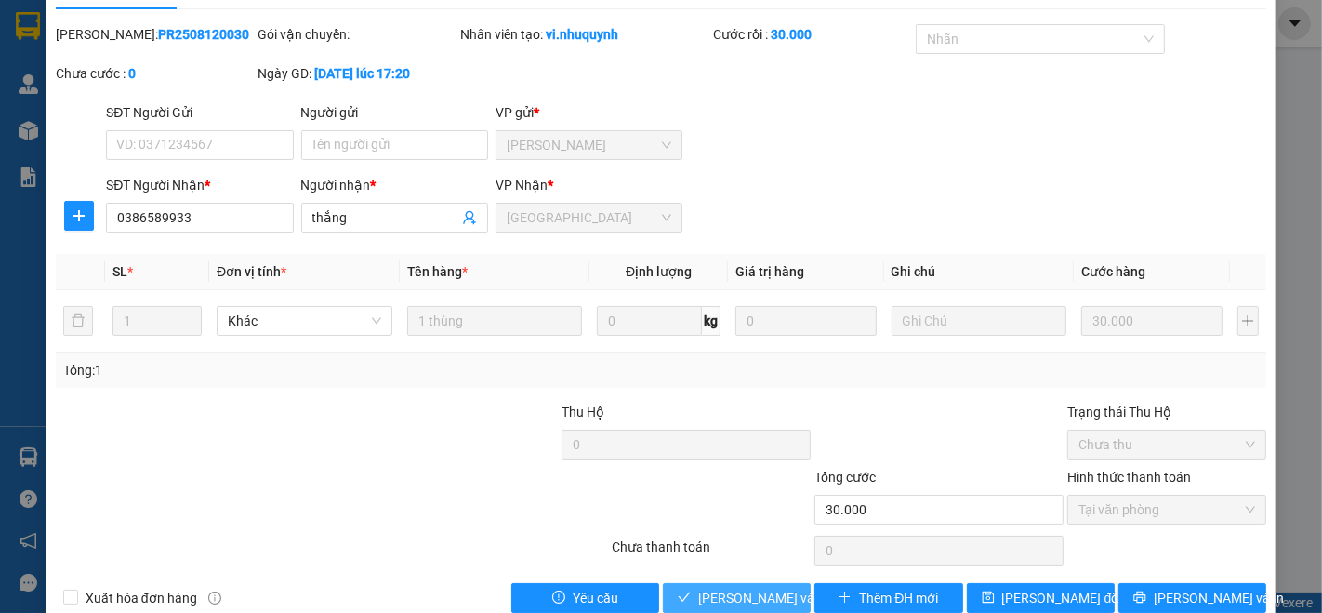
click at [709, 596] on span "Lưu và Giao hàng" at bounding box center [823, 598] width 251 height 20
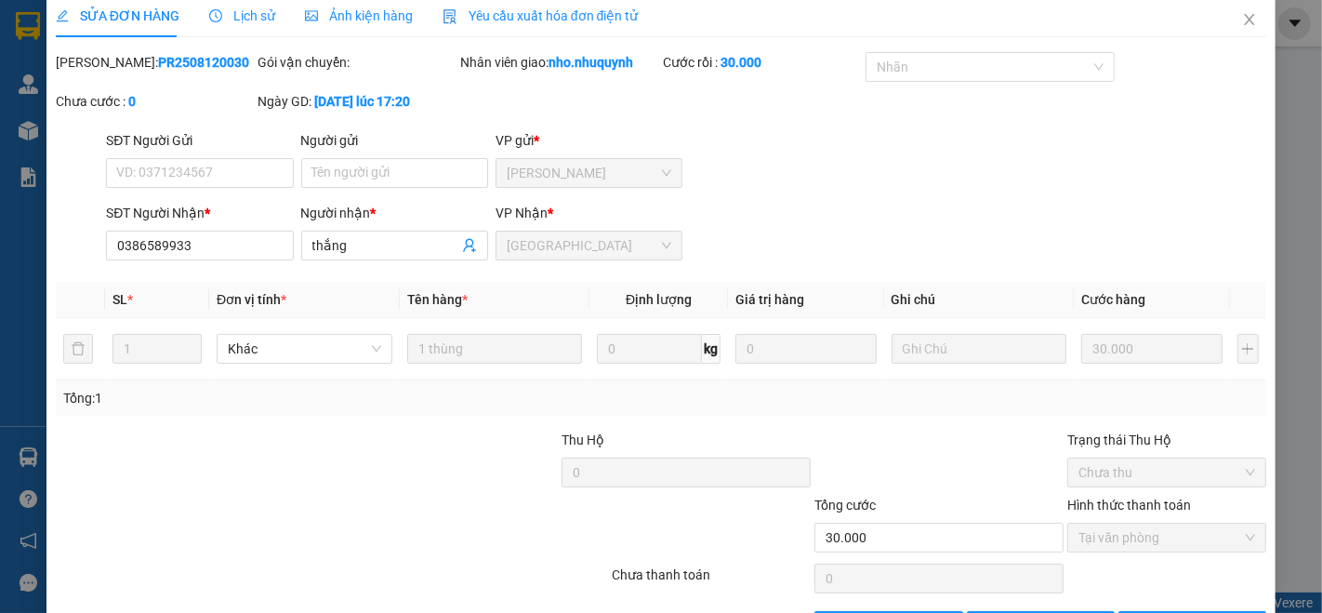
scroll to position [0, 0]
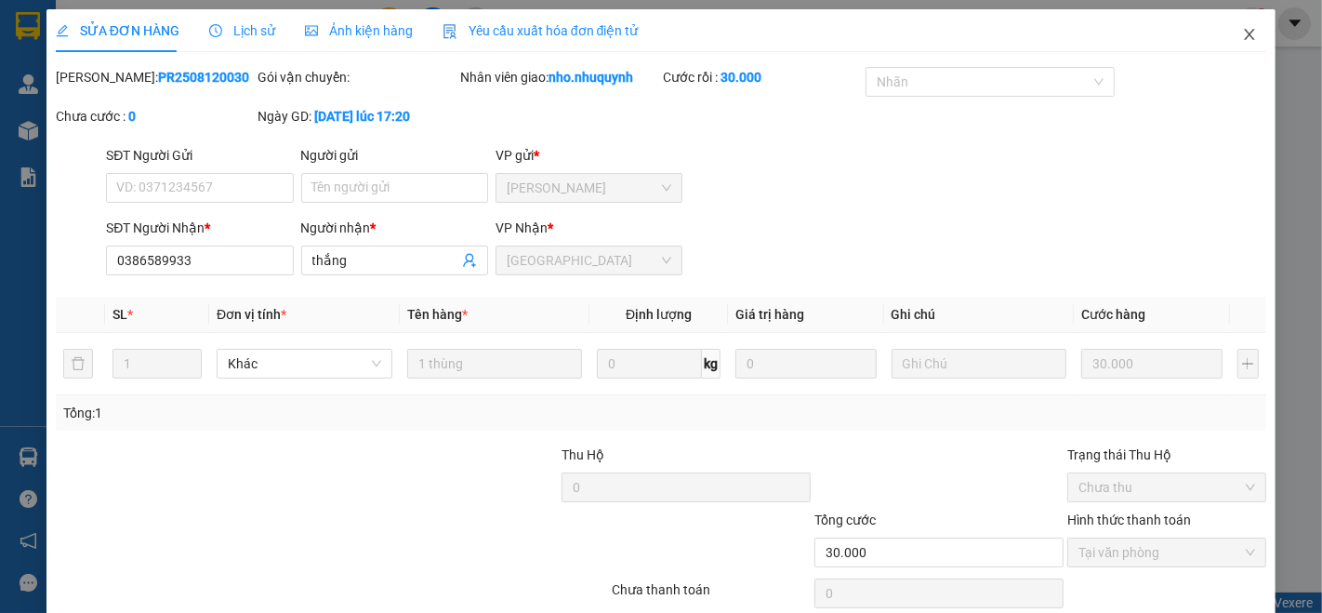
click at [1242, 41] on icon "close" at bounding box center [1249, 34] width 15 height 15
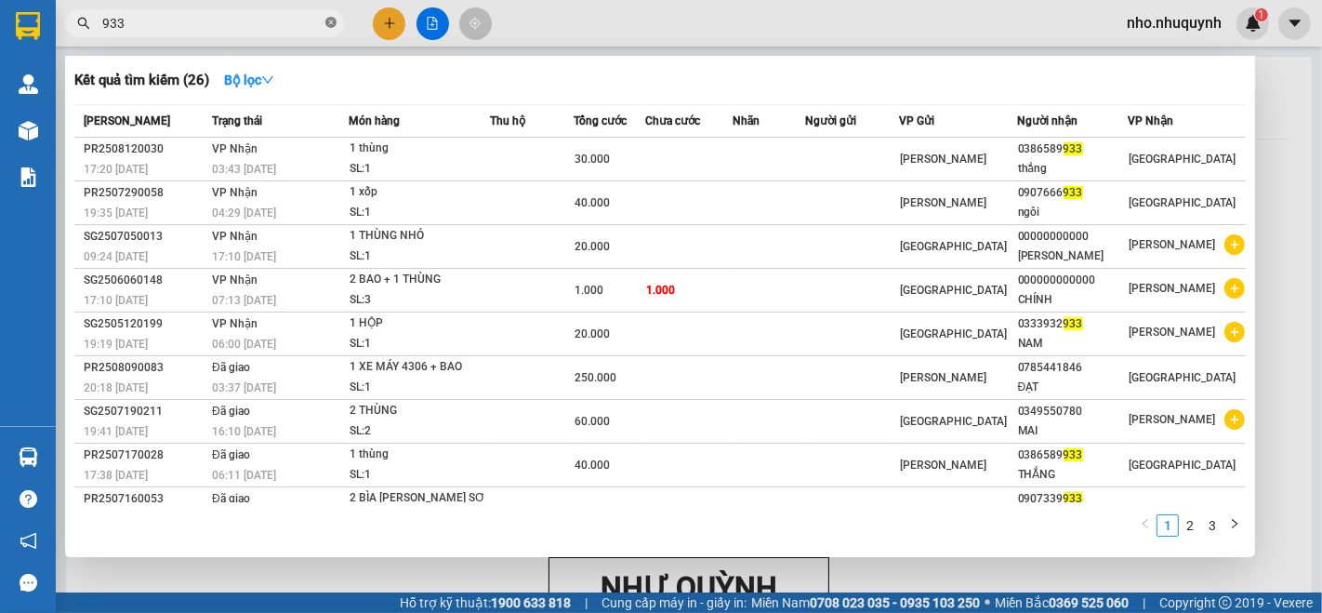
click at [332, 21] on icon "close-circle" at bounding box center [330, 22] width 11 height 11
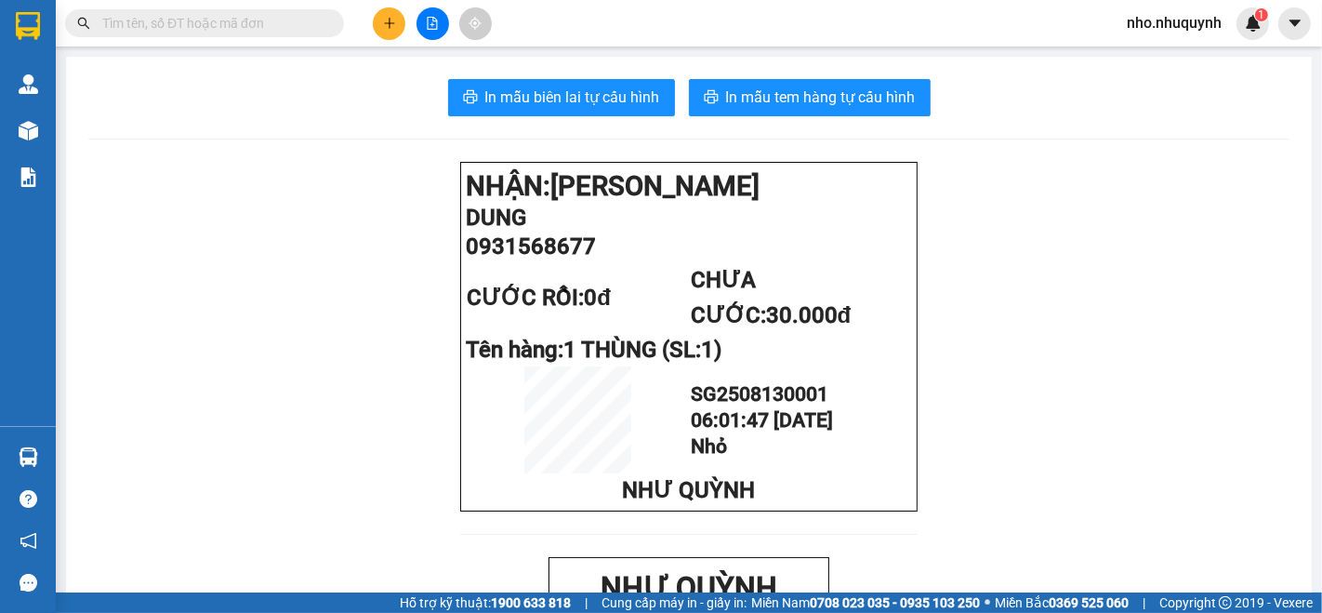
click at [318, 25] on input "text" at bounding box center [211, 23] width 219 height 20
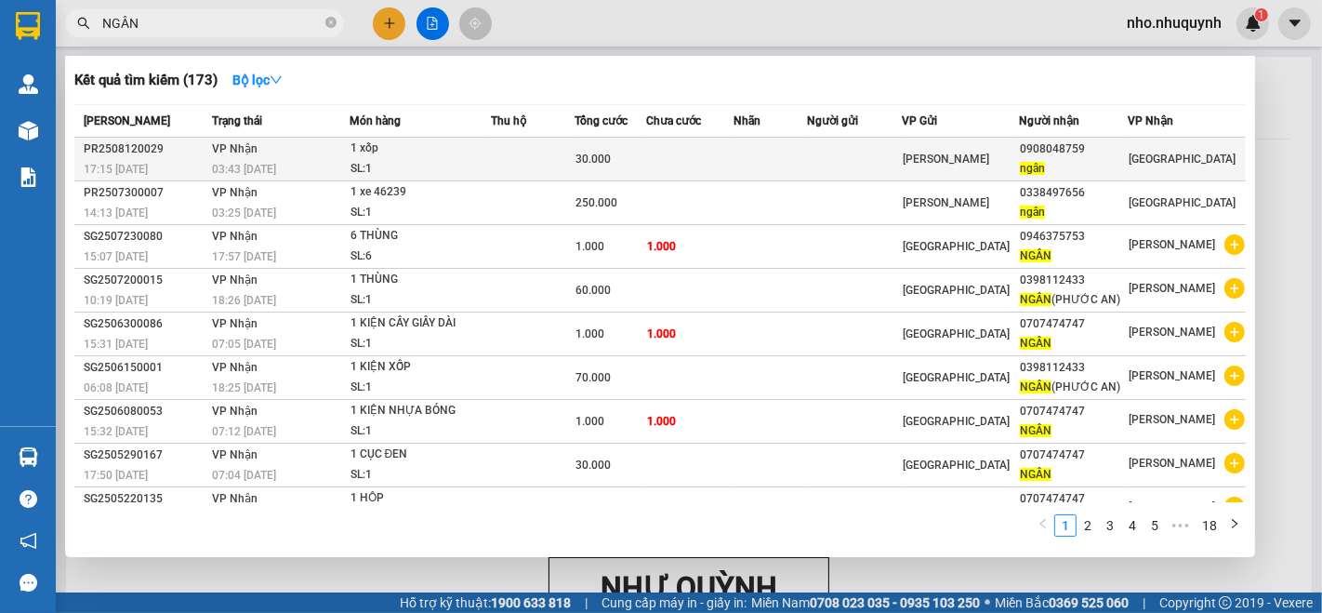
type input "NGÂN"
click at [871, 155] on td at bounding box center [854, 160] width 95 height 44
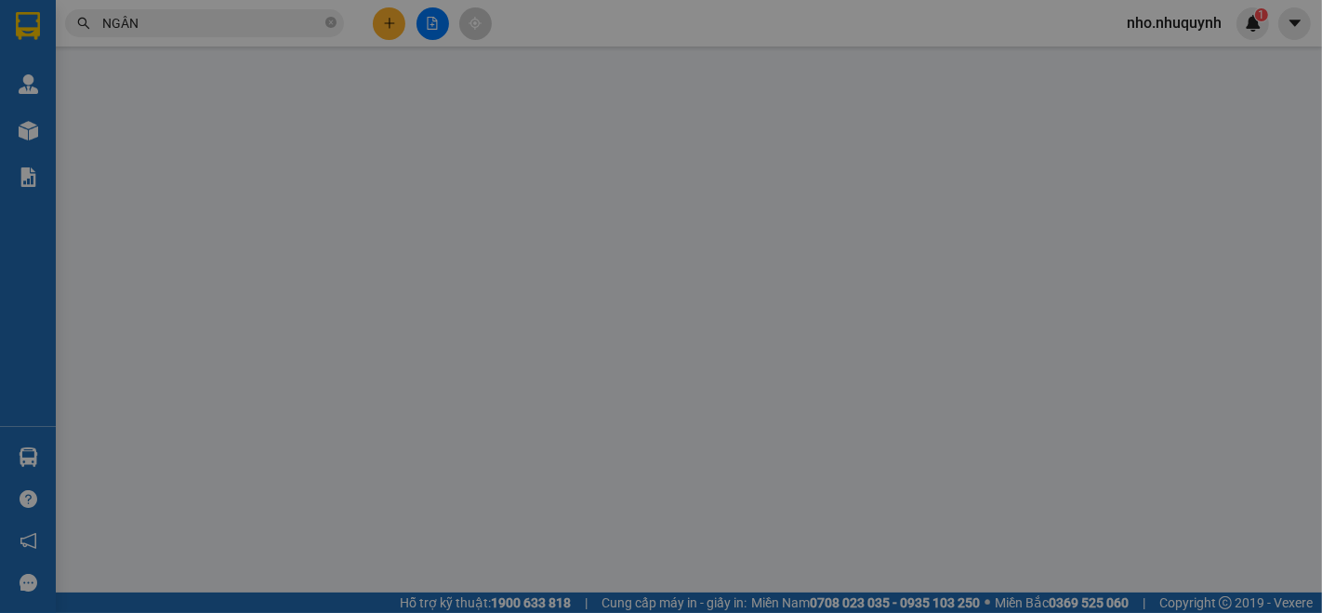
type input "0908048759"
type input "ngân"
type input "30.000"
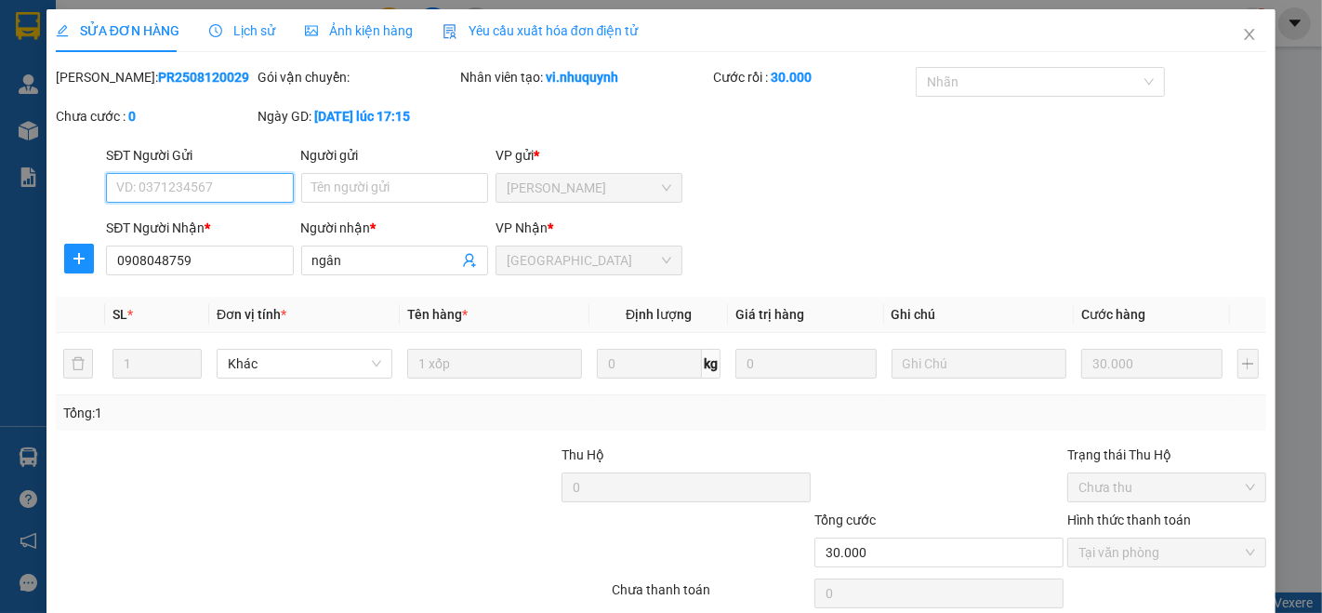
scroll to position [50, 0]
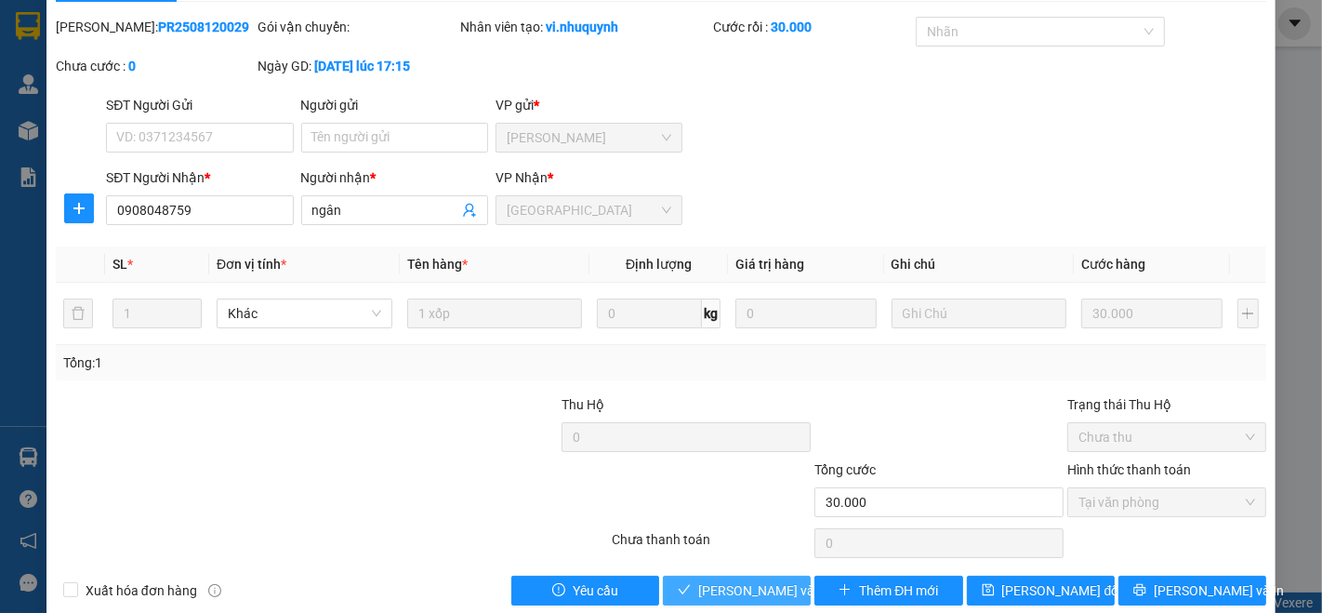
click at [726, 581] on span "Lưu và Giao hàng" at bounding box center [823, 590] width 251 height 20
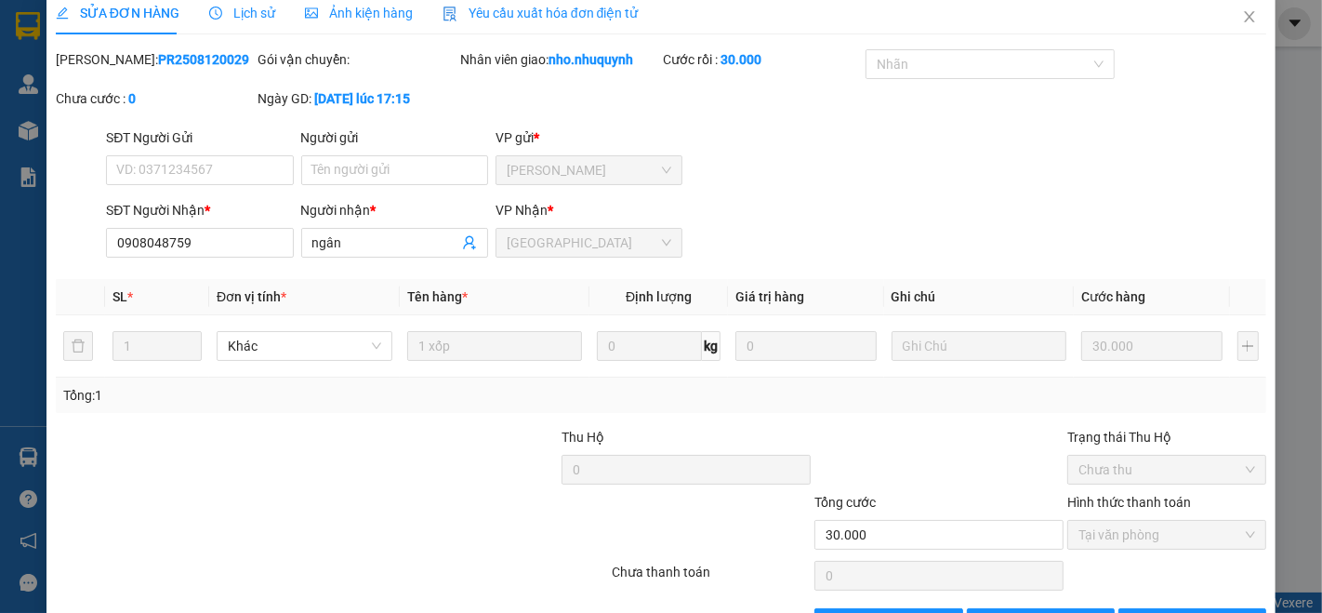
scroll to position [0, 0]
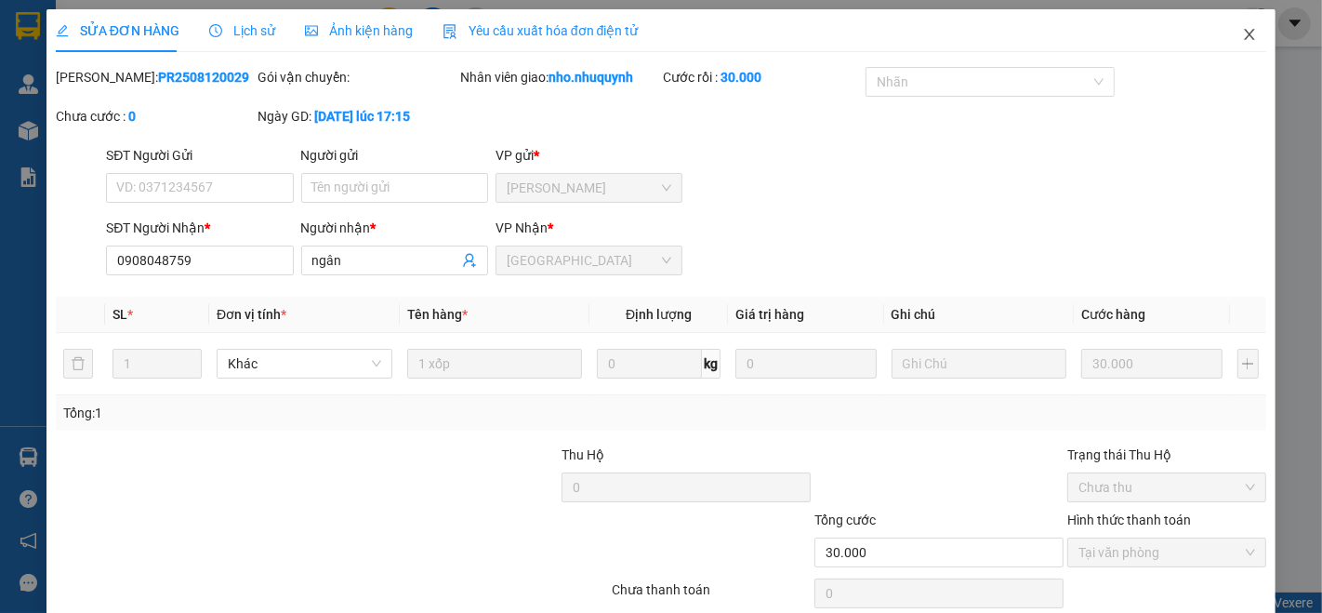
click at [1242, 33] on icon "close" at bounding box center [1249, 34] width 15 height 15
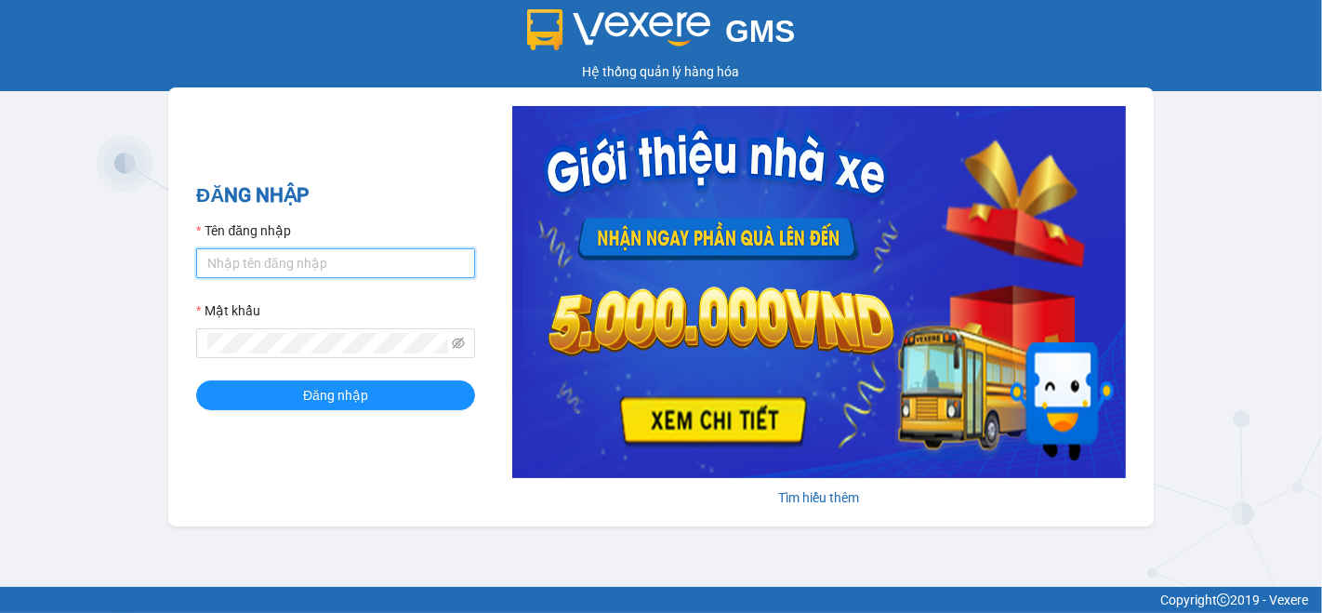
drag, startPoint x: 425, startPoint y: 271, endPoint x: 423, endPoint y: 262, distance: 9.5
click at [425, 271] on input "Tên đăng nhập" at bounding box center [335, 263] width 279 height 30
type input "nho.nhuquynh"
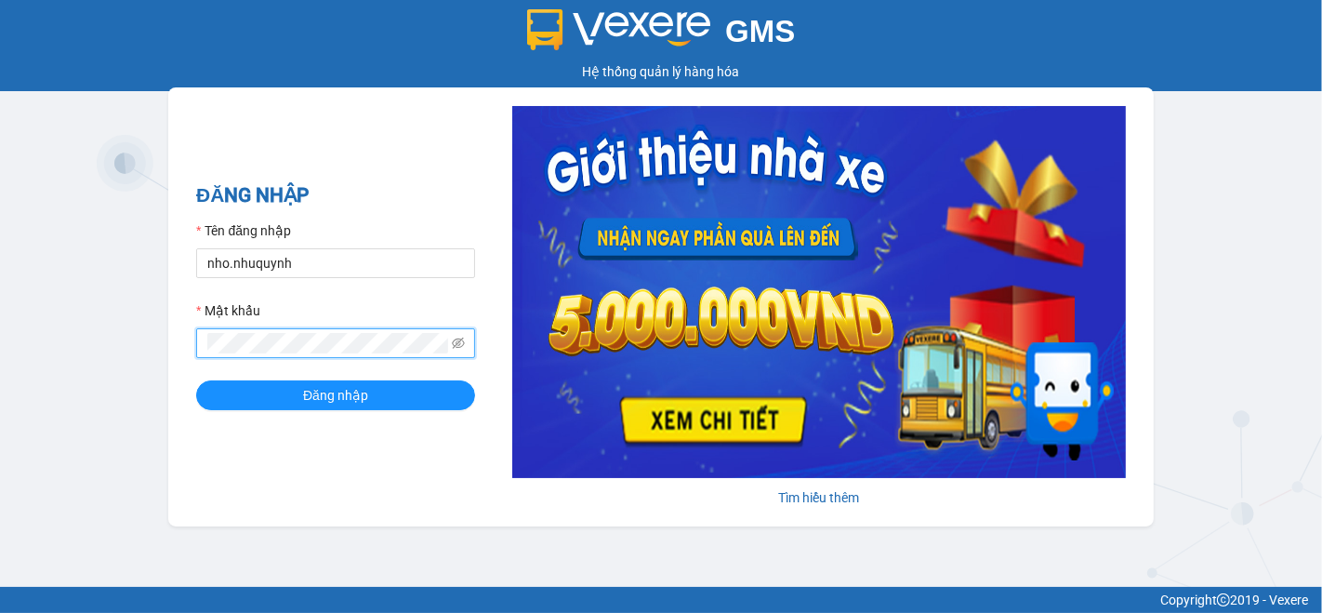
click at [196, 380] on button "Đăng nhập" at bounding box center [335, 395] width 279 height 30
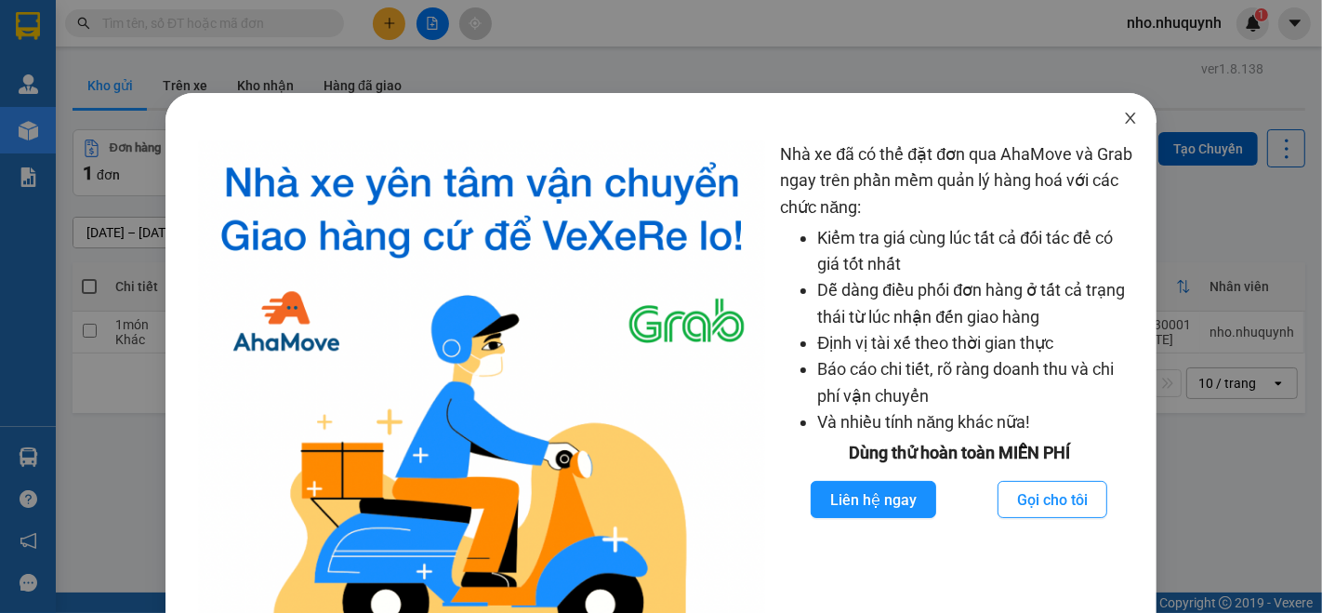
click at [1126, 118] on icon "close" at bounding box center [1131, 117] width 10 height 11
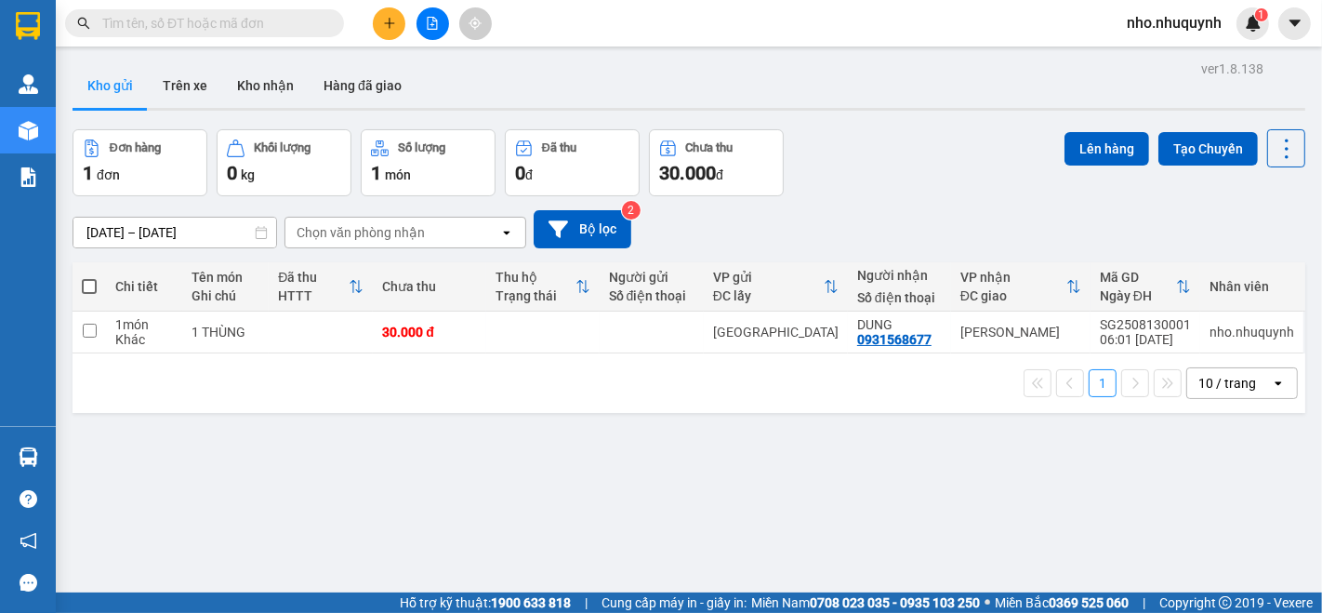
click at [269, 24] on input "text" at bounding box center [211, 23] width 219 height 20
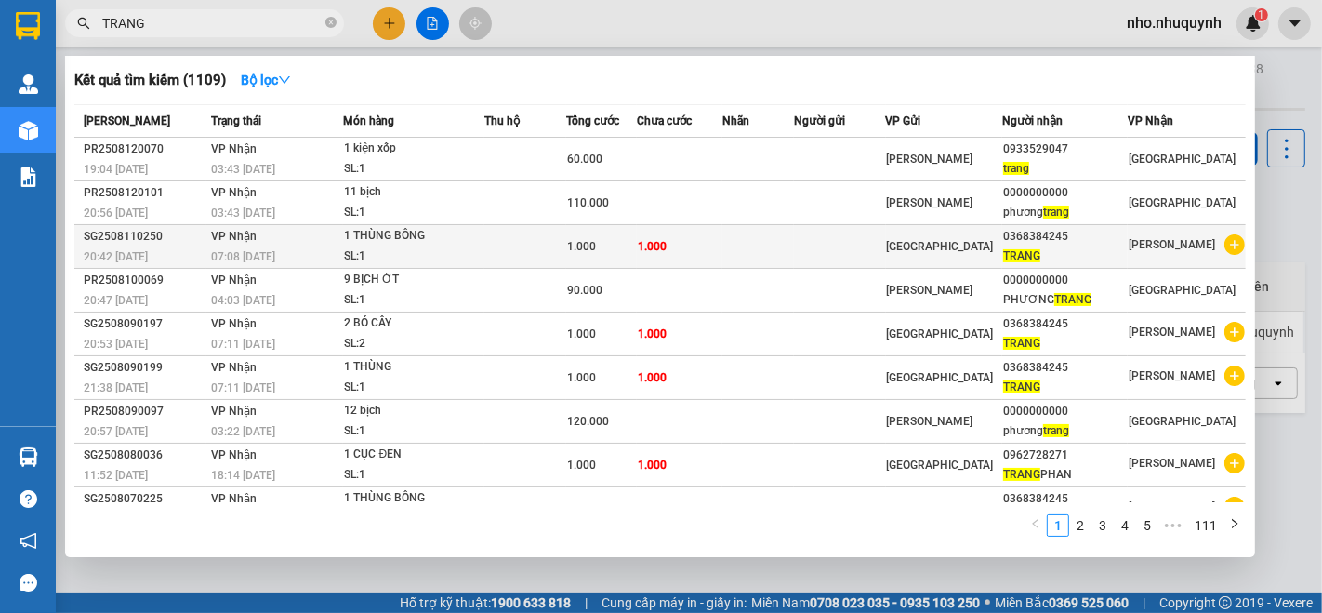
type input "TRANG"
click at [886, 234] on td at bounding box center [840, 247] width 92 height 44
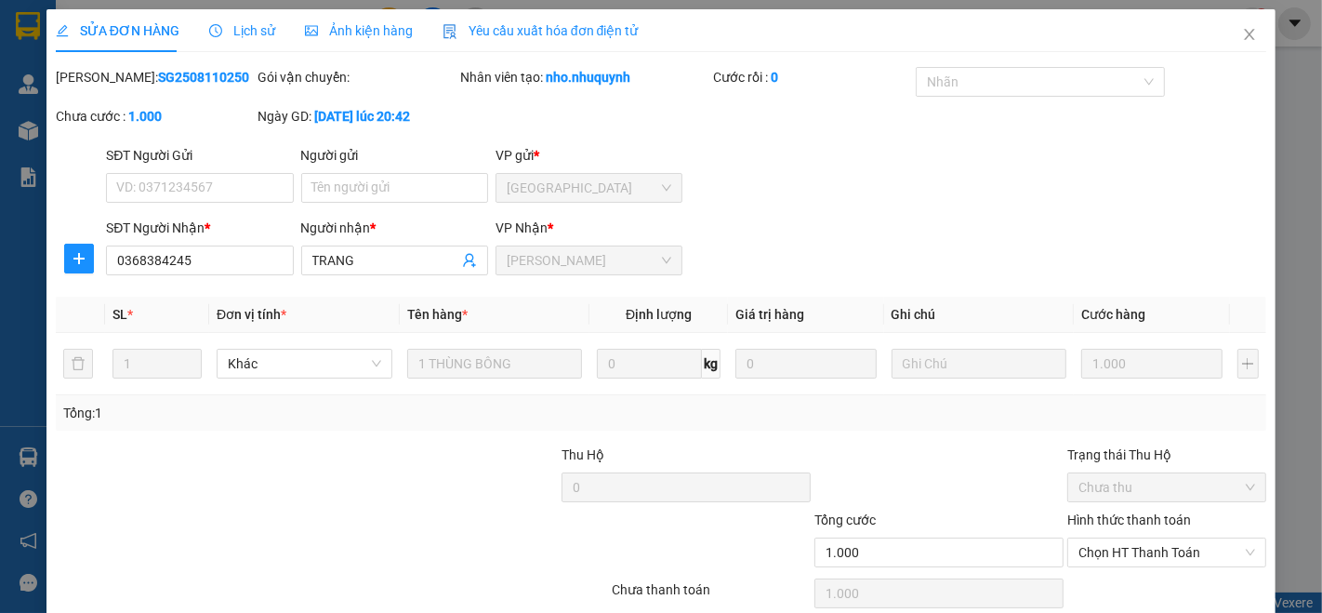
type input "0368384245"
type input "TRANG"
type input "1.000"
click at [1242, 28] on icon "close" at bounding box center [1249, 34] width 15 height 15
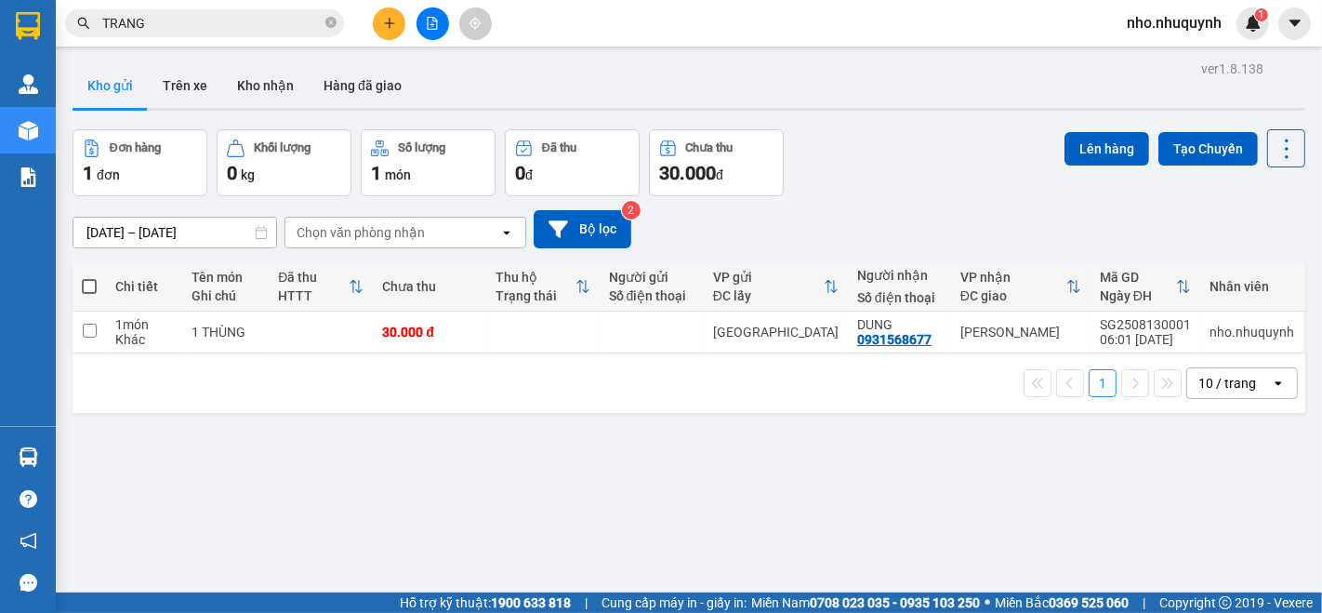
click at [233, 22] on input "TRANG" at bounding box center [211, 23] width 219 height 20
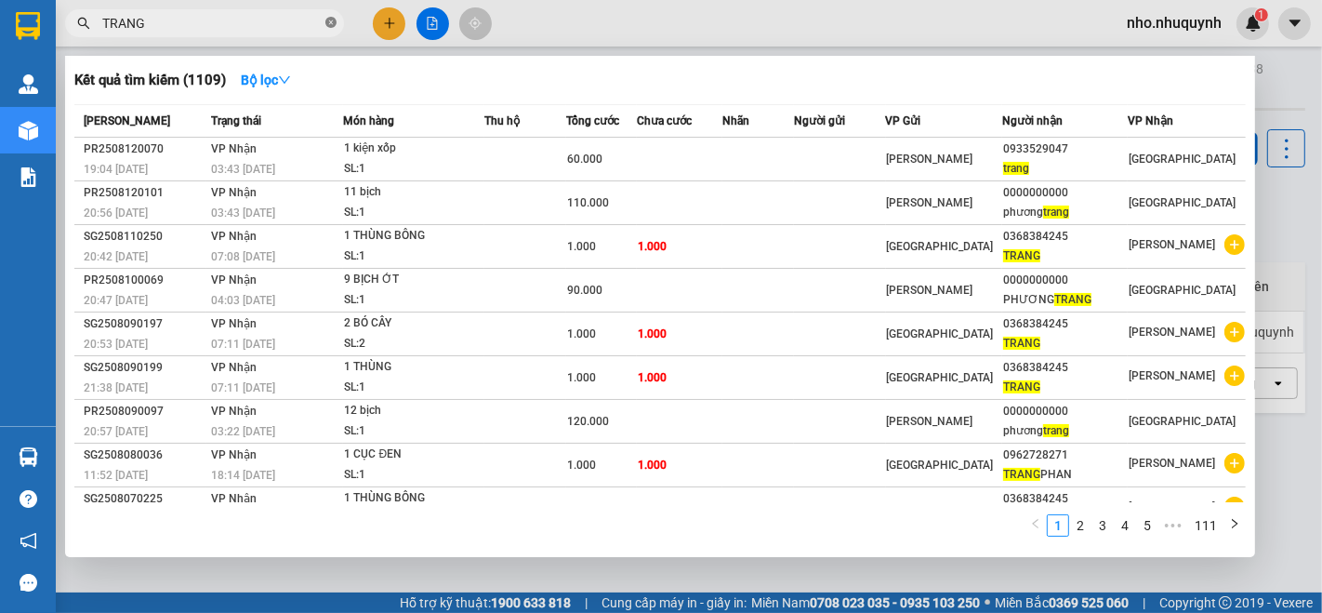
click at [330, 25] on icon "close-circle" at bounding box center [330, 22] width 11 height 11
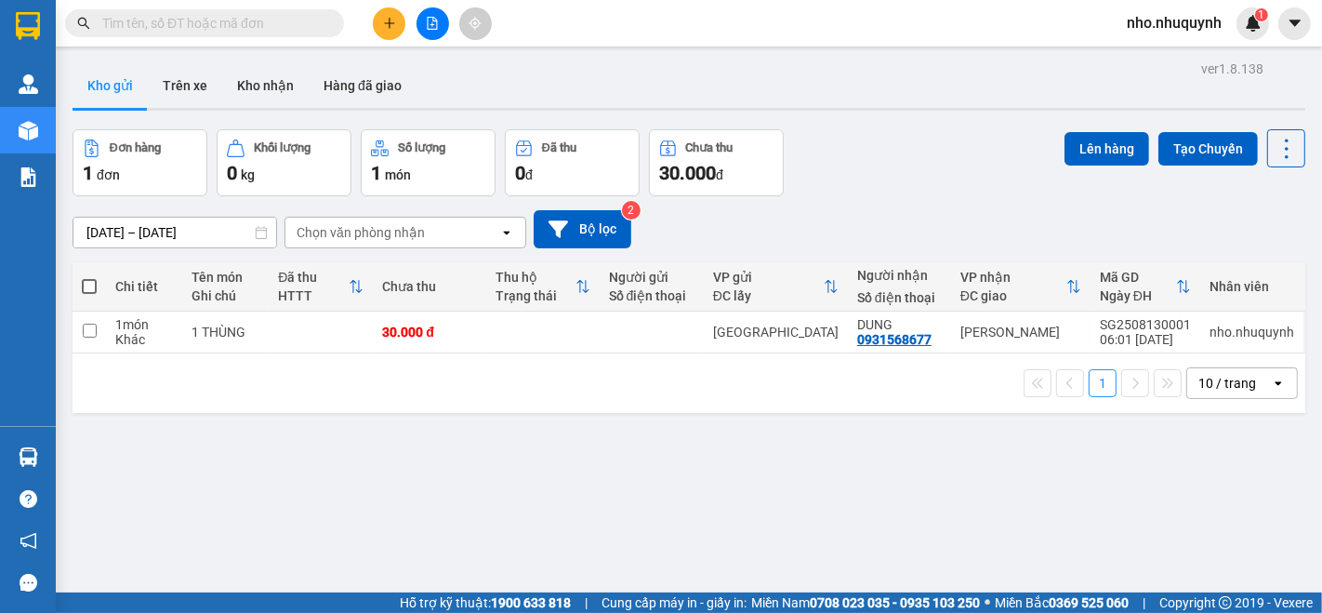
click at [283, 35] on span at bounding box center [204, 23] width 279 height 28
click at [316, 22] on input "text" at bounding box center [211, 23] width 219 height 20
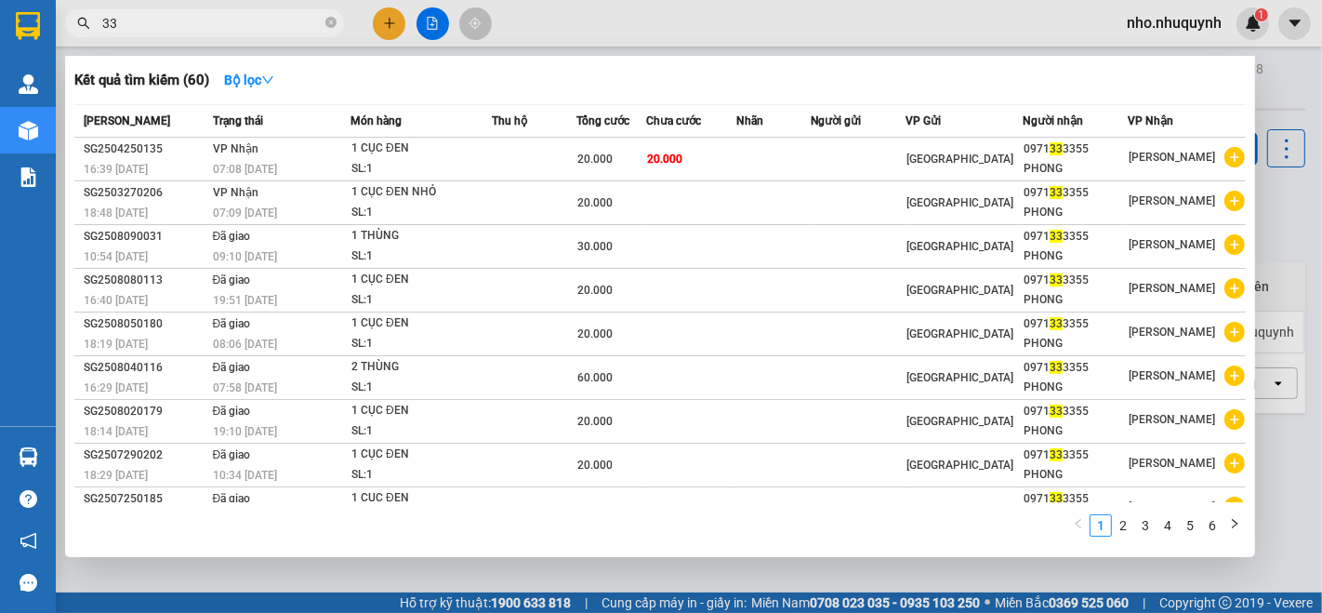
type input "3"
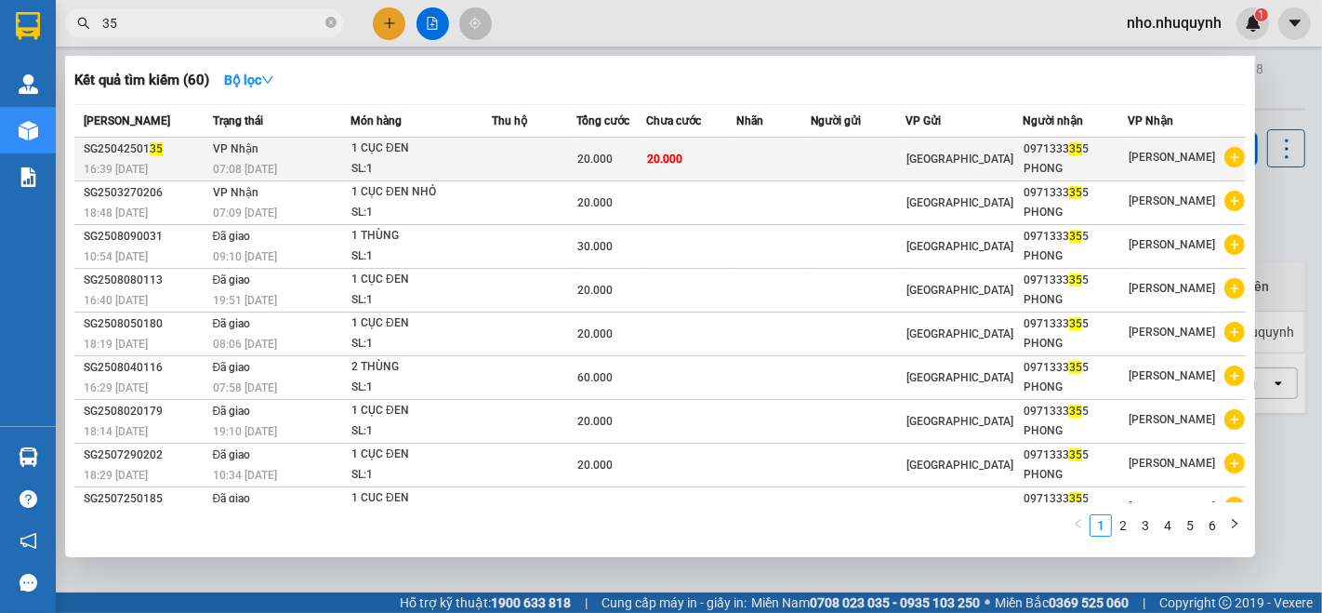
type input "355"
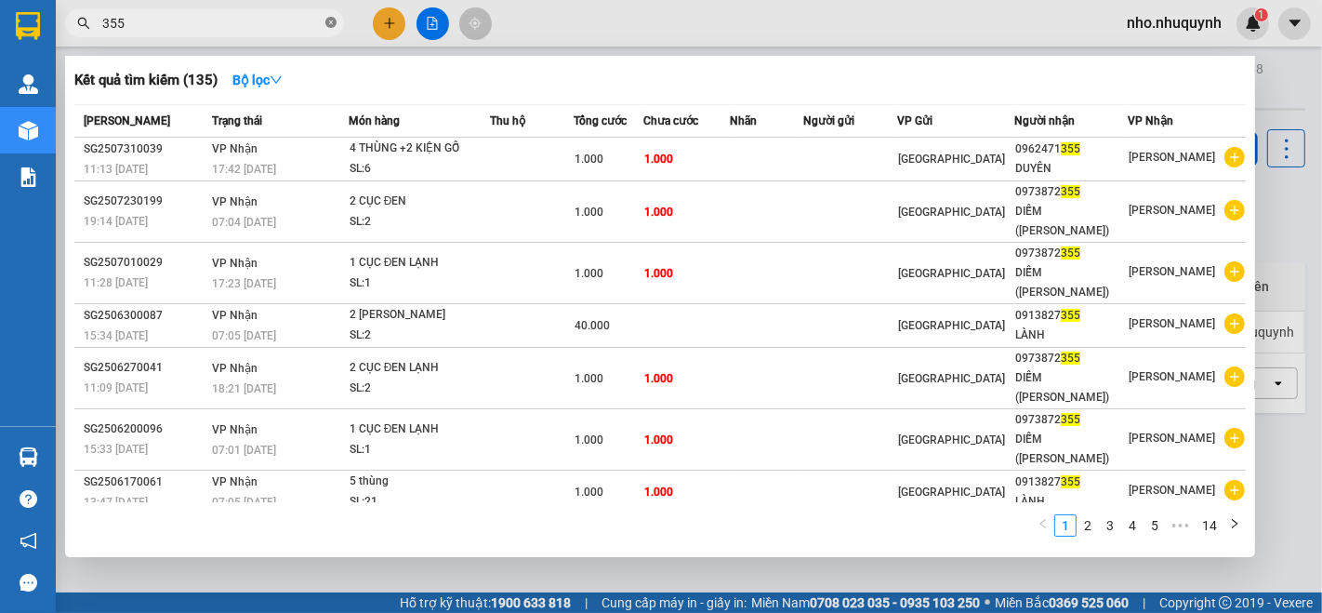
click at [330, 19] on icon "close-circle" at bounding box center [330, 22] width 11 height 11
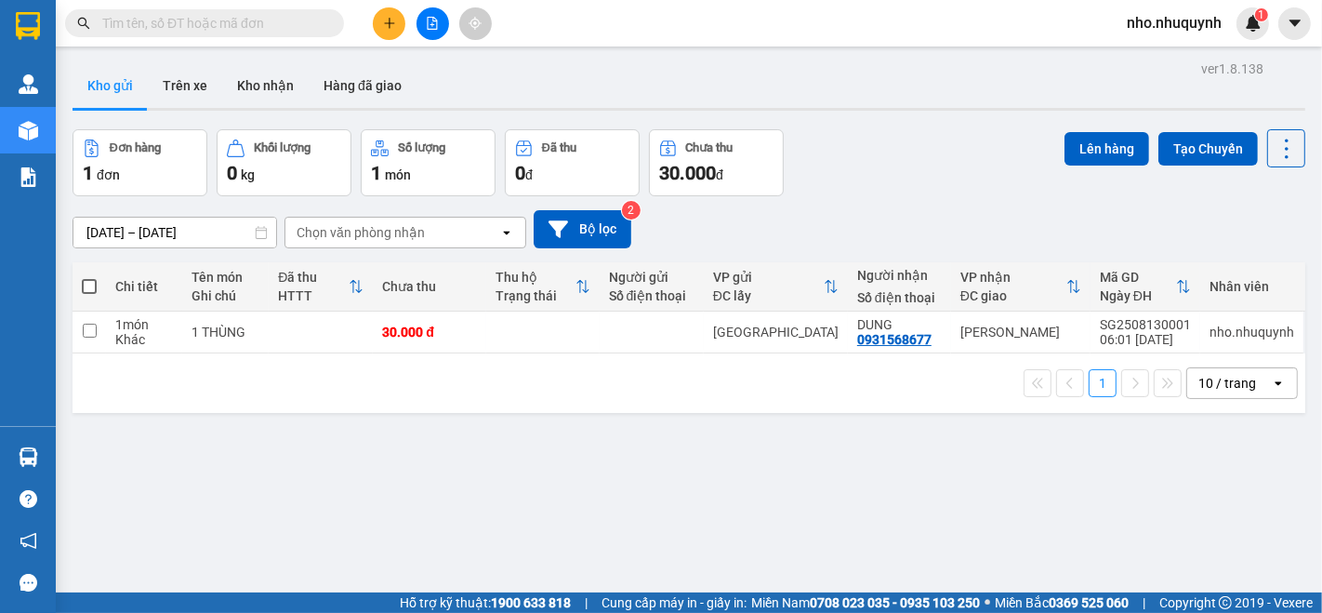
click at [300, 21] on input "text" at bounding box center [211, 23] width 219 height 20
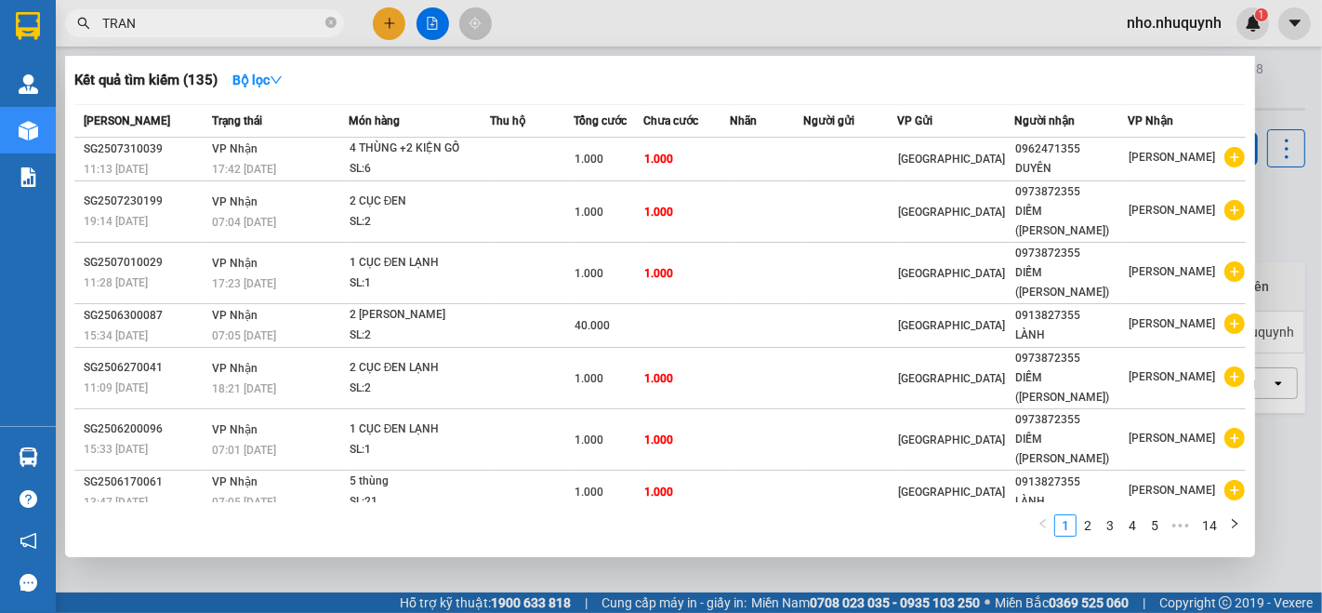
type input "TRANG"
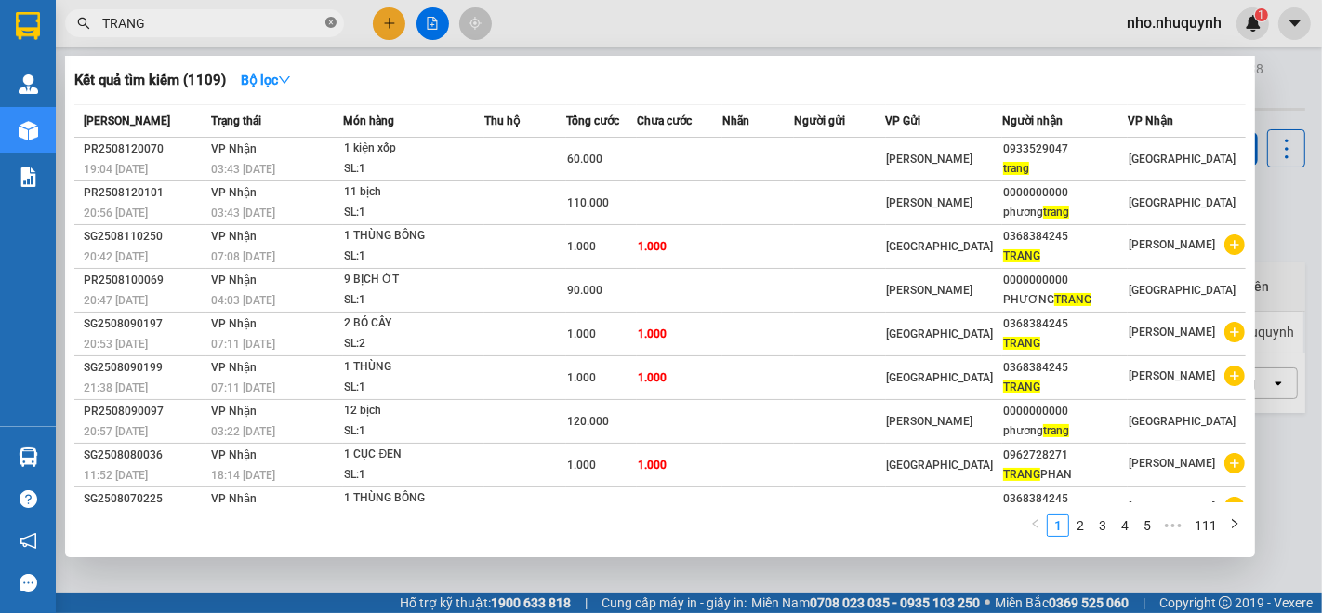
click at [331, 25] on icon "close-circle" at bounding box center [330, 22] width 11 height 11
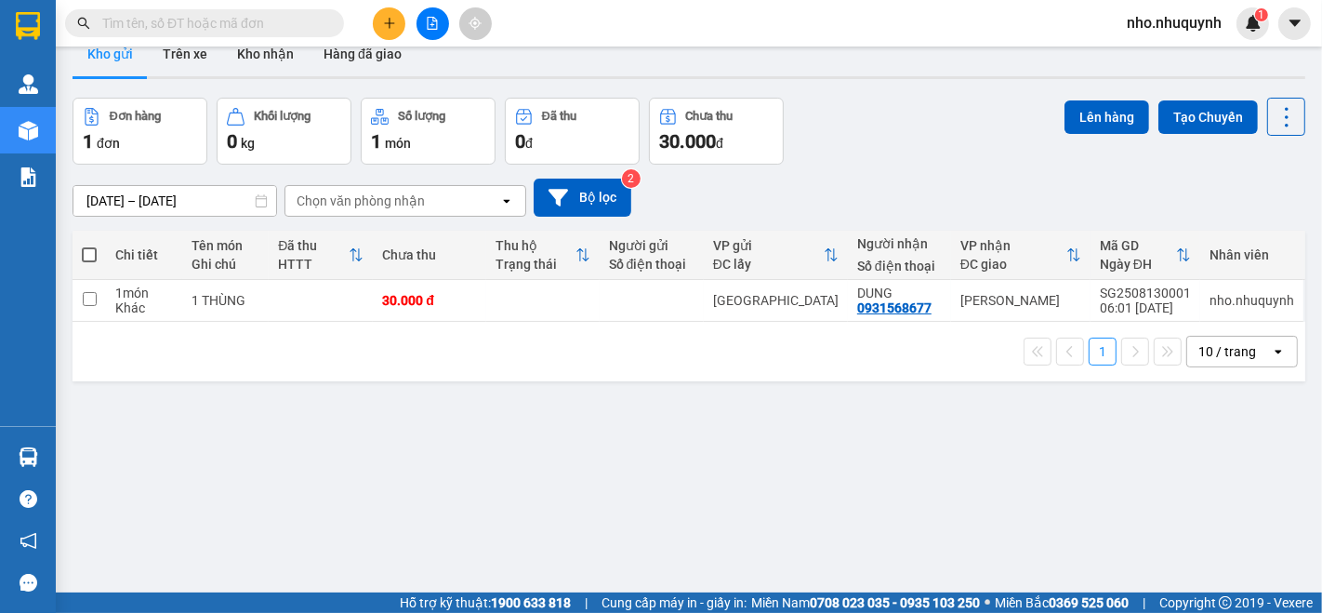
scroll to position [85, 0]
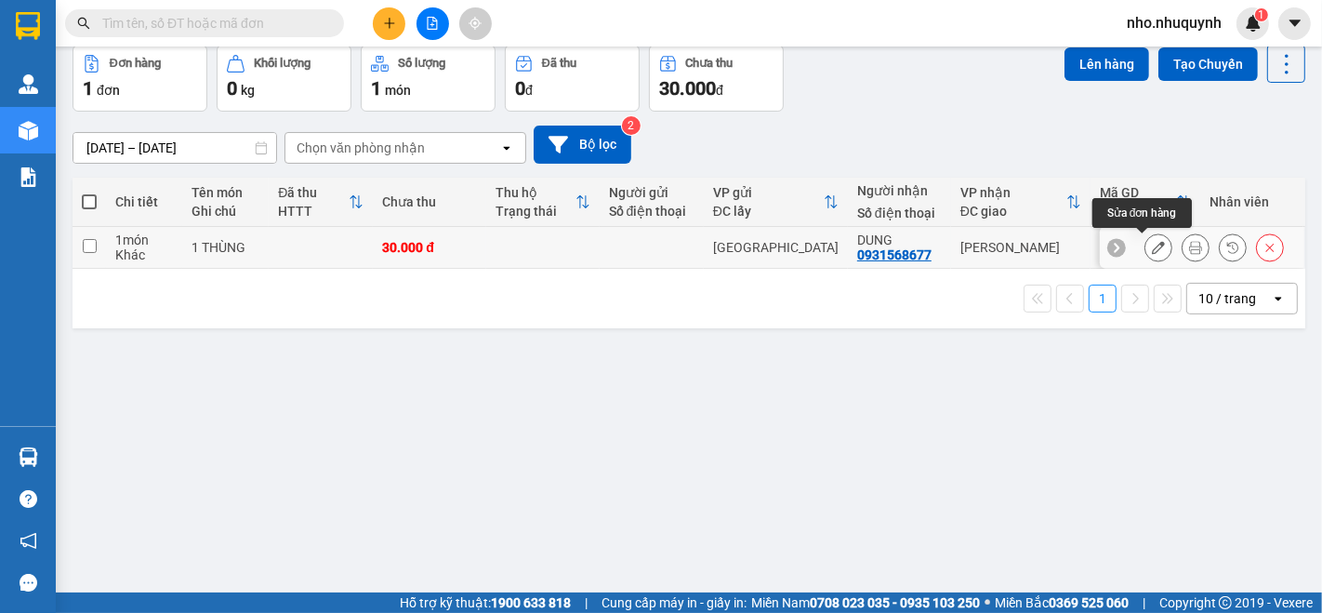
click at [1152, 244] on icon at bounding box center [1158, 247] width 13 height 13
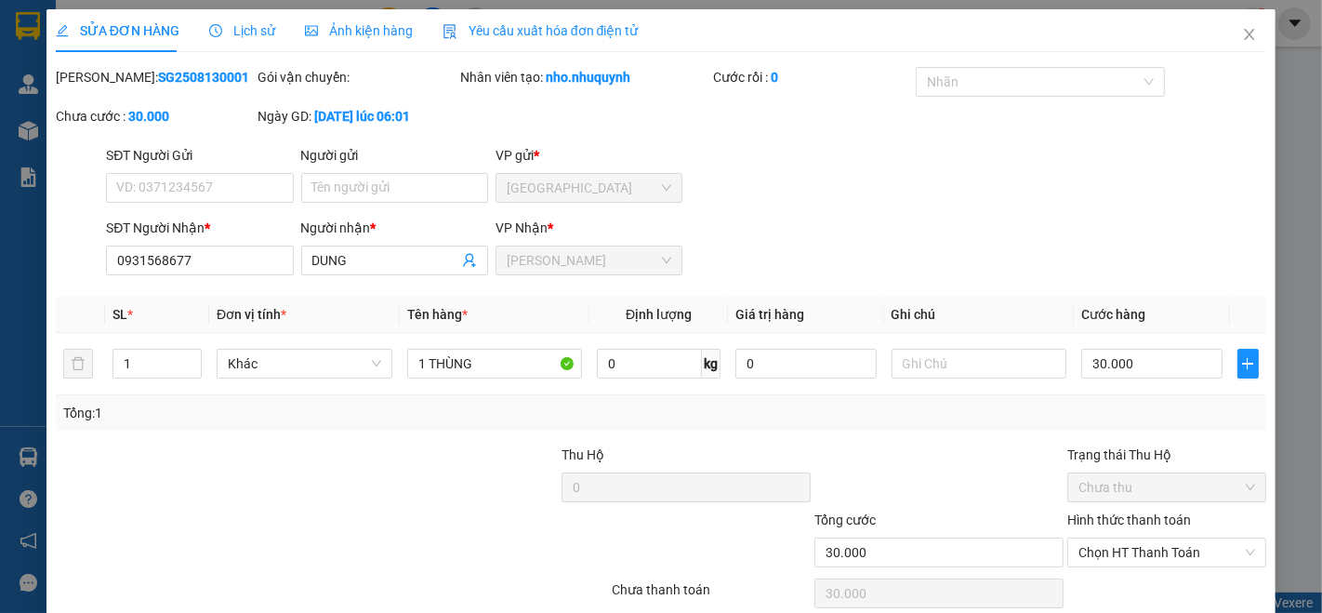
type input "0931568677"
type input "DUNG"
type input "30.000"
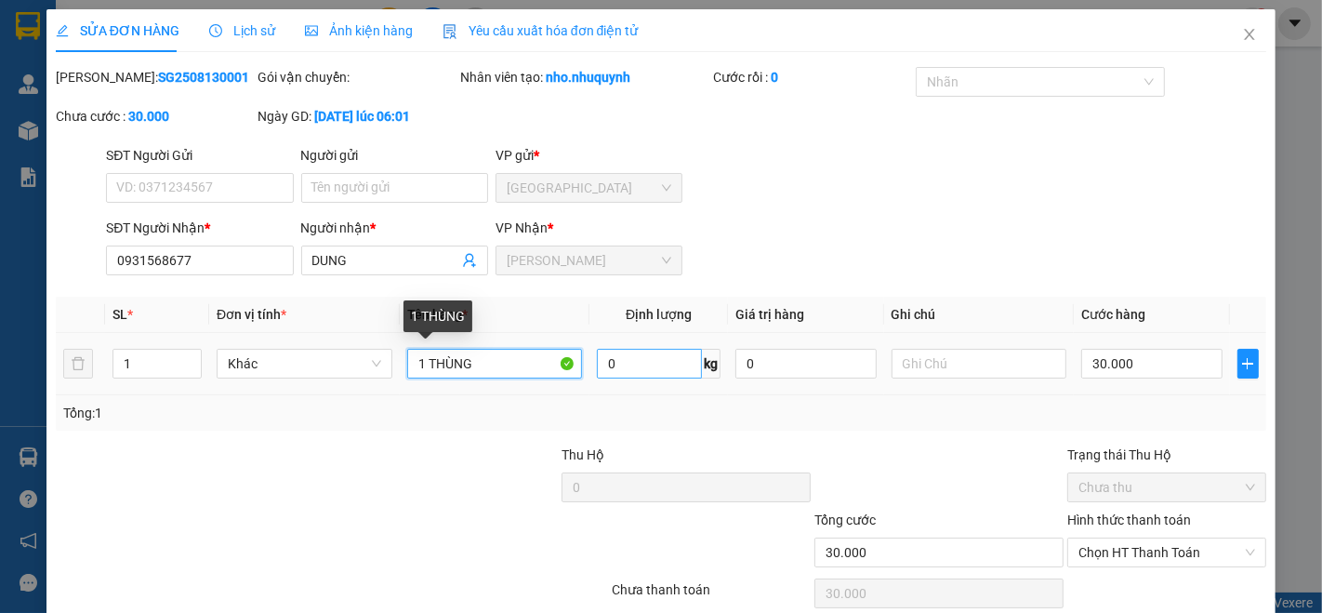
drag, startPoint x: 421, startPoint y: 359, endPoint x: 663, endPoint y: 348, distance: 242.0
click at [661, 349] on tr "1 Khác 1 THÙNG 0 kg 0 30.000" at bounding box center [661, 364] width 1210 height 62
type input "1 BAO"
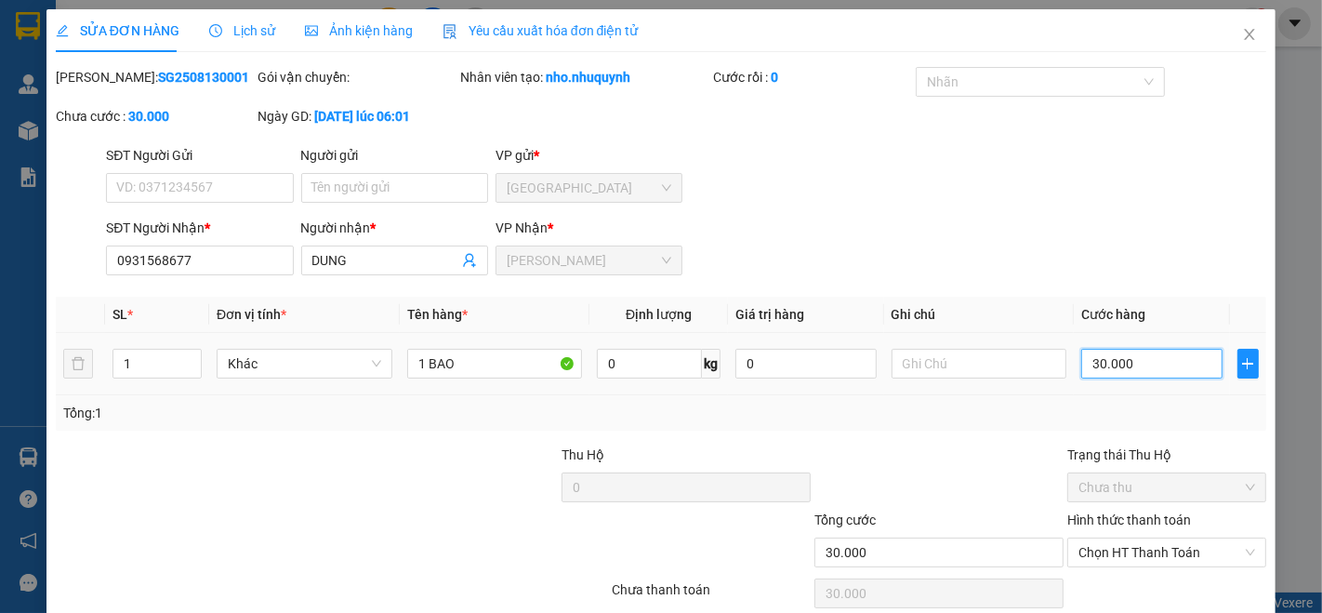
type input "4"
type input "40"
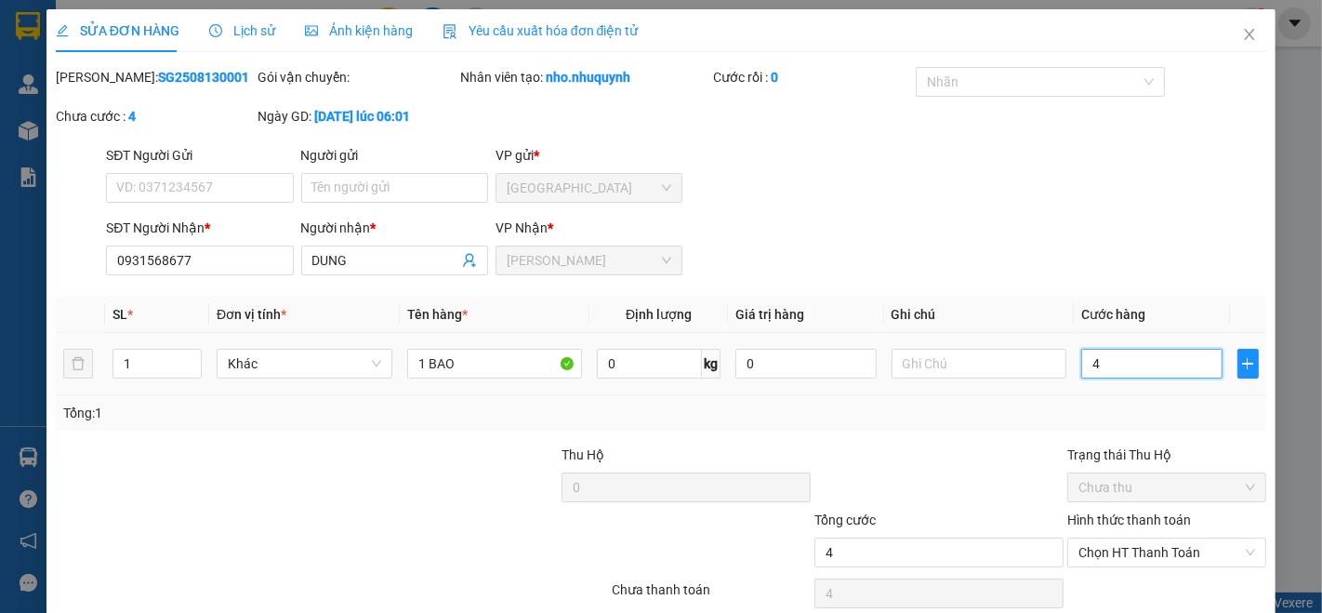
type input "40"
type input "400"
type input "4.000"
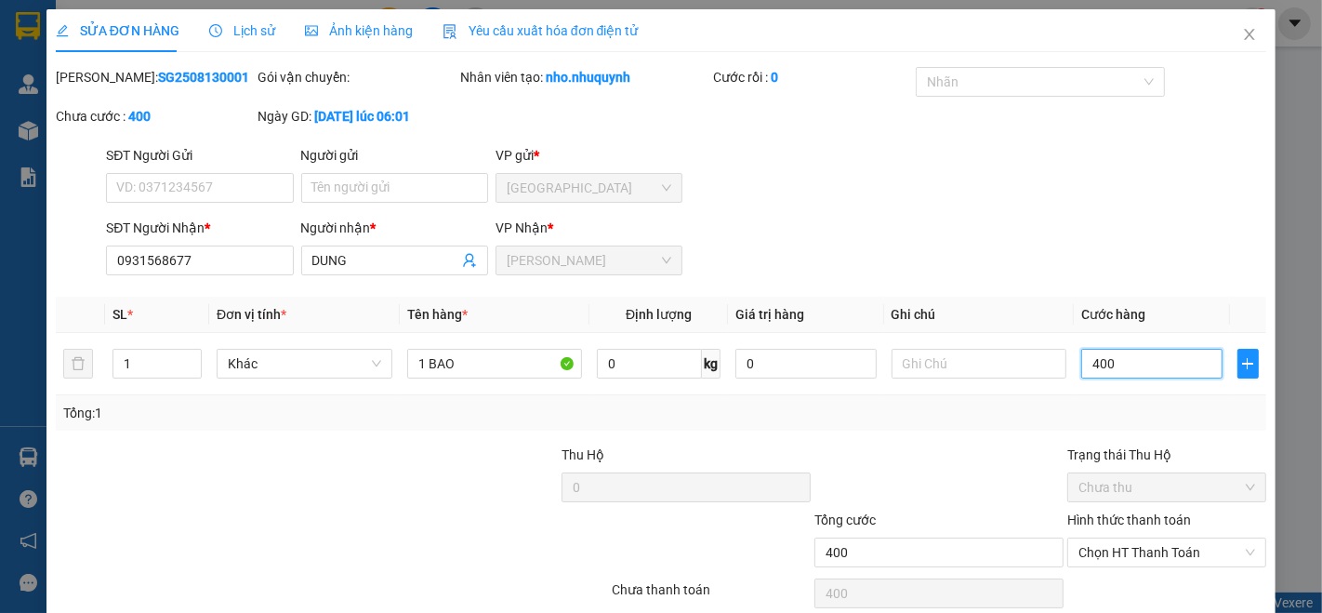
type input "4.000"
type input "40.000"
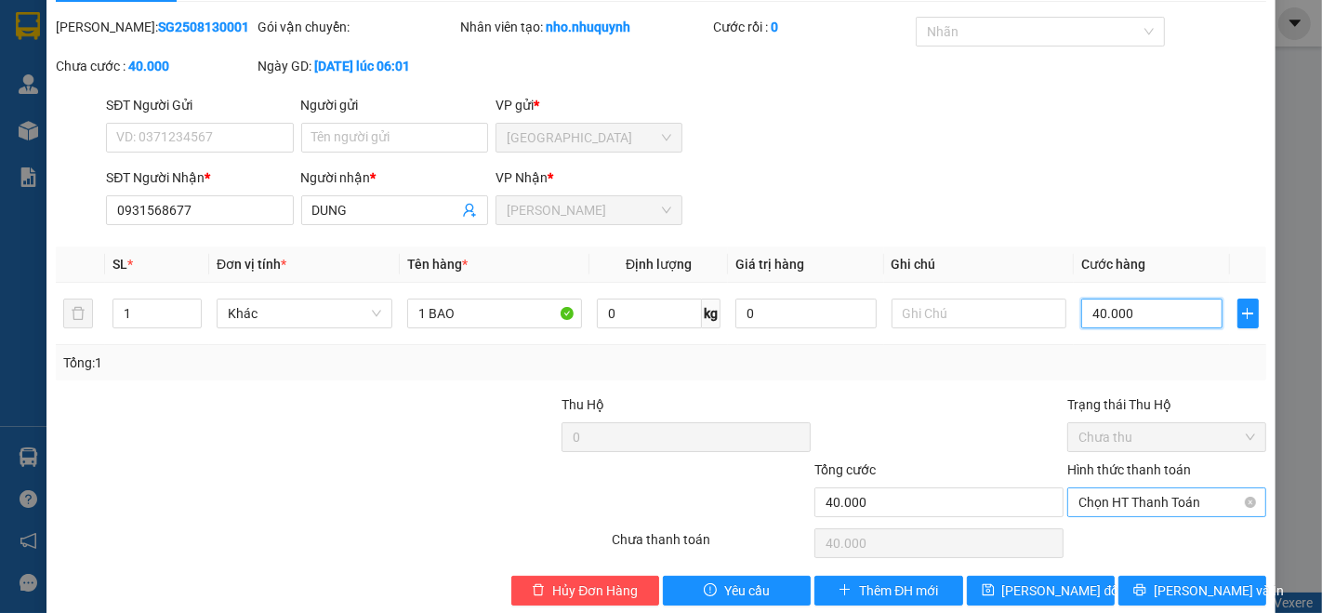
scroll to position [77, 0]
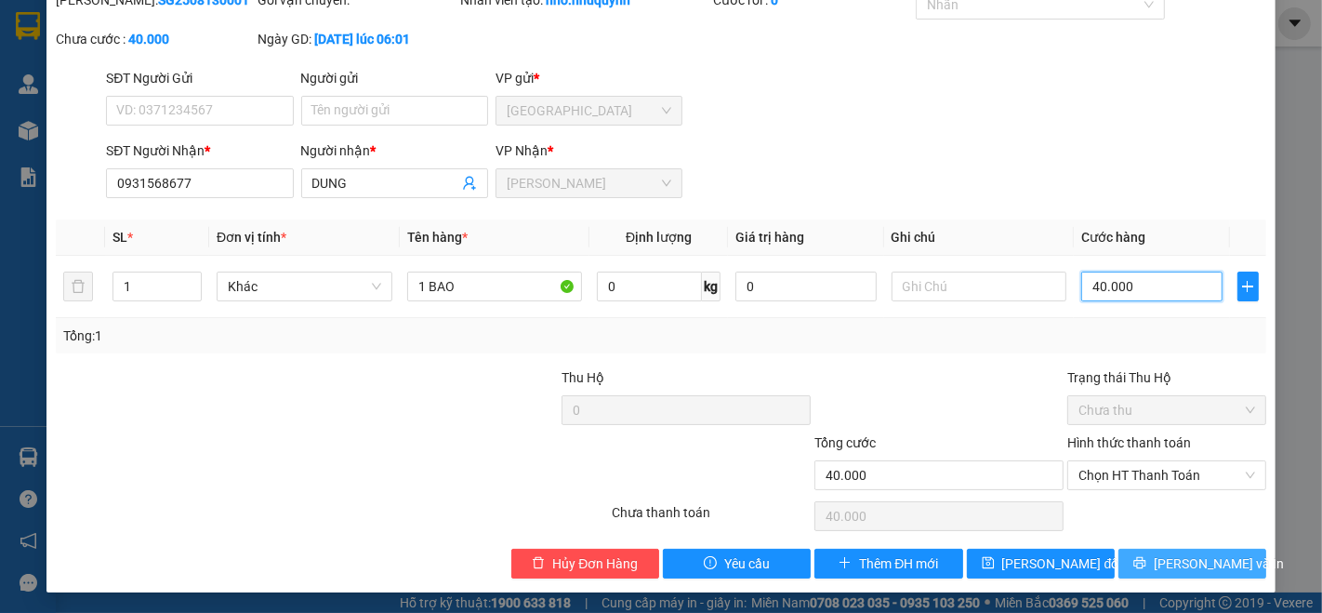
type input "40.000"
click at [1144, 548] on button "[PERSON_NAME] và In" at bounding box center [1192, 563] width 148 height 30
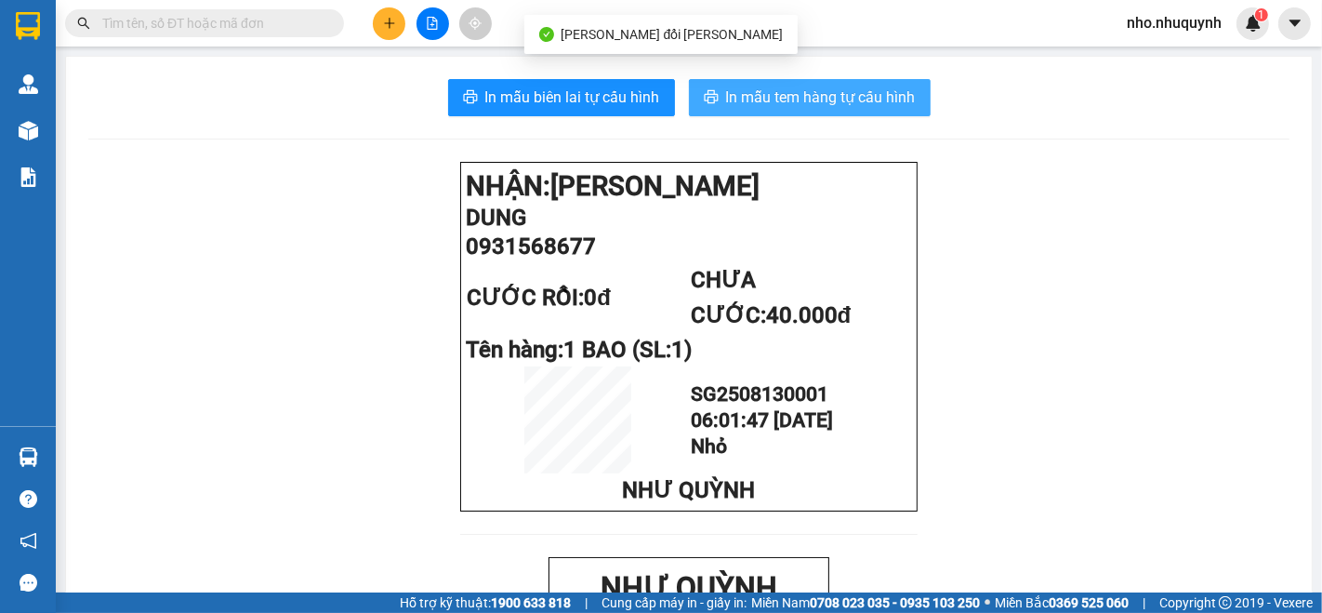
click at [741, 87] on span "In mẫu tem hàng tự cấu hình" at bounding box center [821, 97] width 190 height 23
